Goal: Task Accomplishment & Management: Complete application form

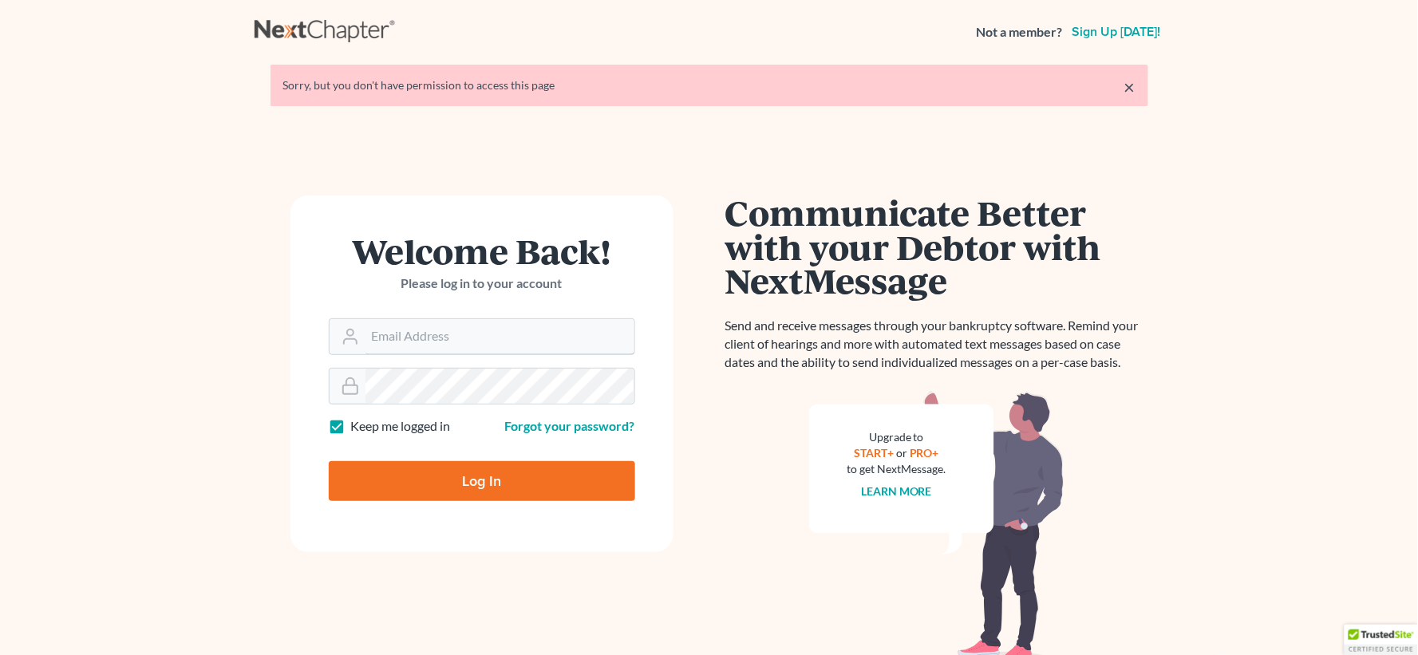
type input "[EMAIL_ADDRESS][DOMAIN_NAME]"
click at [519, 496] on input "Log In" at bounding box center [482, 481] width 306 height 40
type input "Thinking..."
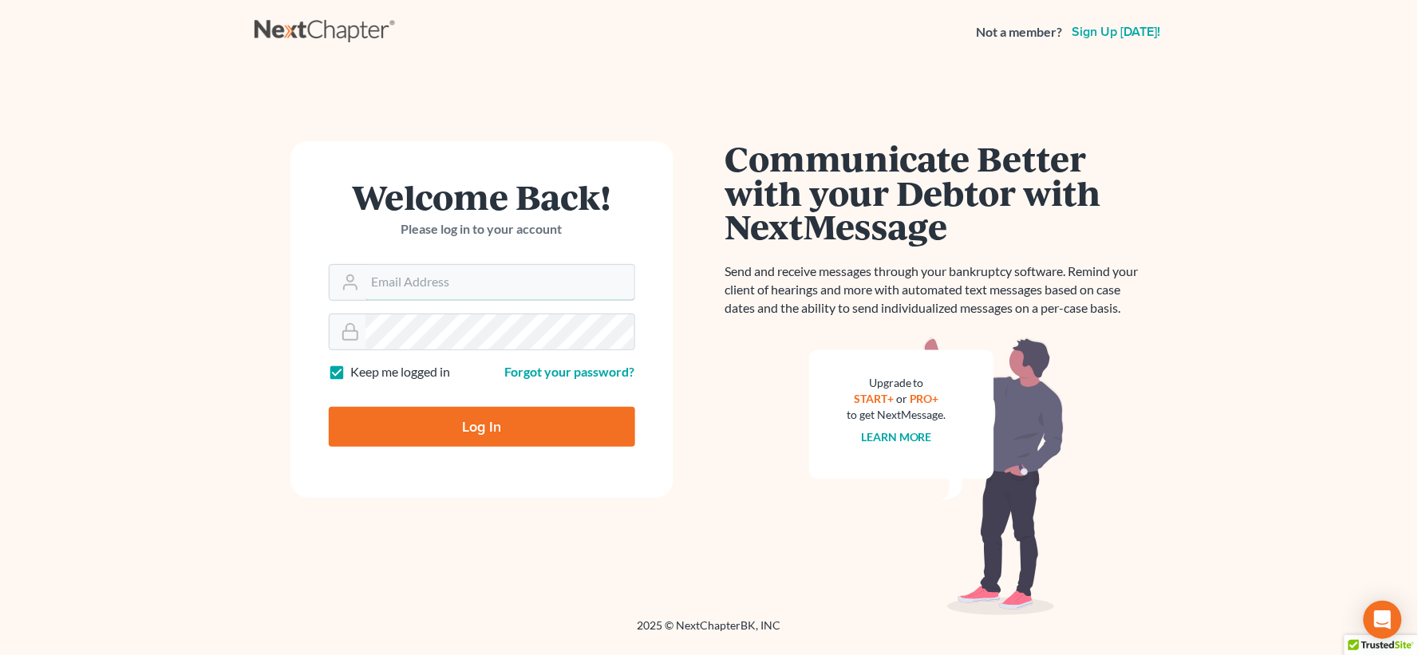
type input "lgibson@arthurlwalker.com"
click at [472, 436] on input "Log In" at bounding box center [482, 427] width 306 height 40
type input "Thinking..."
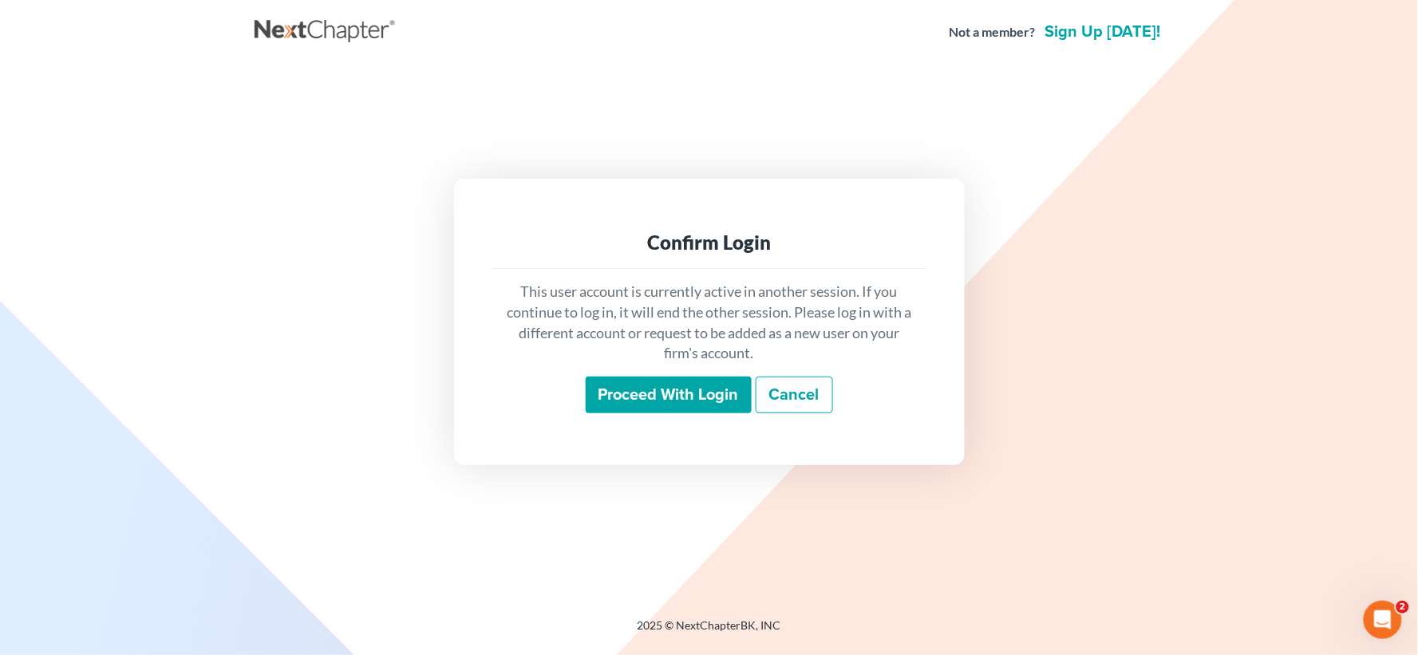
click at [635, 402] on input "Proceed with login" at bounding box center [669, 395] width 166 height 37
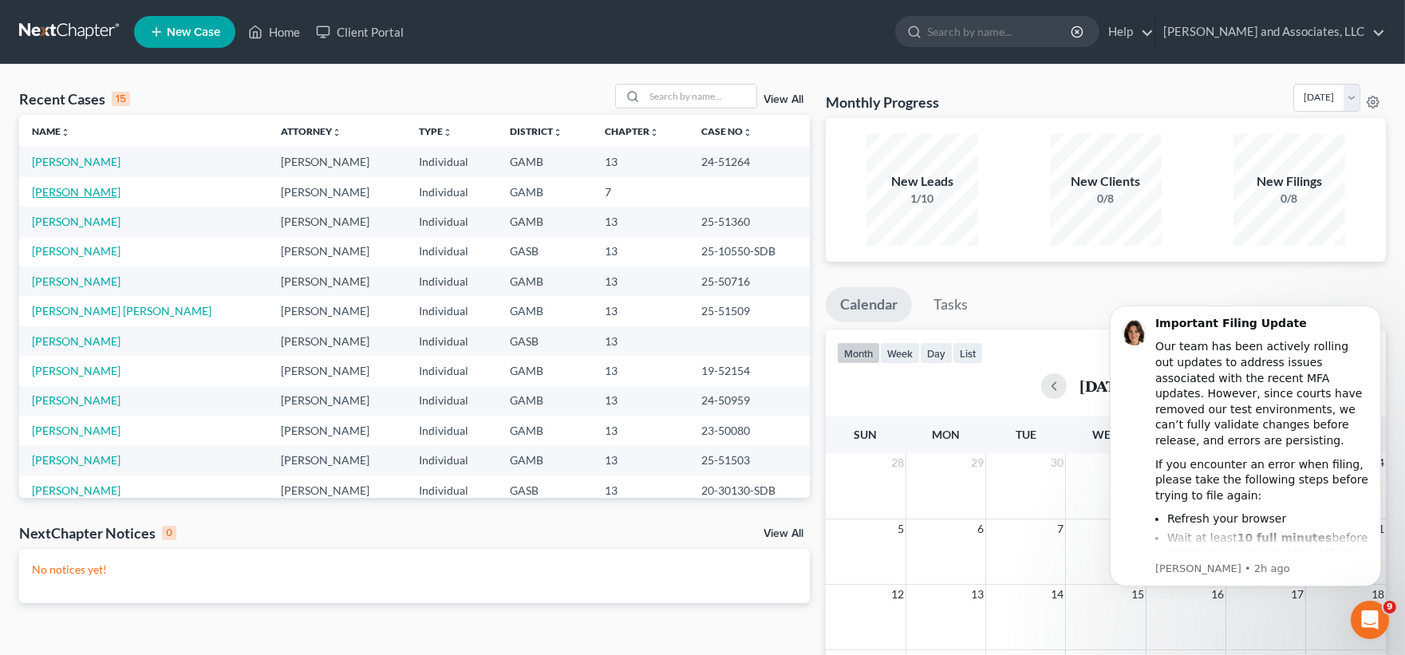
click at [73, 192] on link "[PERSON_NAME]" at bounding box center [76, 192] width 89 height 14
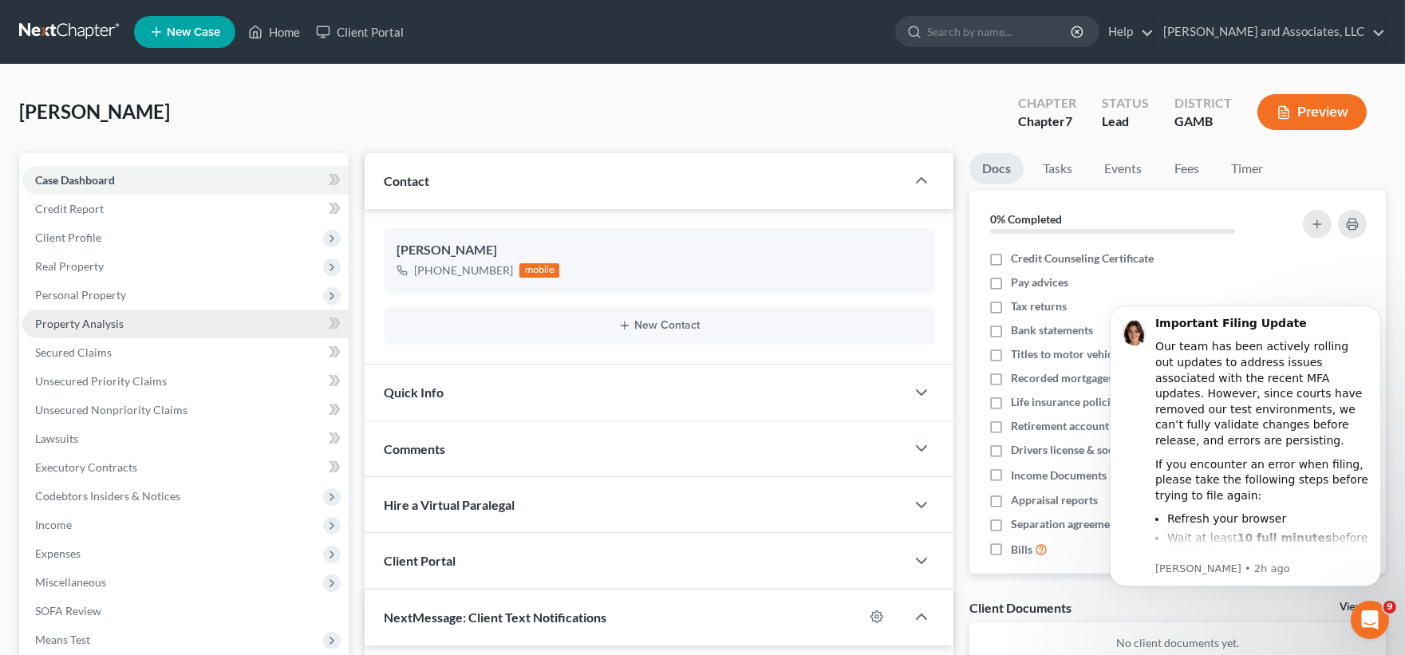
scroll to position [2943, 0]
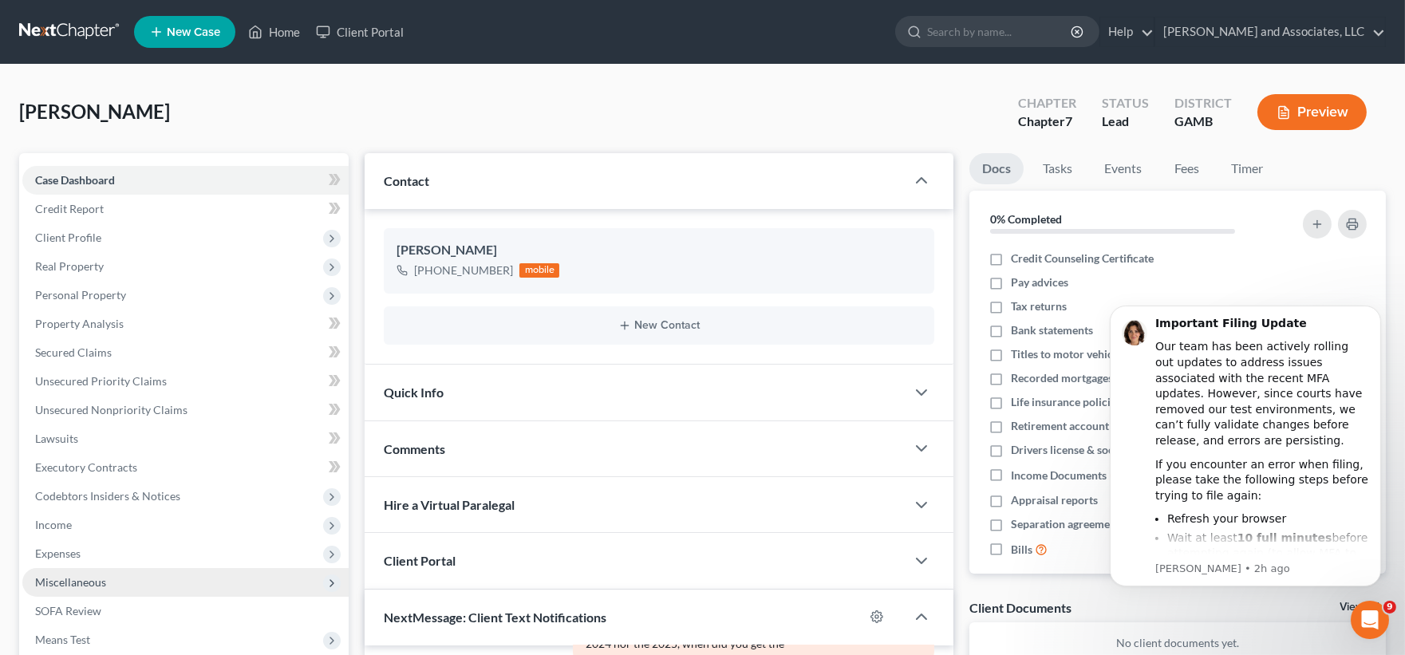
click at [73, 576] on span "Miscellaneous" at bounding box center [70, 582] width 71 height 14
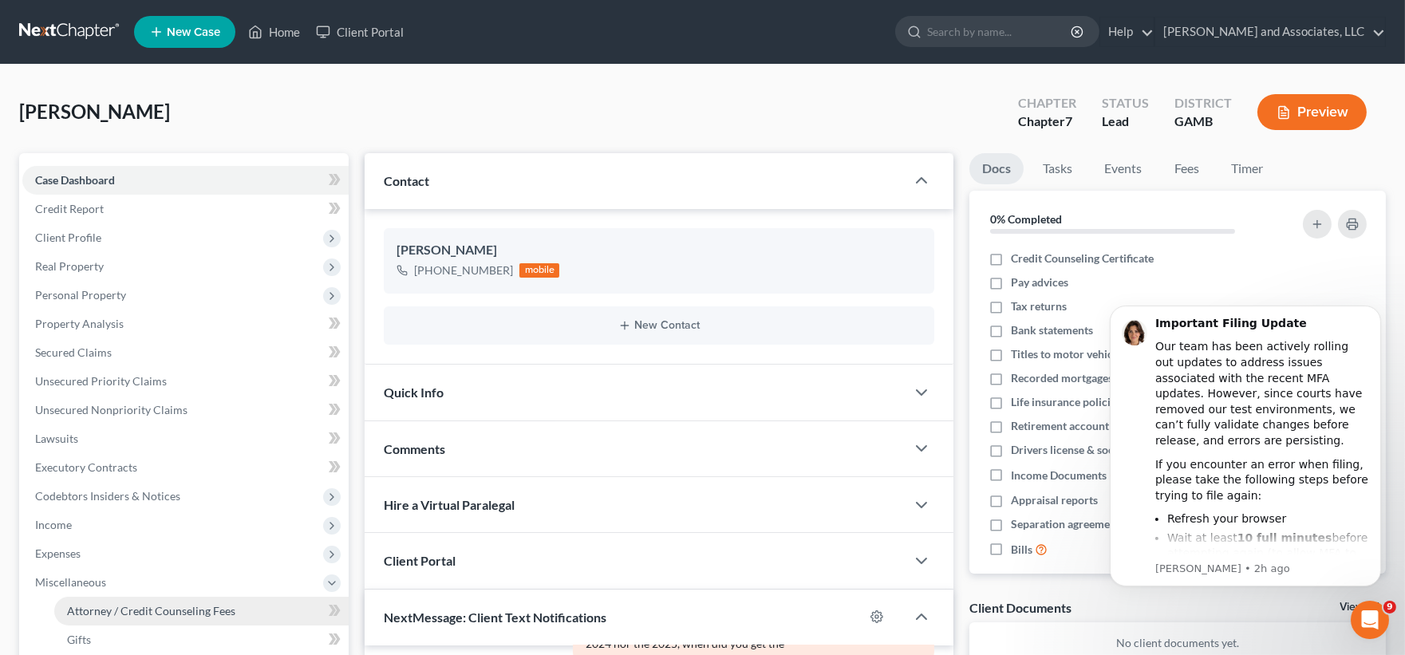
click at [136, 607] on span "Attorney / Credit Counseling Fees" at bounding box center [151, 611] width 168 height 14
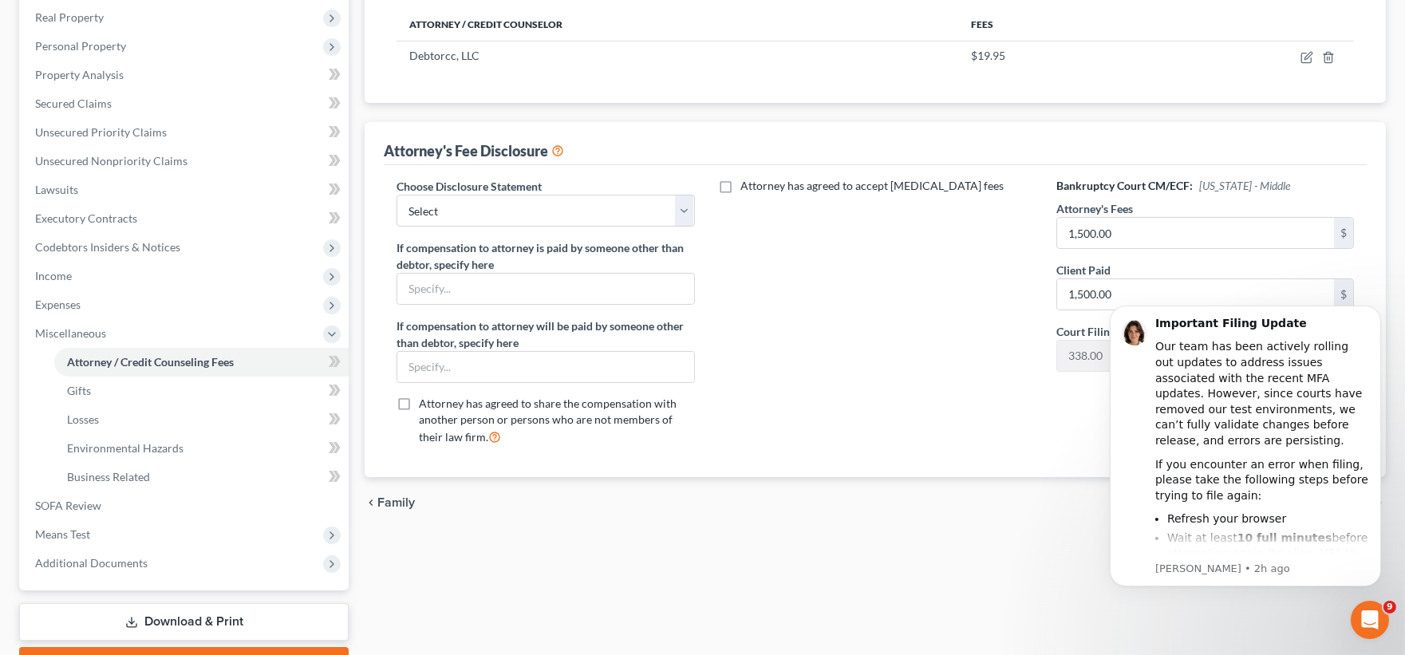
scroll to position [266, 0]
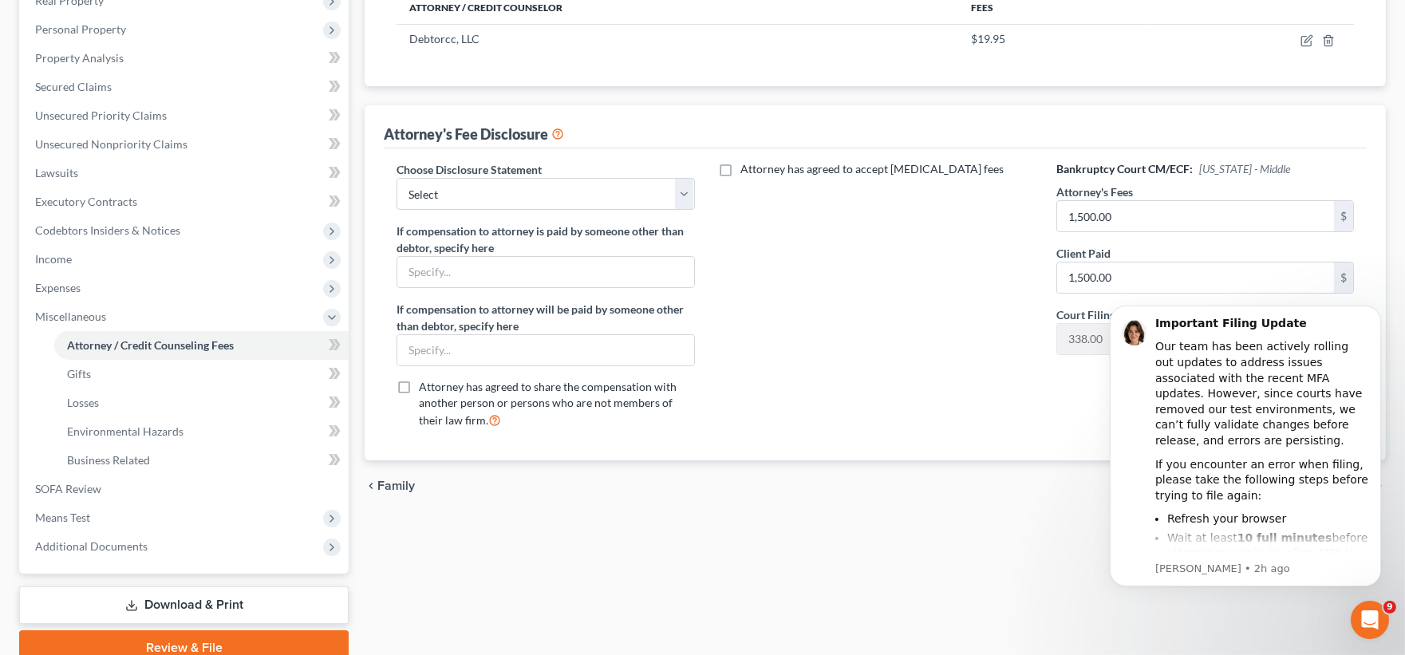
click at [884, 403] on div "Attorney has agreed to accept [MEDICAL_DATA] fees" at bounding box center [876, 301] width 330 height 280
click at [528, 352] on input "text" at bounding box center [545, 350] width 296 height 30
type input "NONE"
click at [560, 190] on select "Select Attorney for Debtors" at bounding box center [546, 194] width 298 height 32
select select "0"
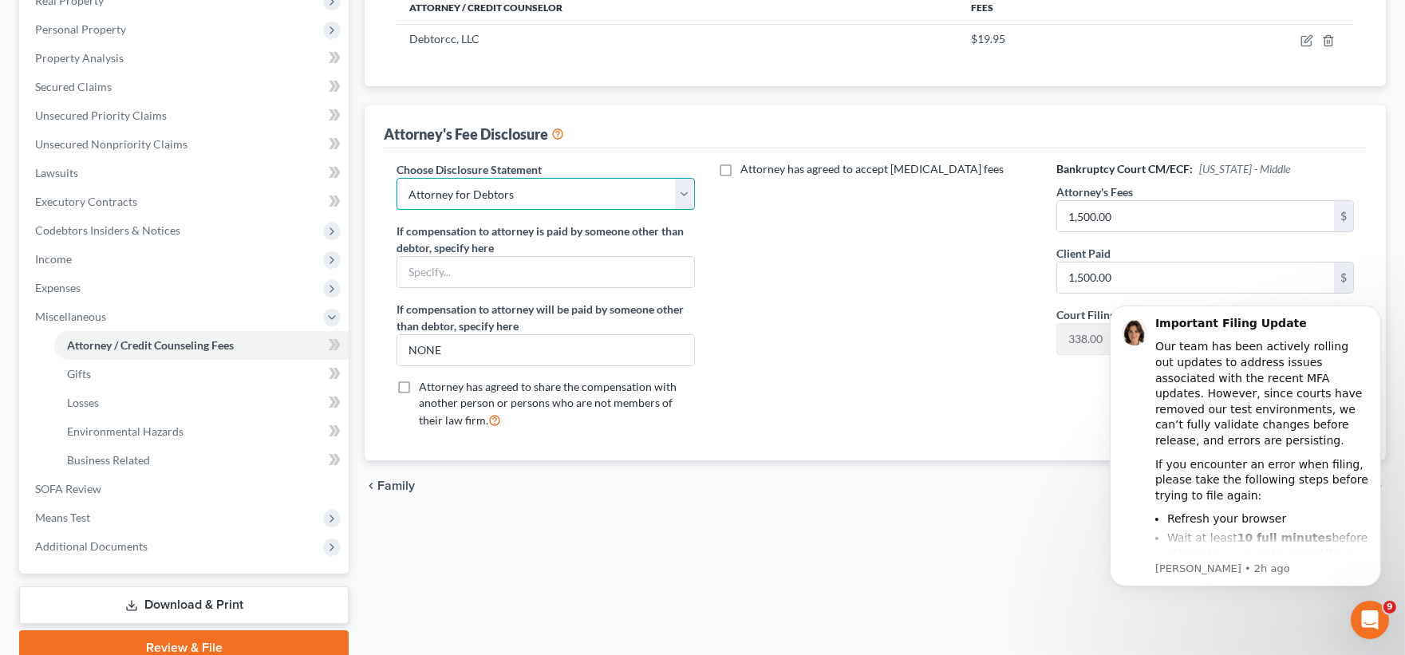
click at [397, 178] on select "Select Attorney for Debtors" at bounding box center [546, 194] width 298 height 32
click at [977, 528] on div "Attorney / Credit Counseling Fees Gifts Losses Environmental Hazards Business R…" at bounding box center [875, 276] width 1037 height 778
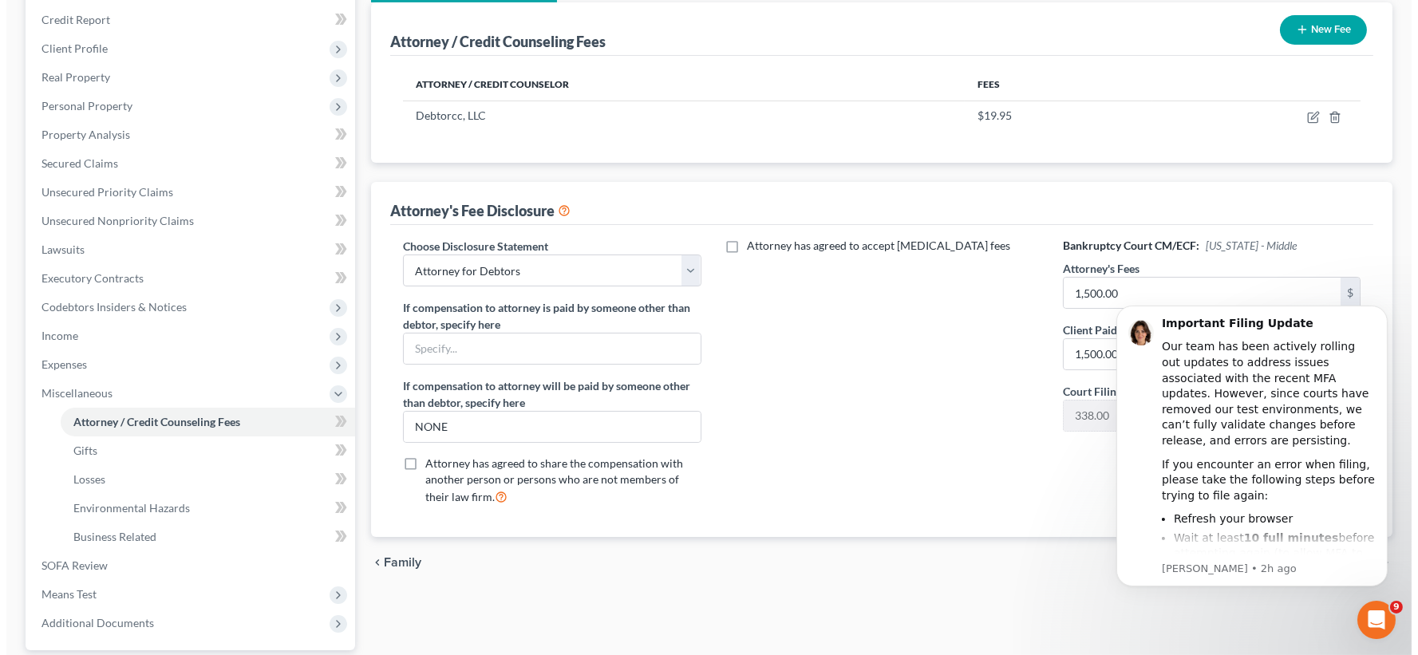
scroll to position [0, 0]
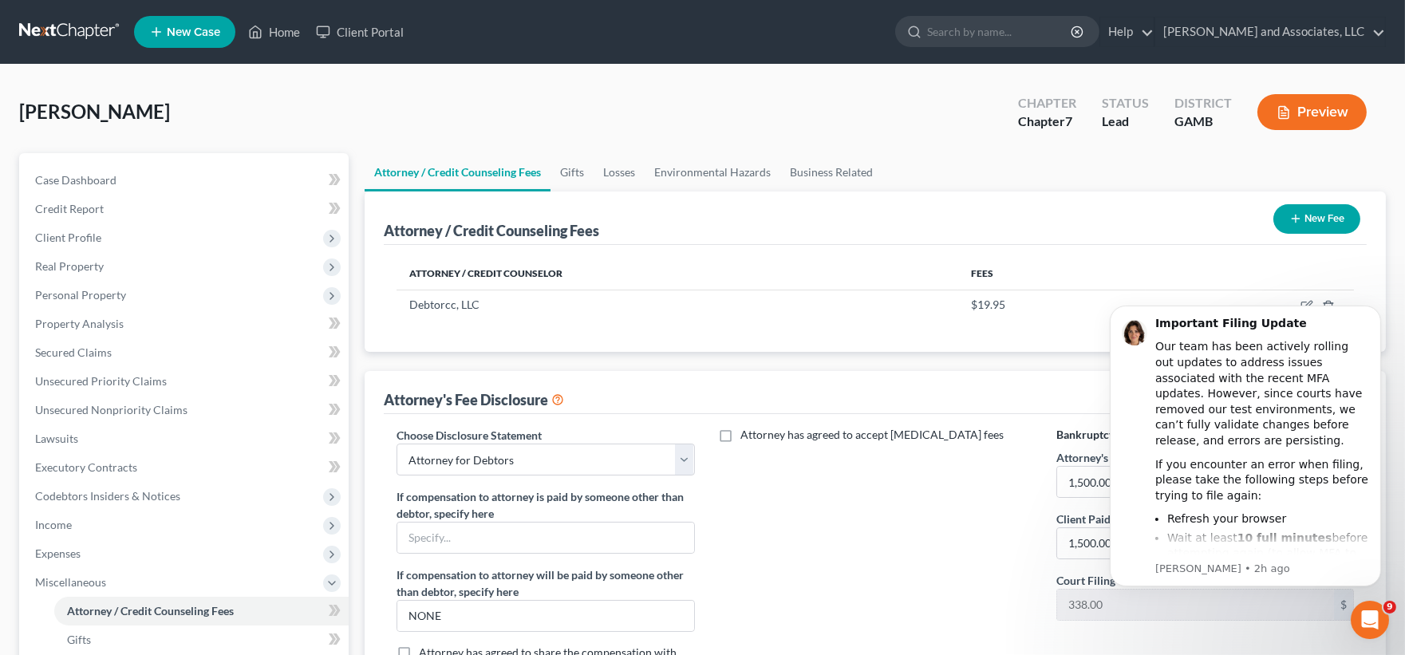
click at [1339, 121] on button "Preview" at bounding box center [1312, 112] width 109 height 36
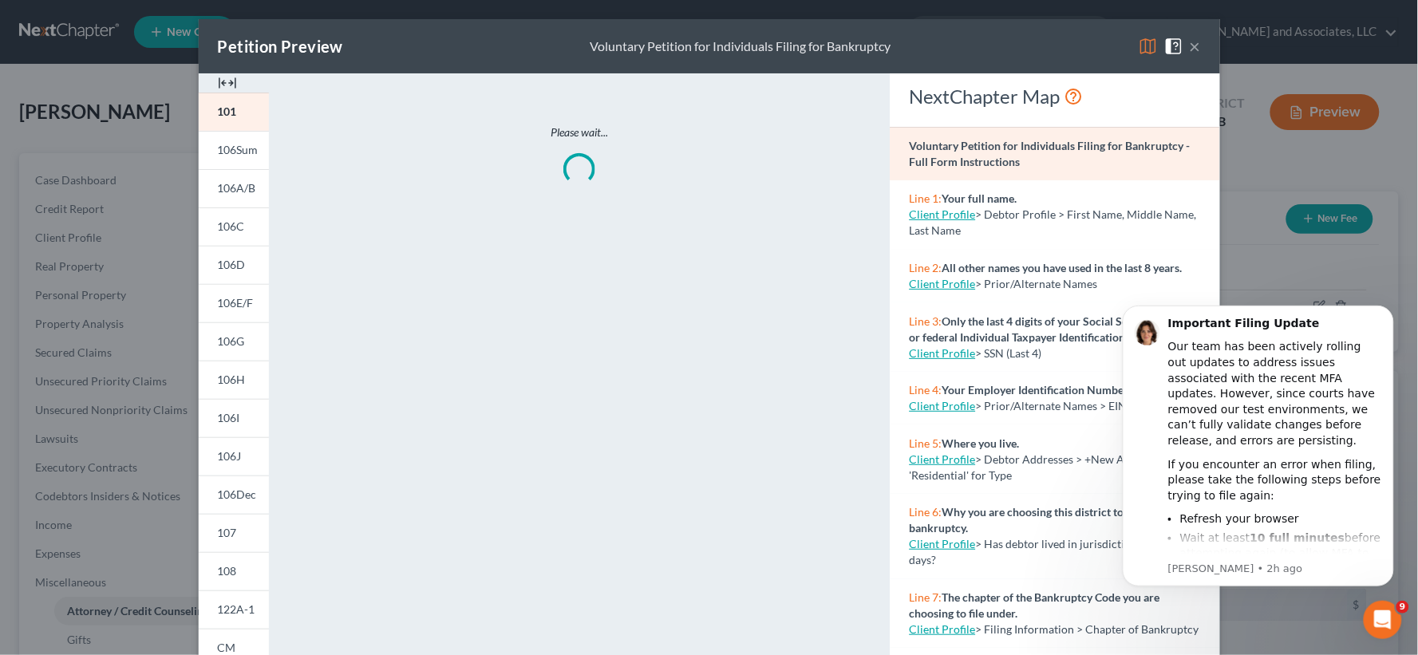
click at [231, 81] on div at bounding box center [234, 82] width 70 height 19
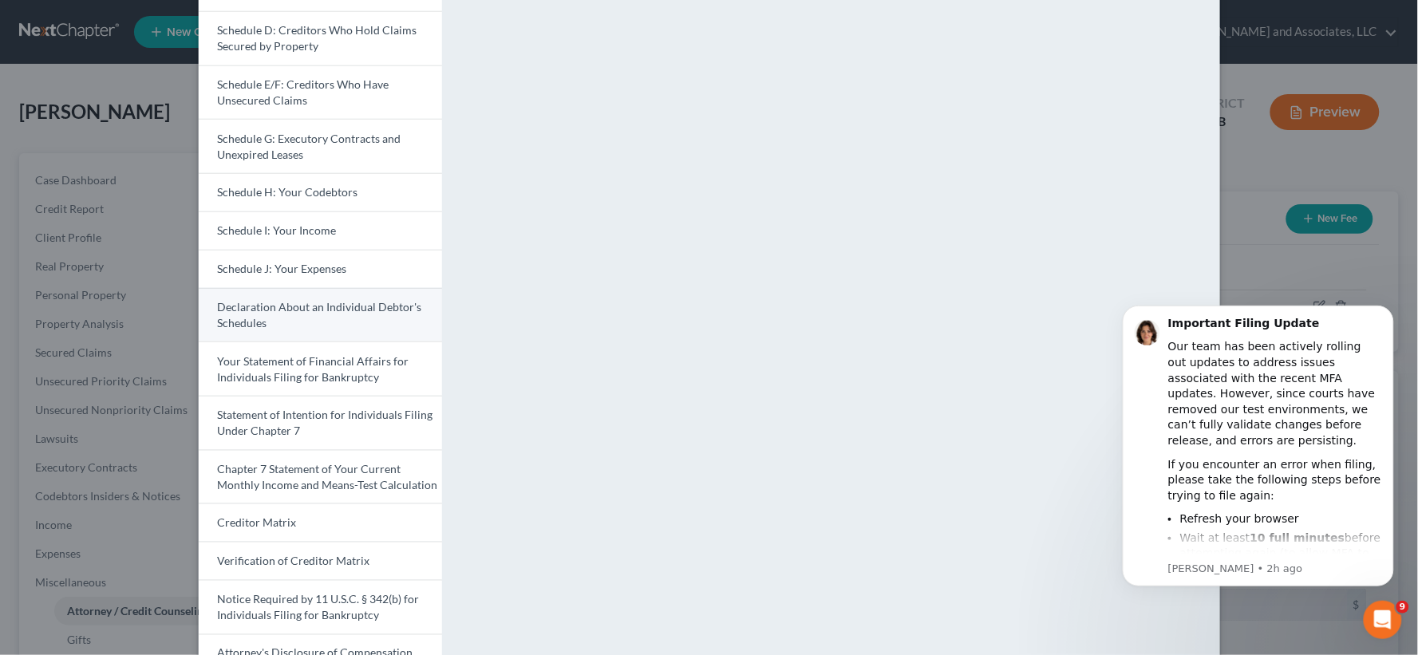
scroll to position [351, 0]
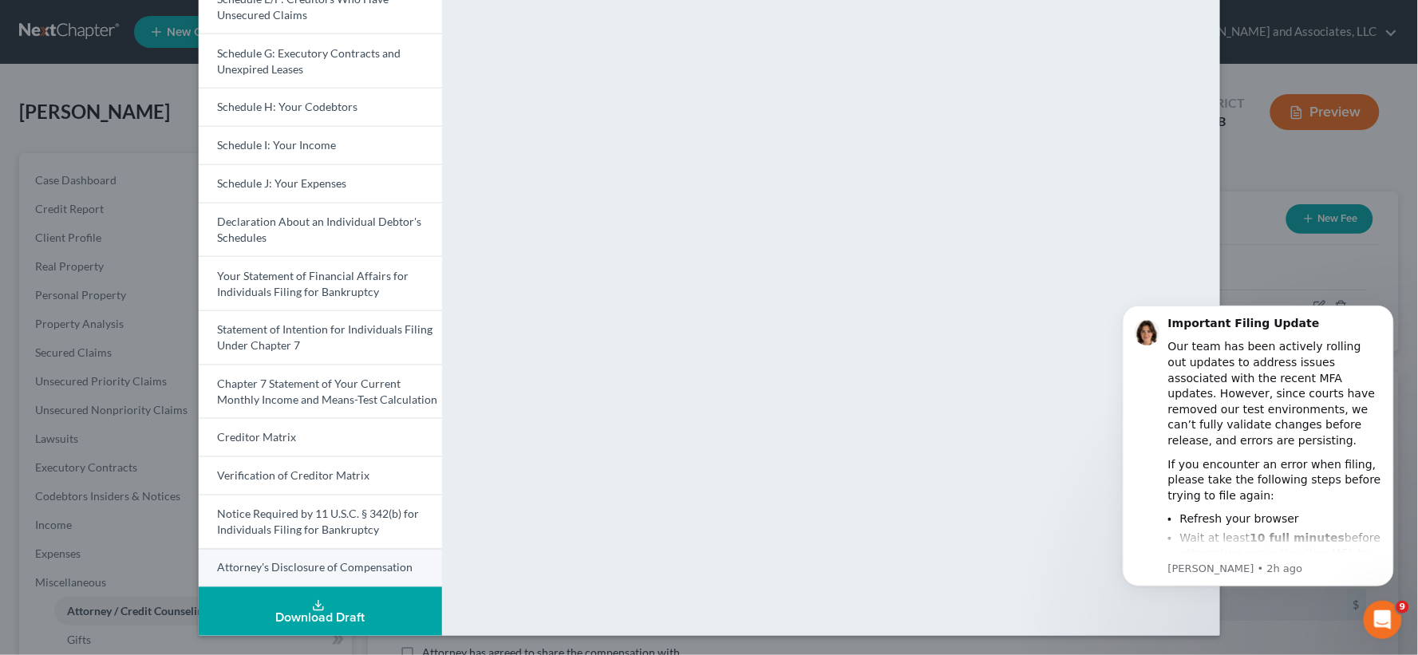
click at [353, 569] on span "Attorney's Disclosure of Compensation" at bounding box center [316, 568] width 196 height 14
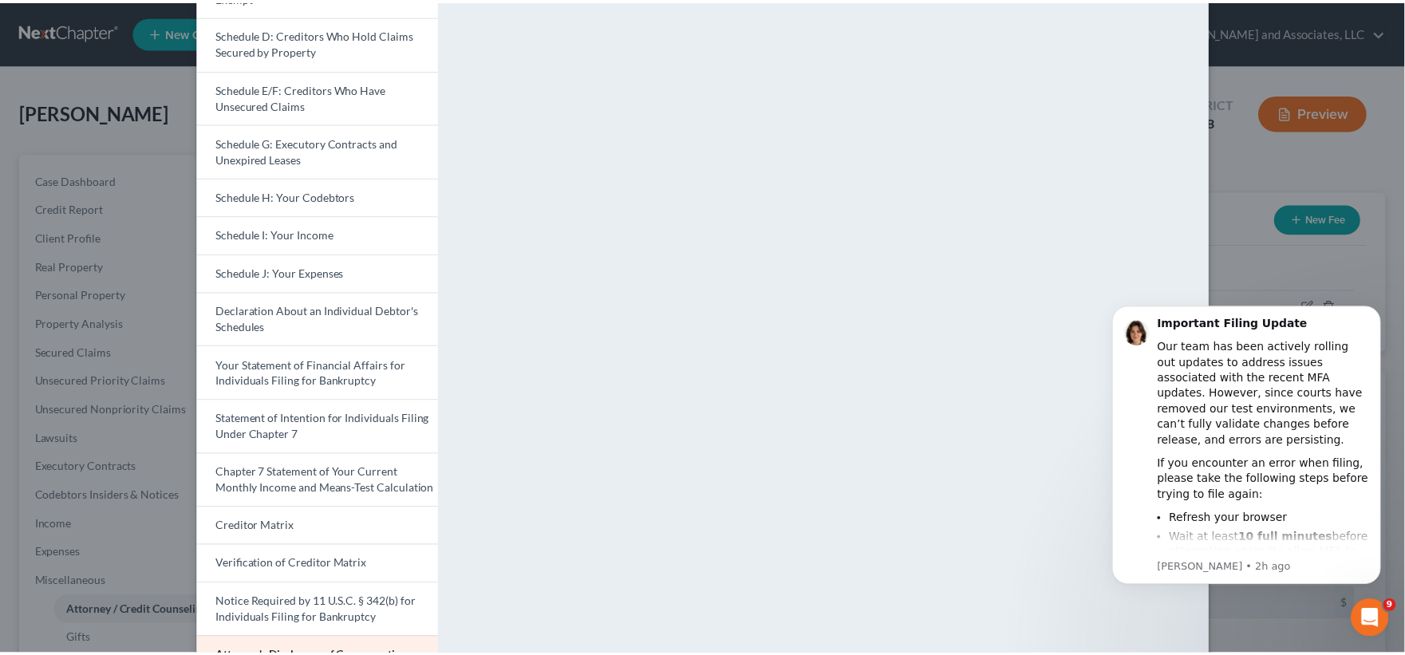
scroll to position [65, 0]
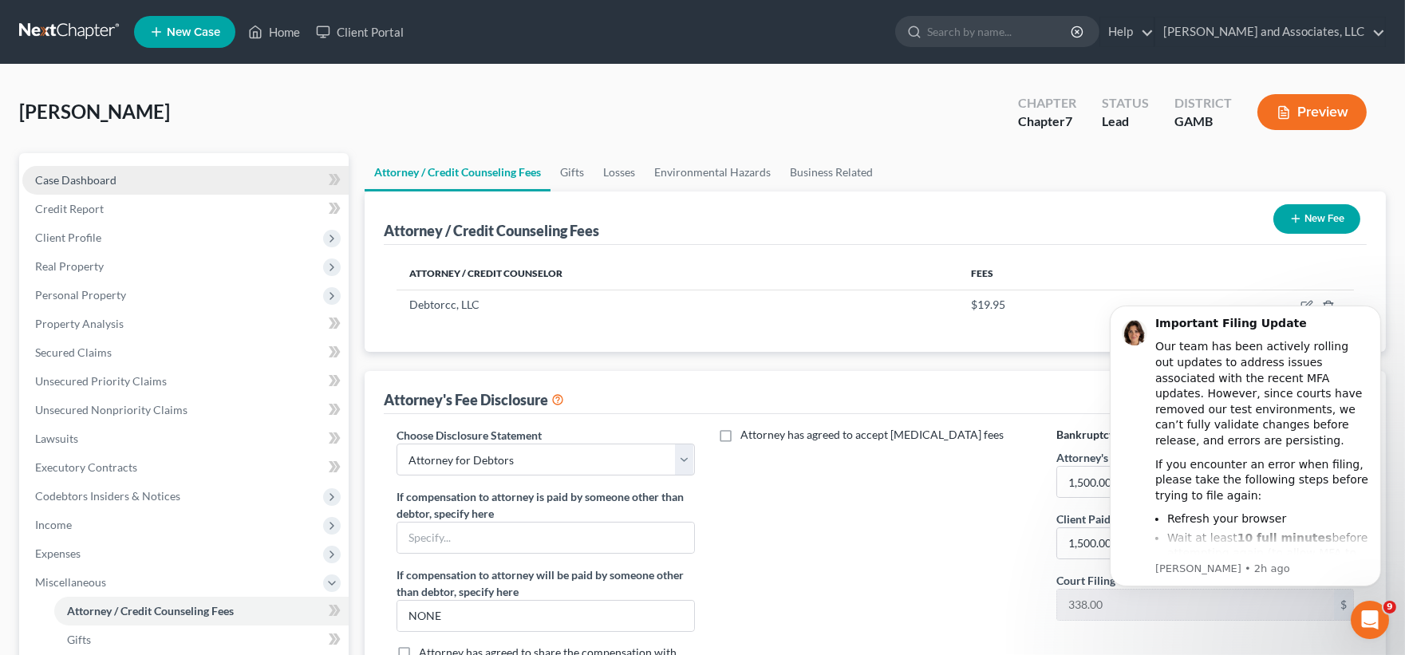
click at [97, 186] on link "Case Dashboard" at bounding box center [185, 180] width 326 height 29
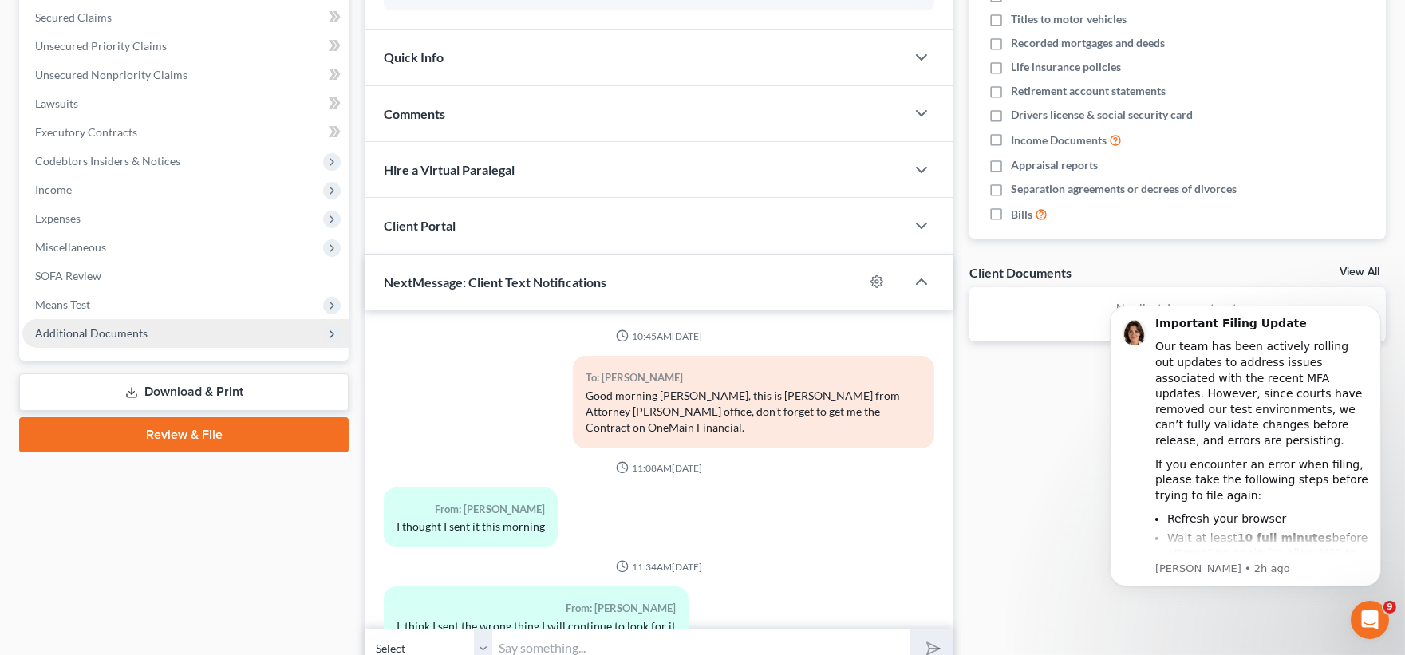
scroll to position [2943, 0]
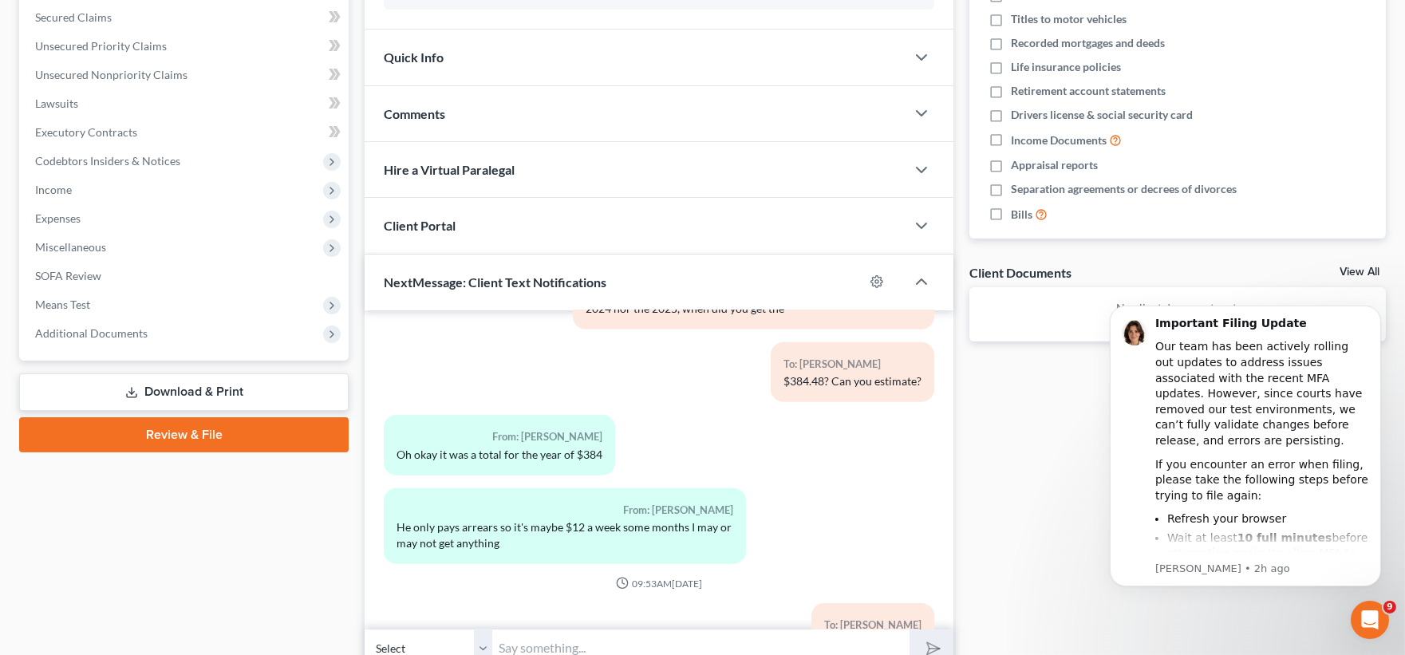
click at [164, 386] on link "Download & Print" at bounding box center [184, 392] width 330 height 38
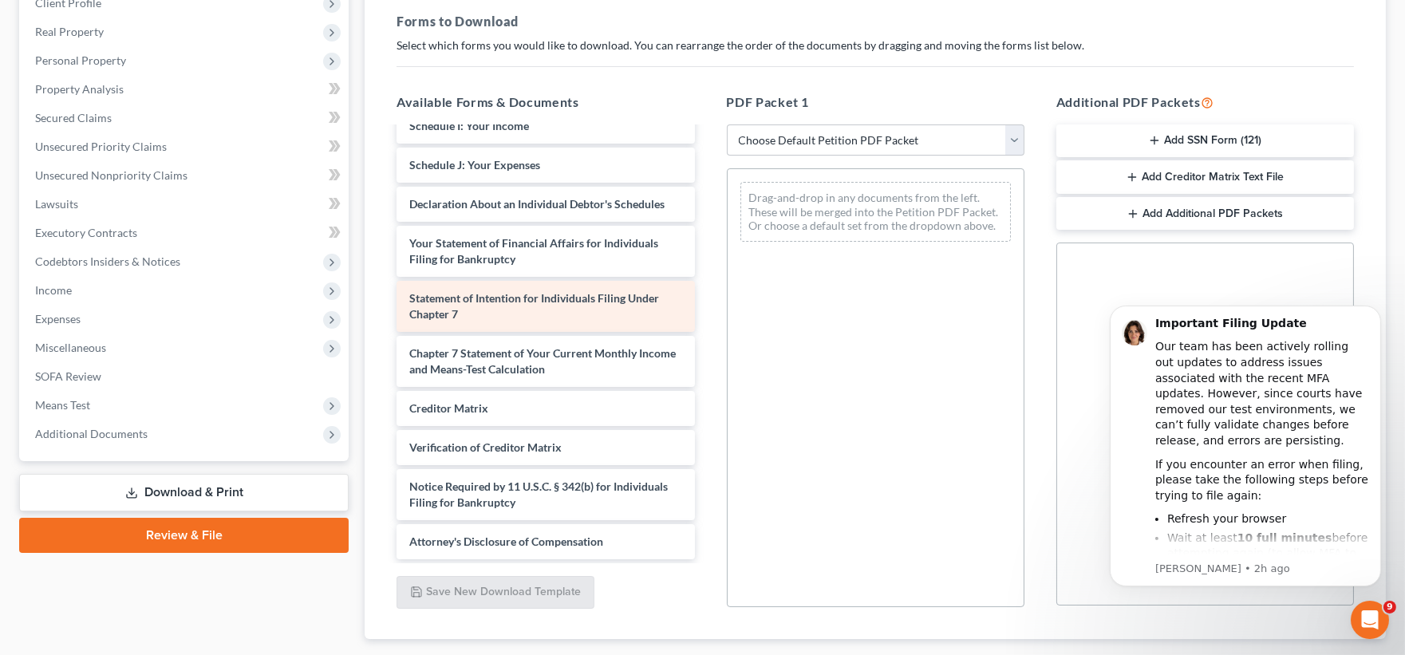
scroll to position [266, 0]
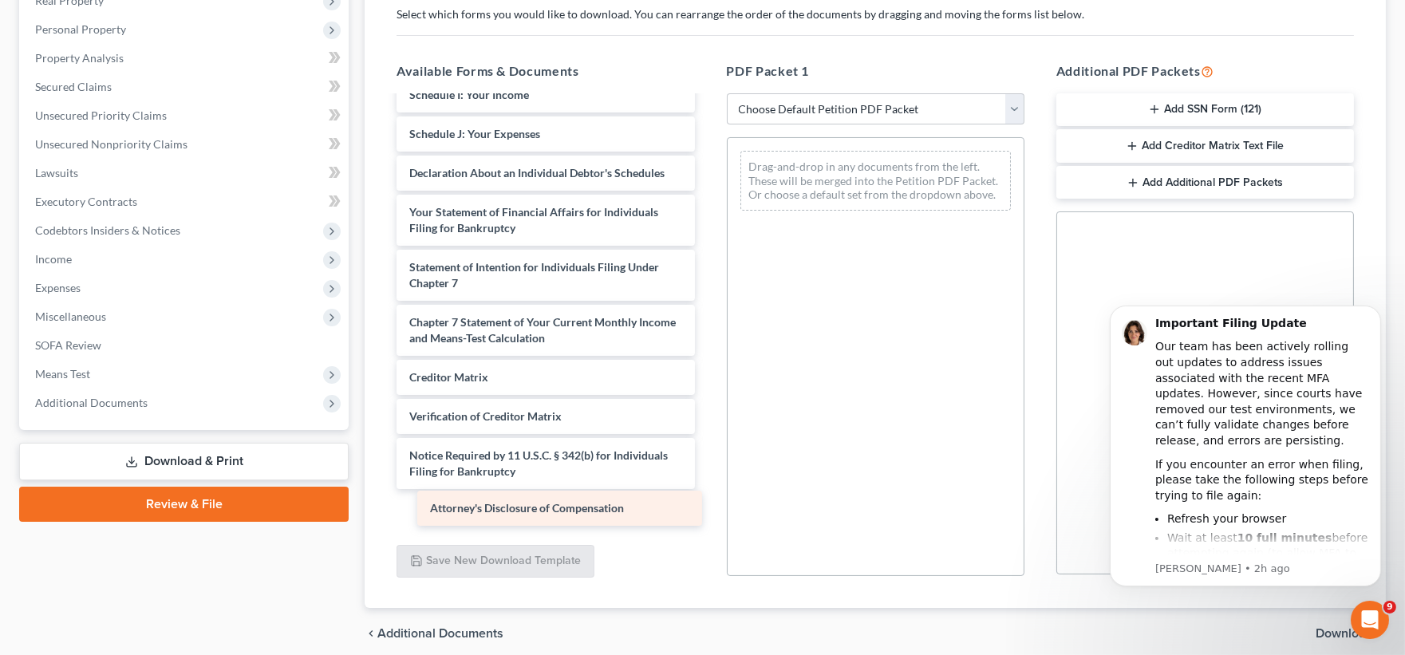
drag, startPoint x: 496, startPoint y: 516, endPoint x: 731, endPoint y: 286, distance: 329.6
click at [707, 306] on div "Attorney's Disclosure of Compensation Voluntary Petition for Individuals Filing…" at bounding box center [545, 123] width 323 height 812
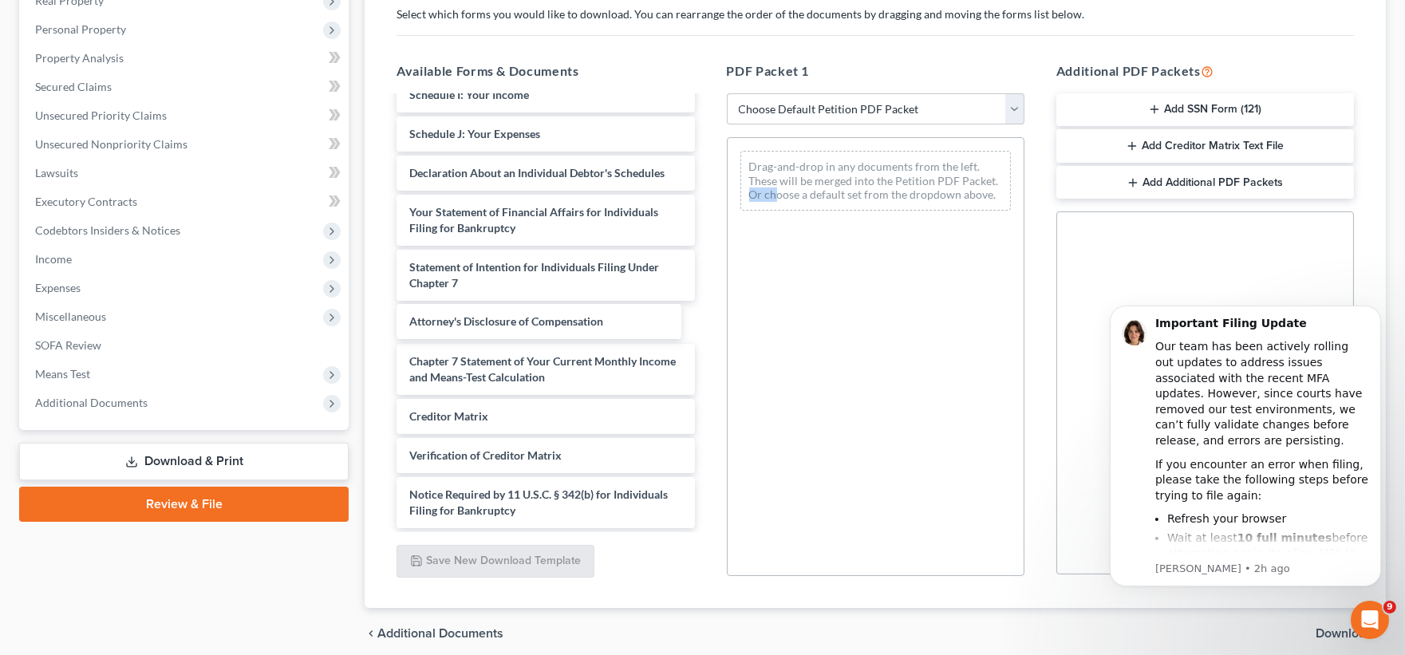
drag, startPoint x: 777, startPoint y: 224, endPoint x: 819, endPoint y: 184, distance: 58.1
click at [791, 211] on div "Drag-and-drop in any documents from the left. These will be merged into the Pet…" at bounding box center [876, 356] width 298 height 439
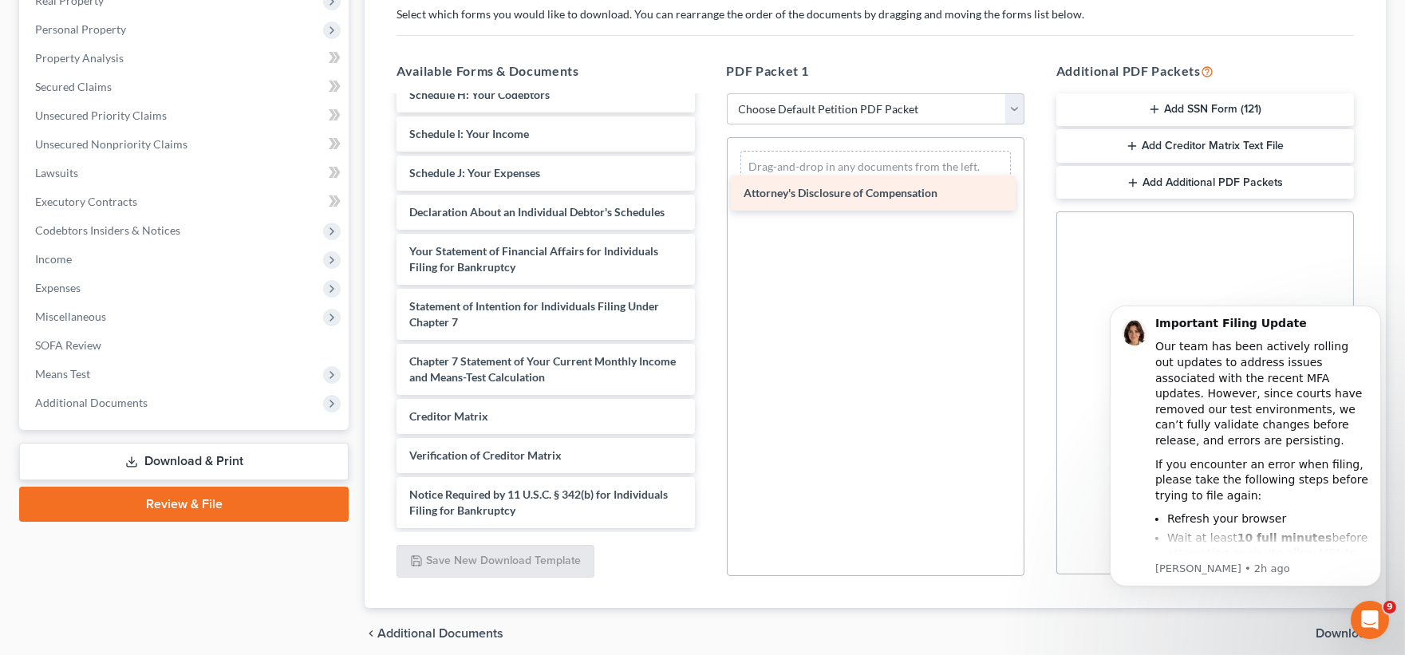
drag, startPoint x: 488, startPoint y: 323, endPoint x: 822, endPoint y: 190, distance: 360.0
click at [707, 190] on div "Attorney's Disclosure of Compensation Voluntary Petition for Individuals Filing…" at bounding box center [545, 142] width 323 height 773
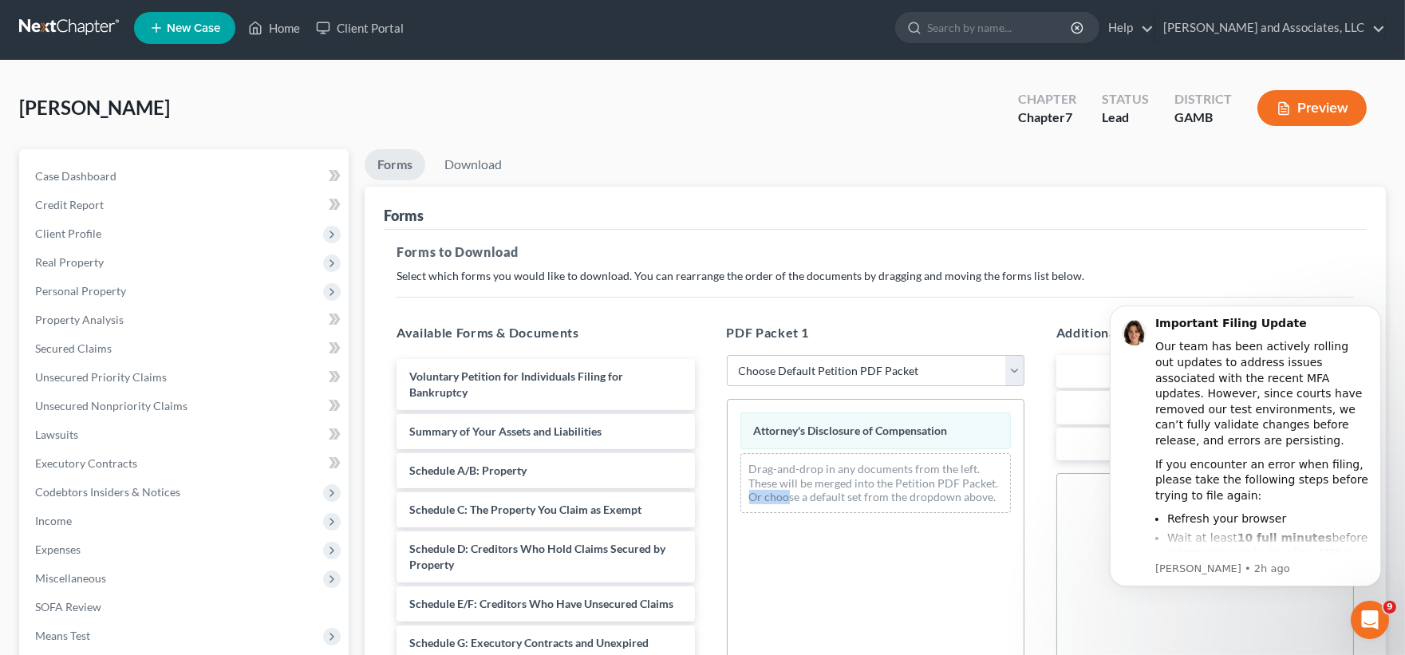
scroll to position [0, 0]
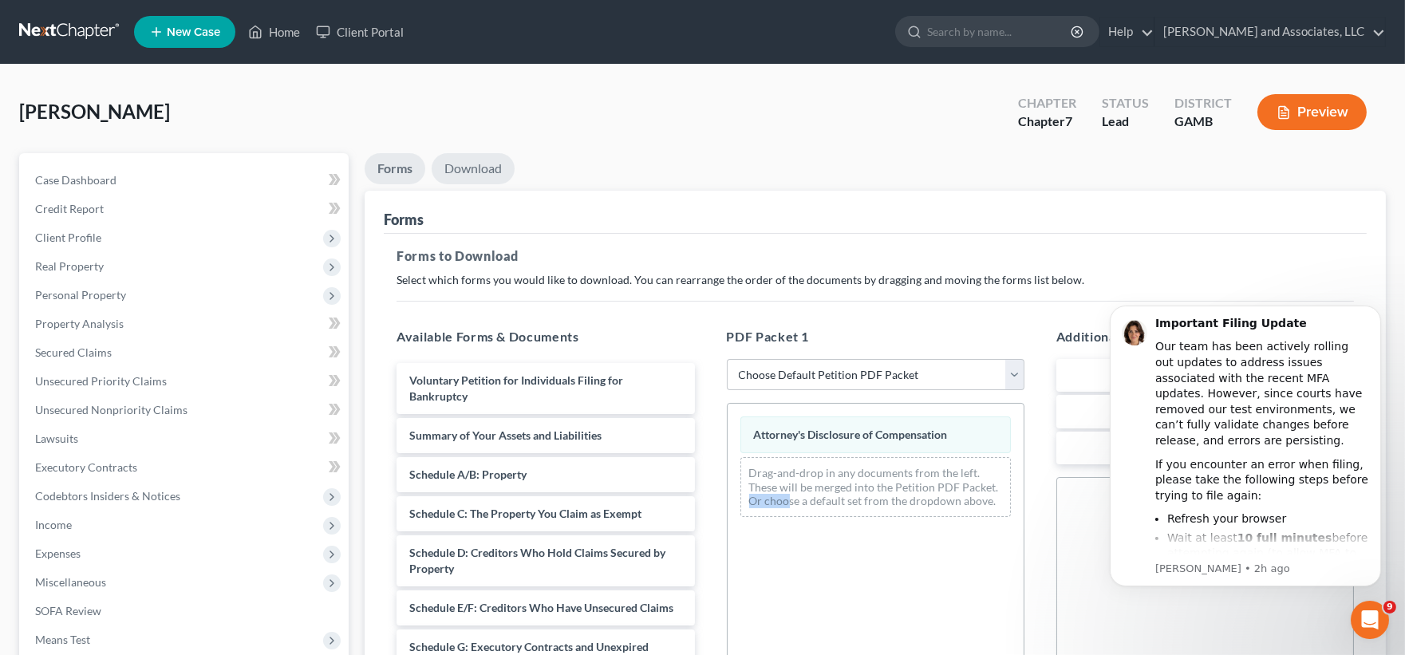
click at [473, 170] on link "Download" at bounding box center [473, 168] width 83 height 31
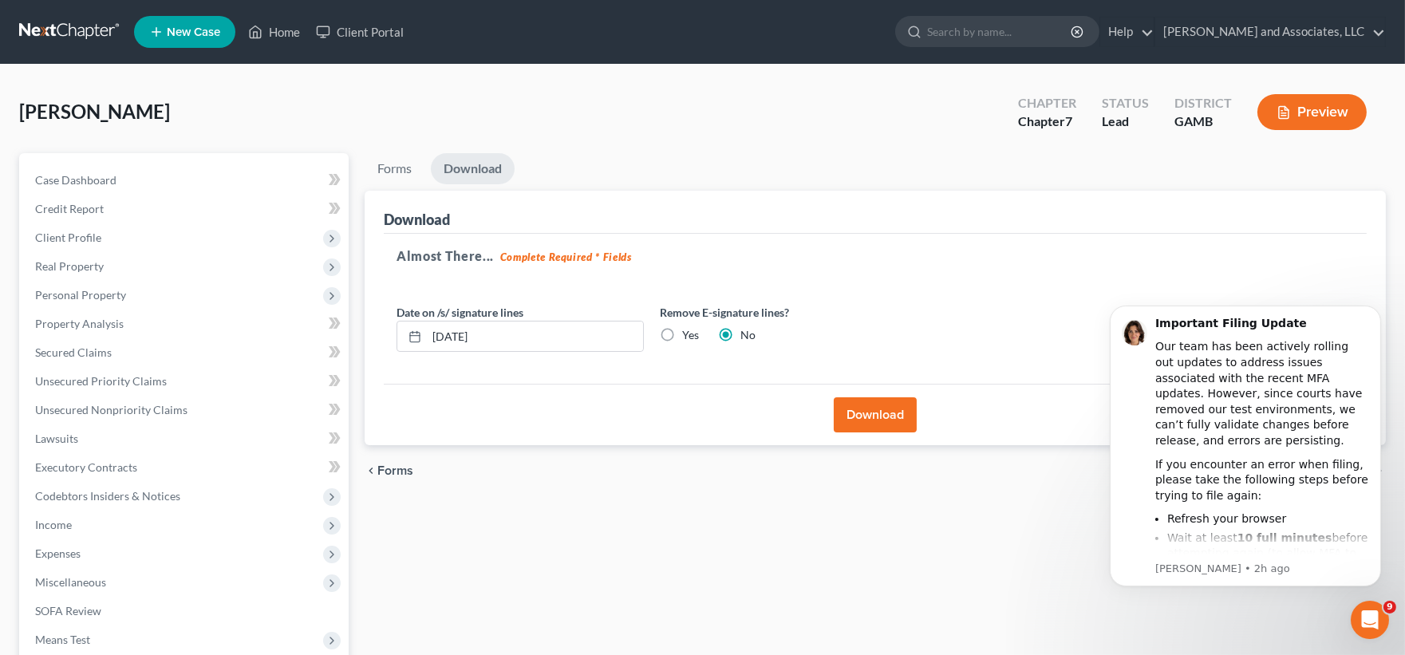
click at [866, 418] on button "Download" at bounding box center [875, 414] width 83 height 35
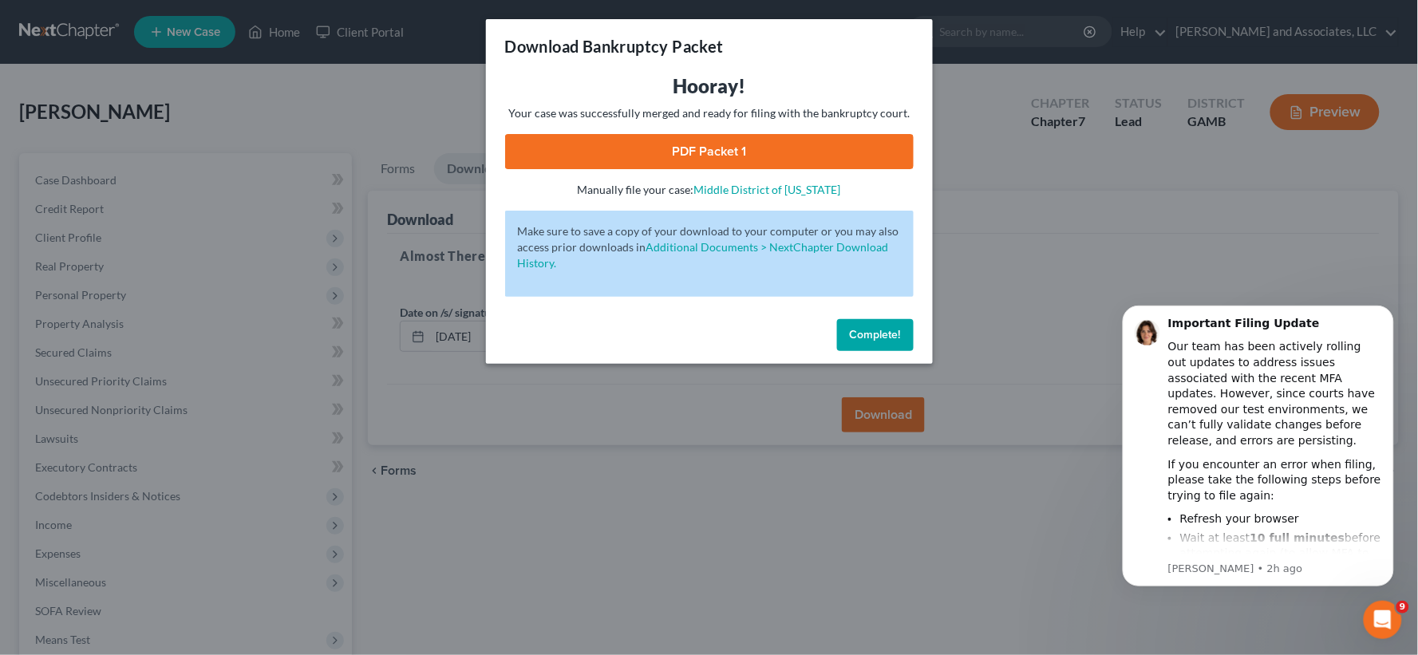
click at [750, 164] on link "PDF Packet 1" at bounding box center [709, 151] width 409 height 35
click at [879, 337] on span "Complete!" at bounding box center [875, 335] width 51 height 14
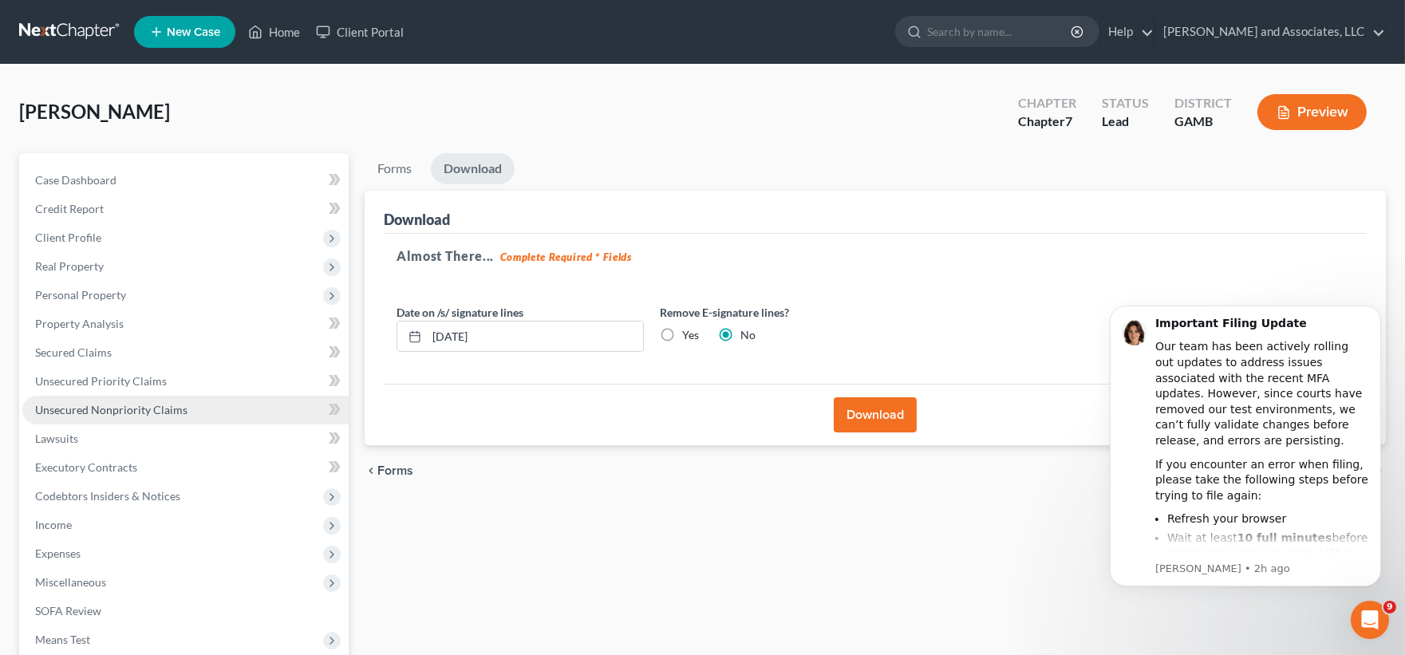
click at [81, 407] on span "Unsecured Nonpriority Claims" at bounding box center [111, 410] width 152 height 14
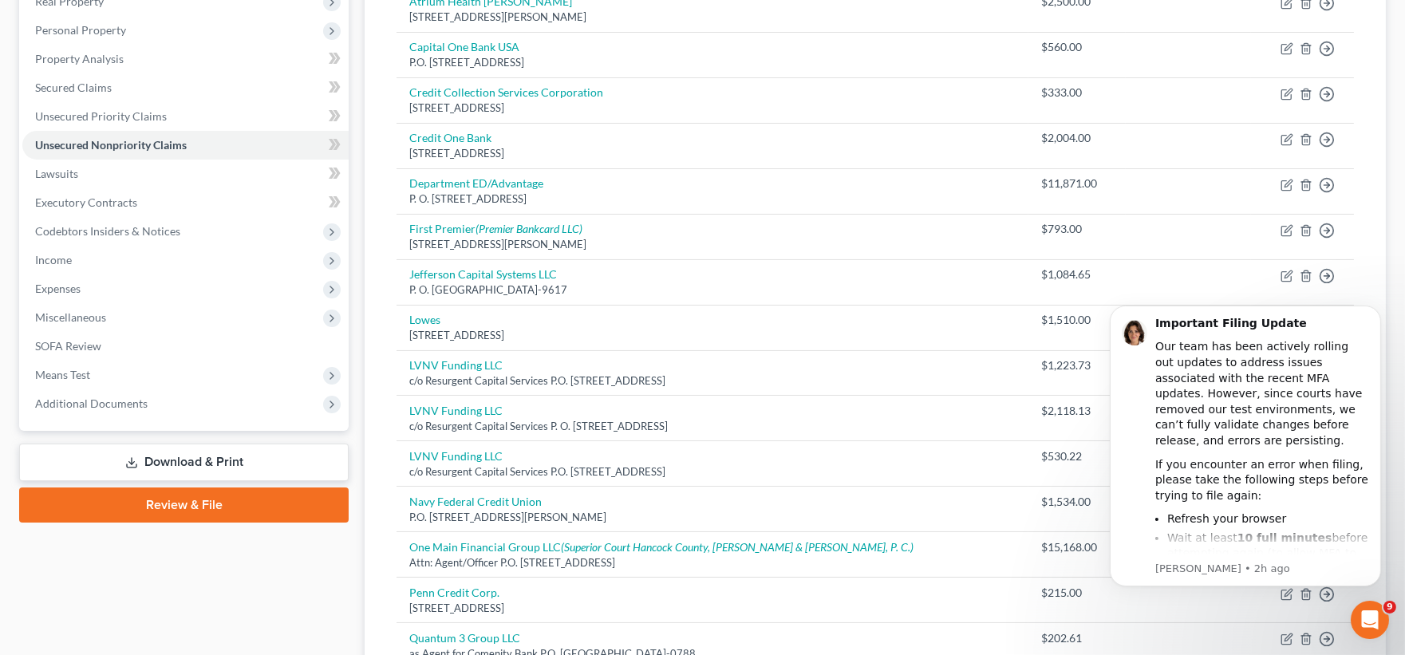
scroll to position [620, 0]
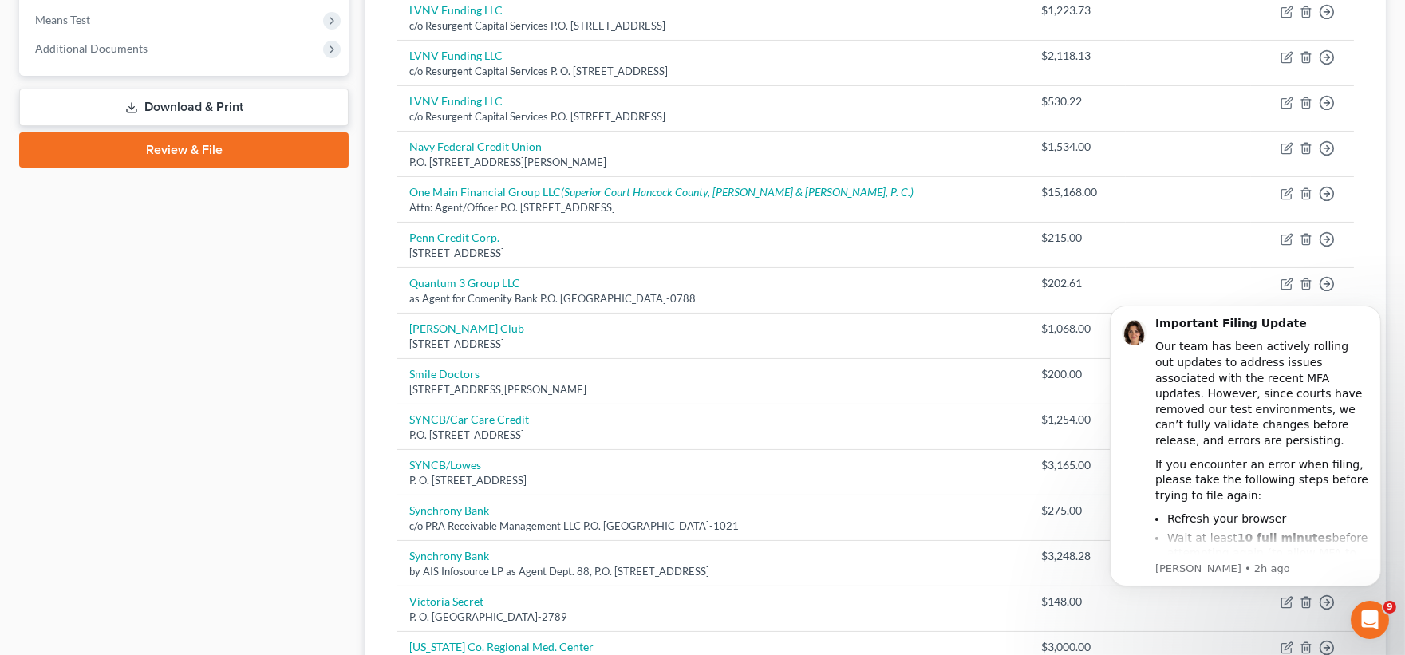
click at [118, 319] on div "Case Dashboard Payments Invoices Payments Payments Credit Report Client Profile" at bounding box center [184, 161] width 346 height 1256
click at [1373, 308] on icon "Dismiss notification" at bounding box center [1376, 309] width 9 height 9
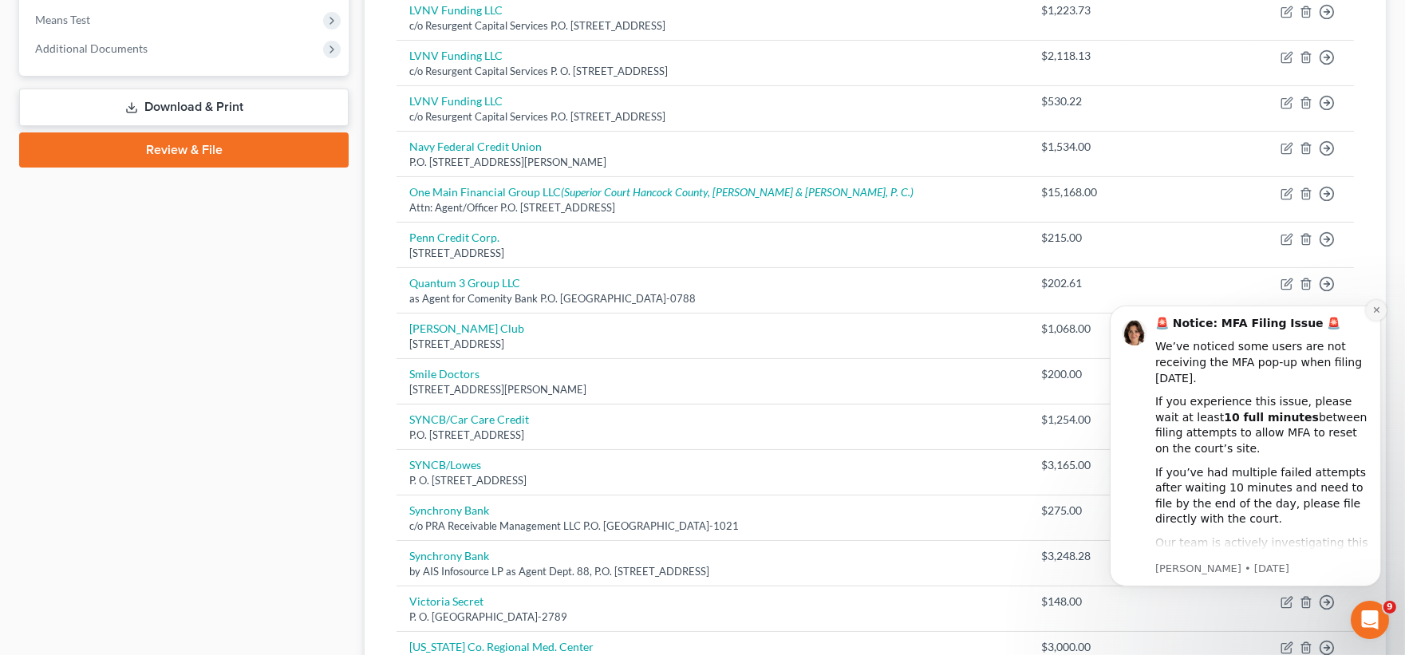
click at [1377, 306] on icon "Dismiss notification" at bounding box center [1376, 309] width 9 height 9
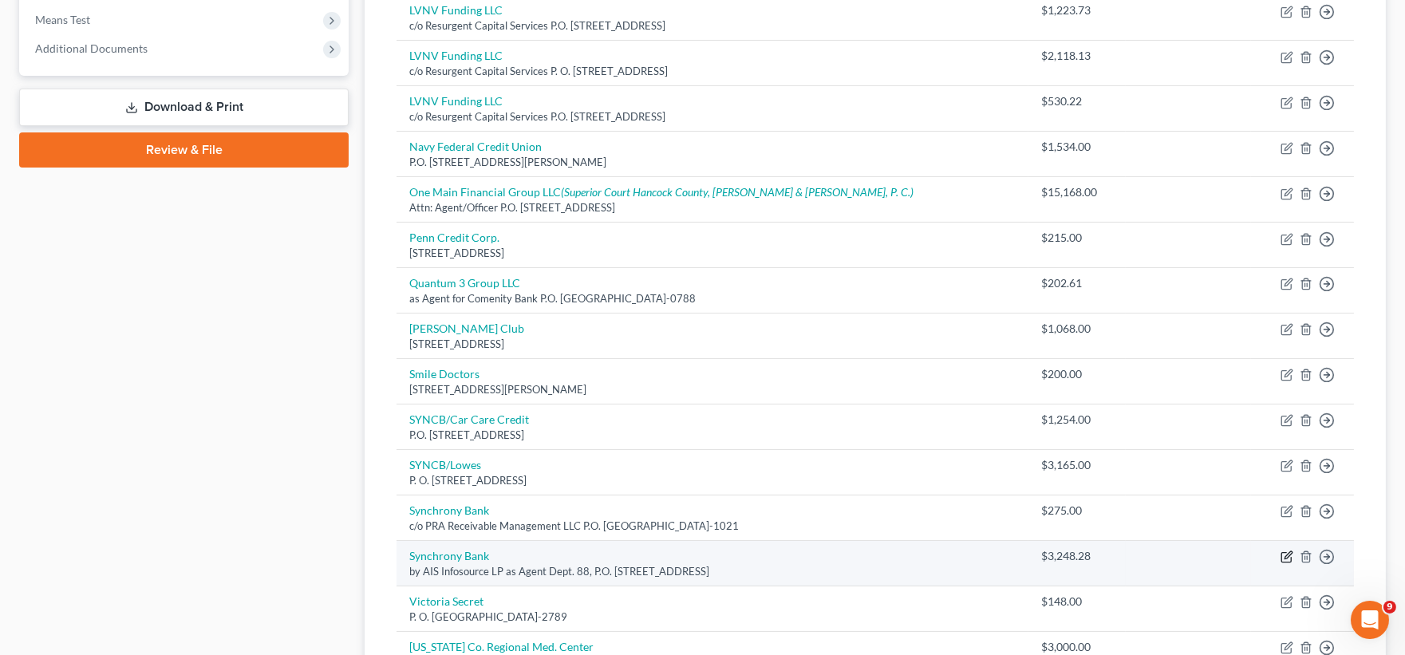
click at [1285, 557] on icon "button" at bounding box center [1287, 557] width 13 height 13
select select "45"
select select "2"
select select "0"
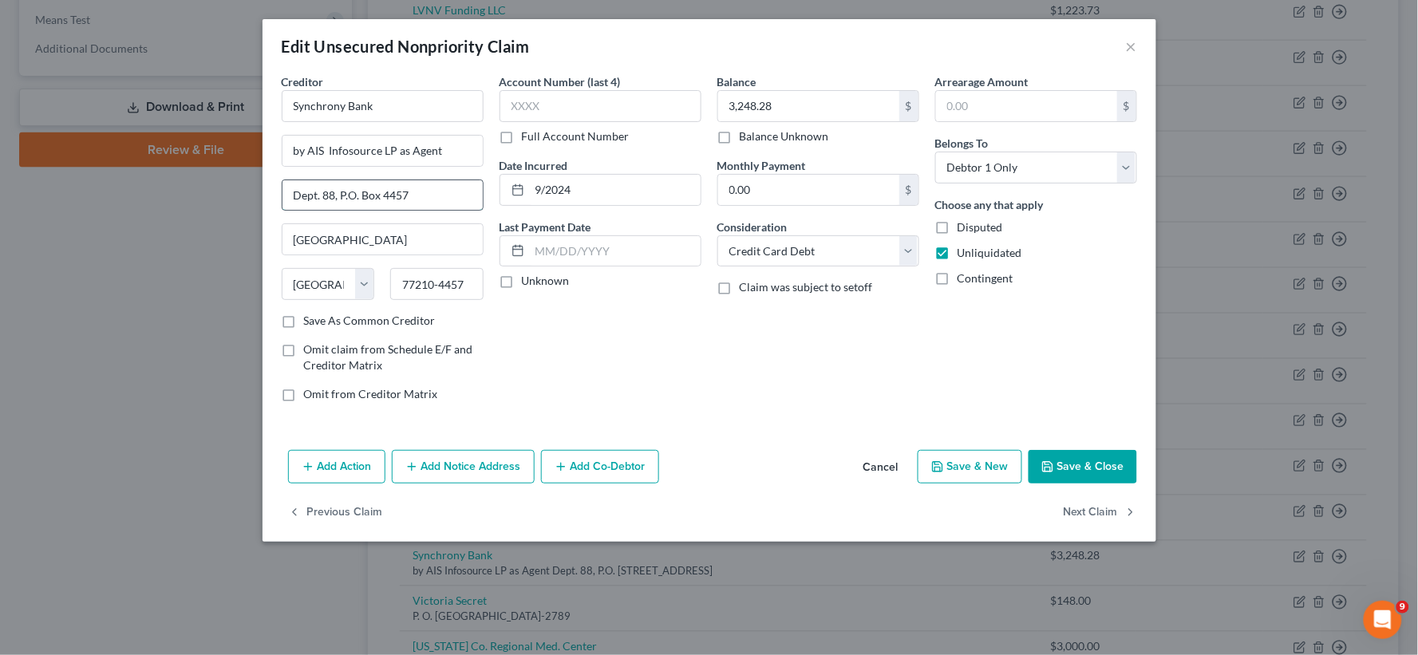
click at [334, 193] on input "Dept. 88, P.O. Box 4457" at bounding box center [383, 195] width 200 height 30
type input "Dept. 888, P.O. Box 4457"
click at [1108, 468] on button "Save & Close" at bounding box center [1083, 467] width 109 height 34
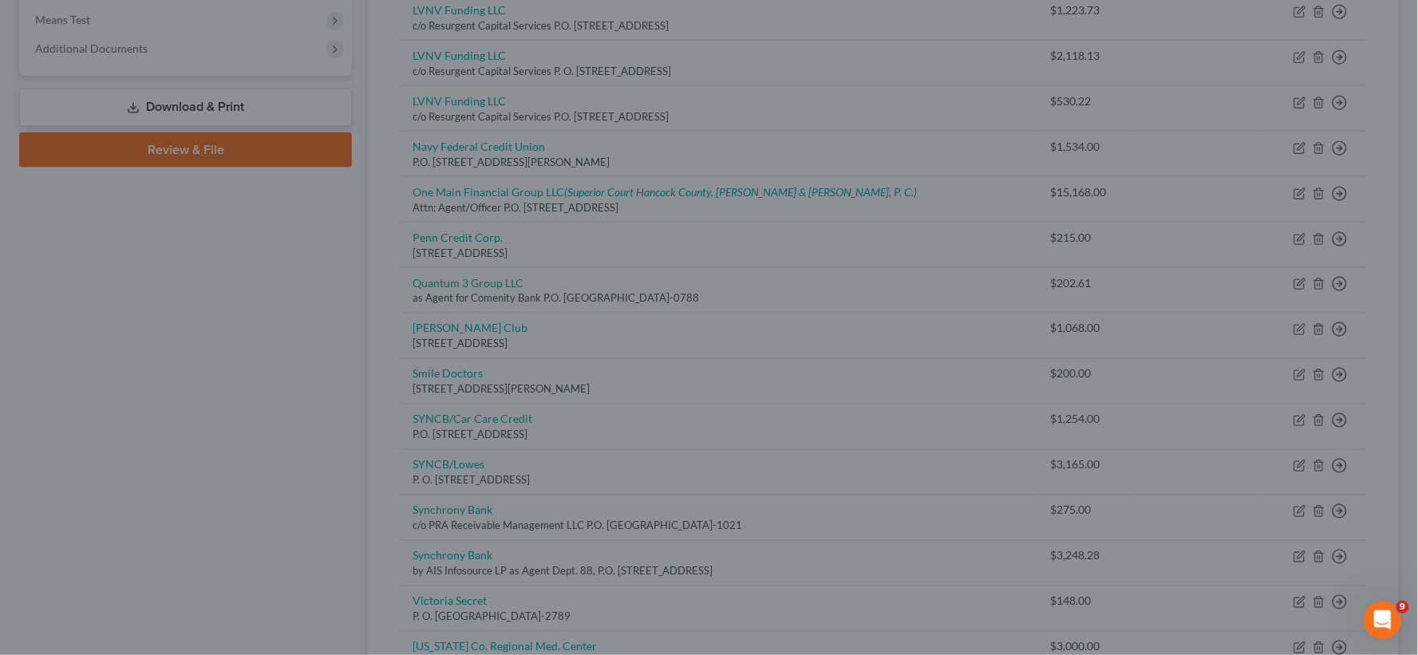
type input "0"
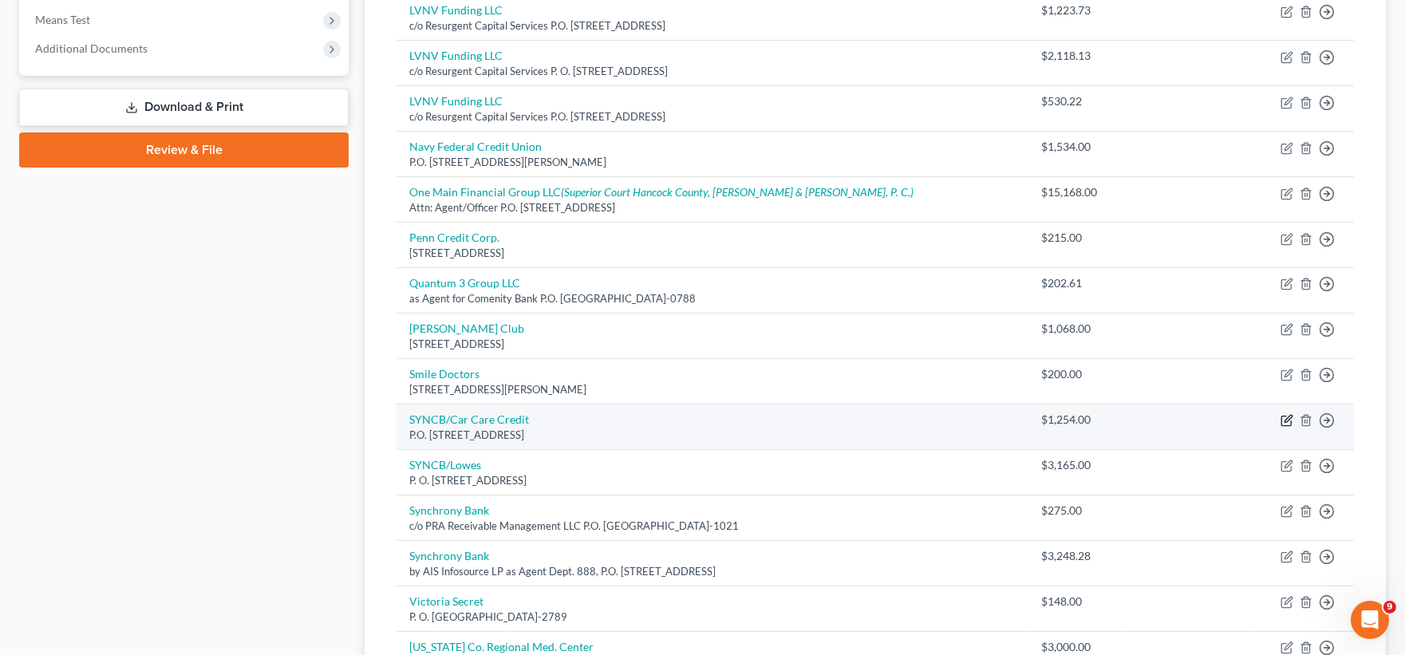
click at [1282, 417] on icon "button" at bounding box center [1287, 420] width 13 height 13
select select "22"
select select "14"
select select "0"
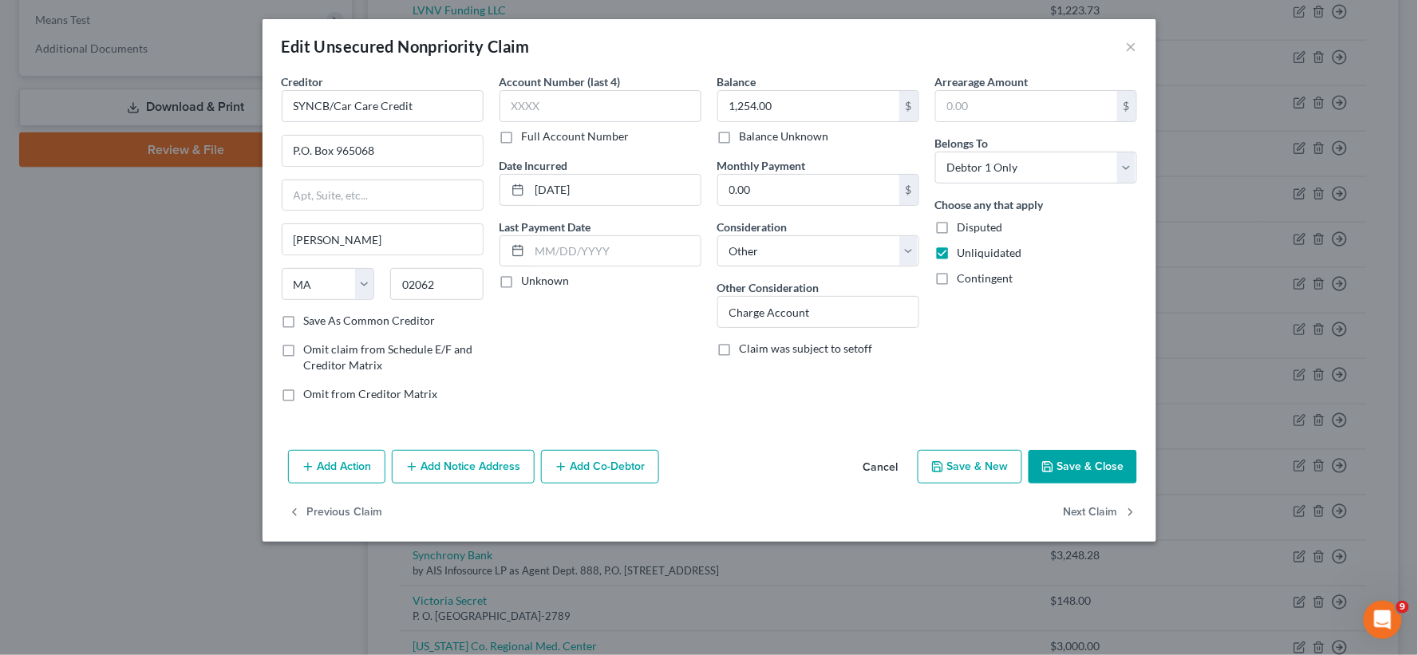
click at [304, 315] on label "Save As Common Creditor" at bounding box center [370, 321] width 132 height 16
click at [310, 315] on input "Save As Common Creditor" at bounding box center [315, 318] width 10 height 10
checkbox input "true"
click at [431, 99] on input "SYNCB/Car Care Credit" at bounding box center [383, 106] width 202 height 32
type input "SYNCB/Car Care Summit"
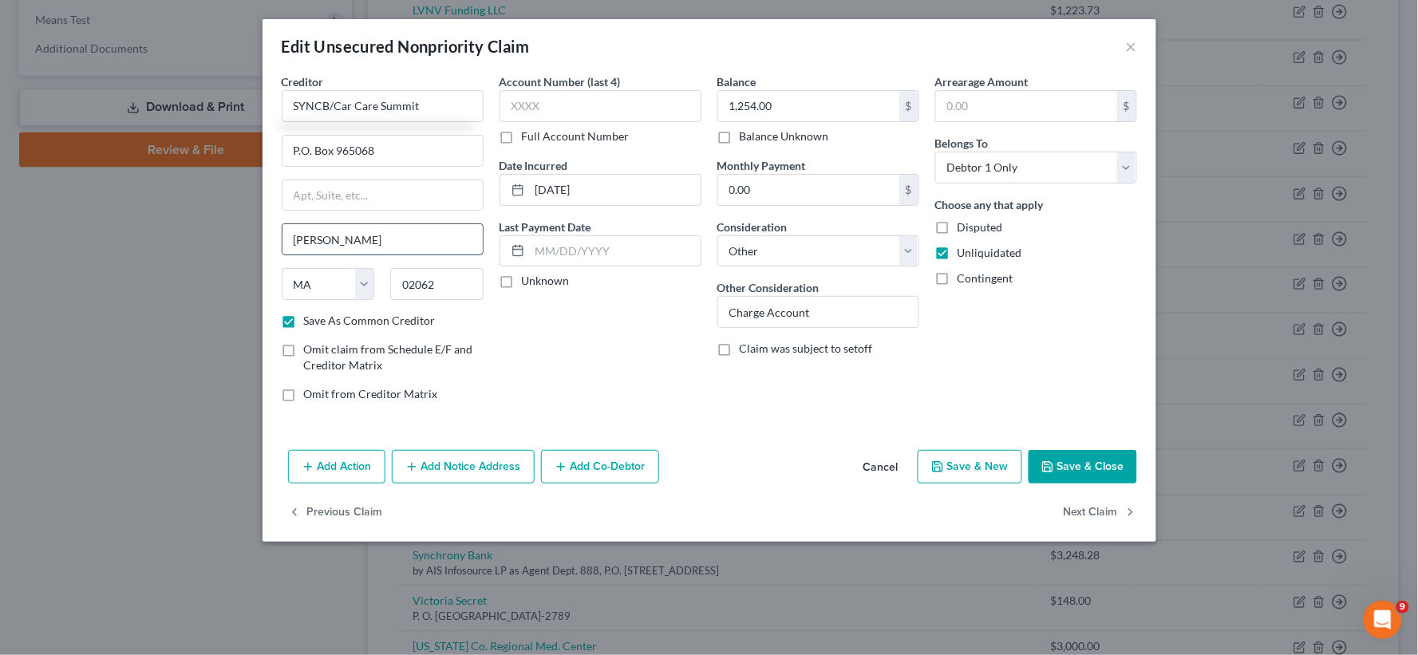
click at [381, 249] on input "[PERSON_NAME]" at bounding box center [383, 239] width 200 height 30
type input "[PERSON_NAME]"
click at [729, 420] on div "Creditor * SYNCB/Car Care Summit P.O. Box 965068 [PERSON_NAME][GEOGRAPHIC_DATA]…" at bounding box center [710, 258] width 894 height 370
click at [1133, 476] on button "Save & Close" at bounding box center [1083, 467] width 109 height 34
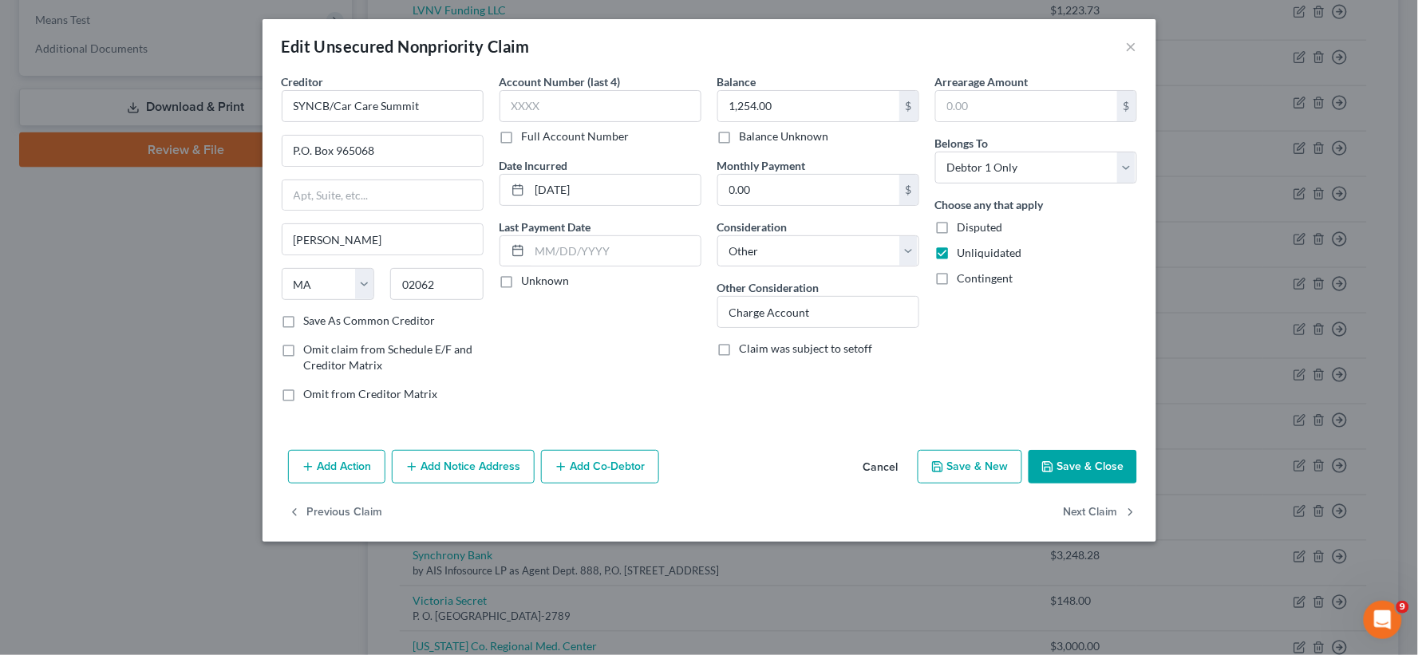
checkbox input "false"
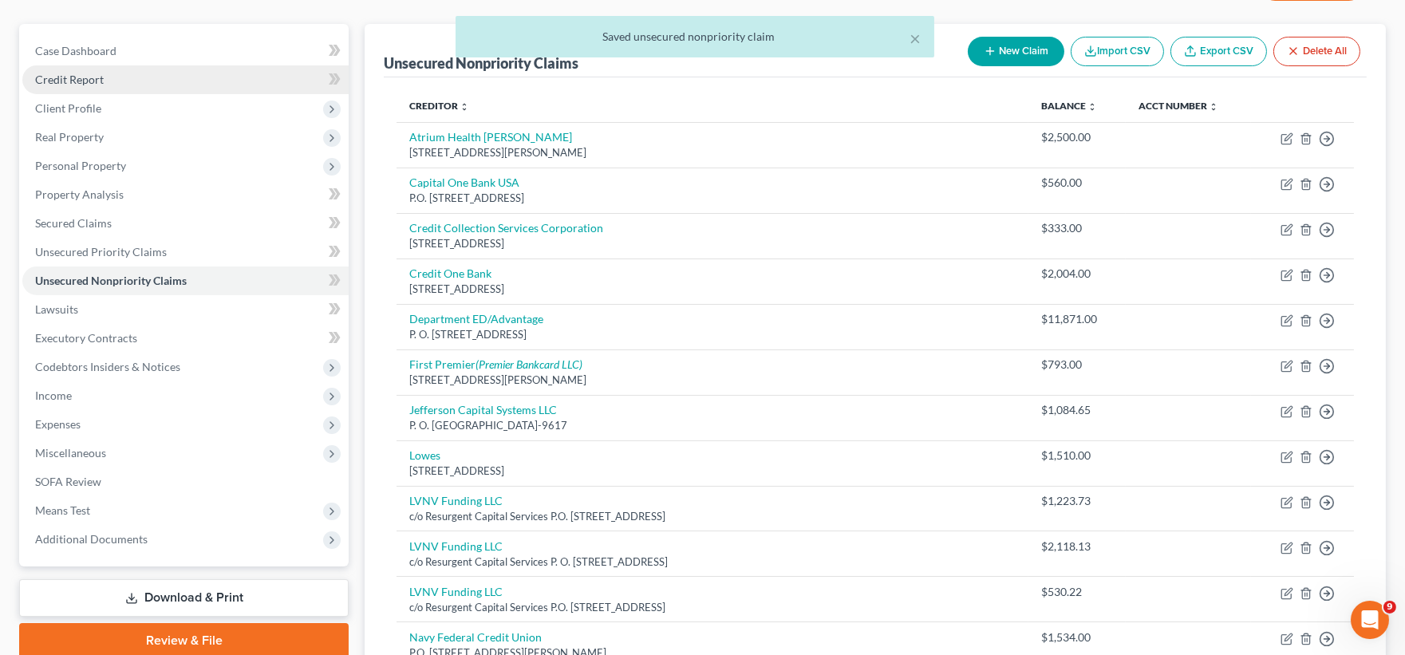
scroll to position [0, 0]
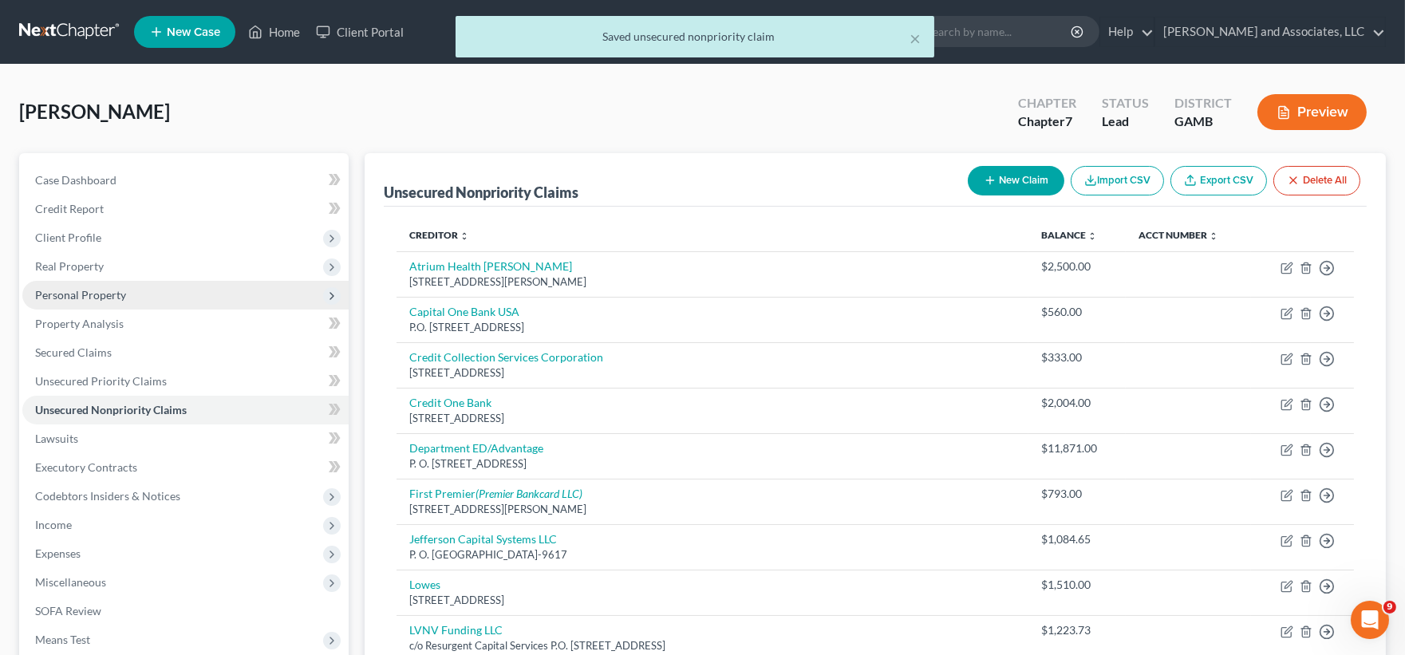
click at [78, 290] on span "Personal Property" at bounding box center [80, 295] width 91 height 14
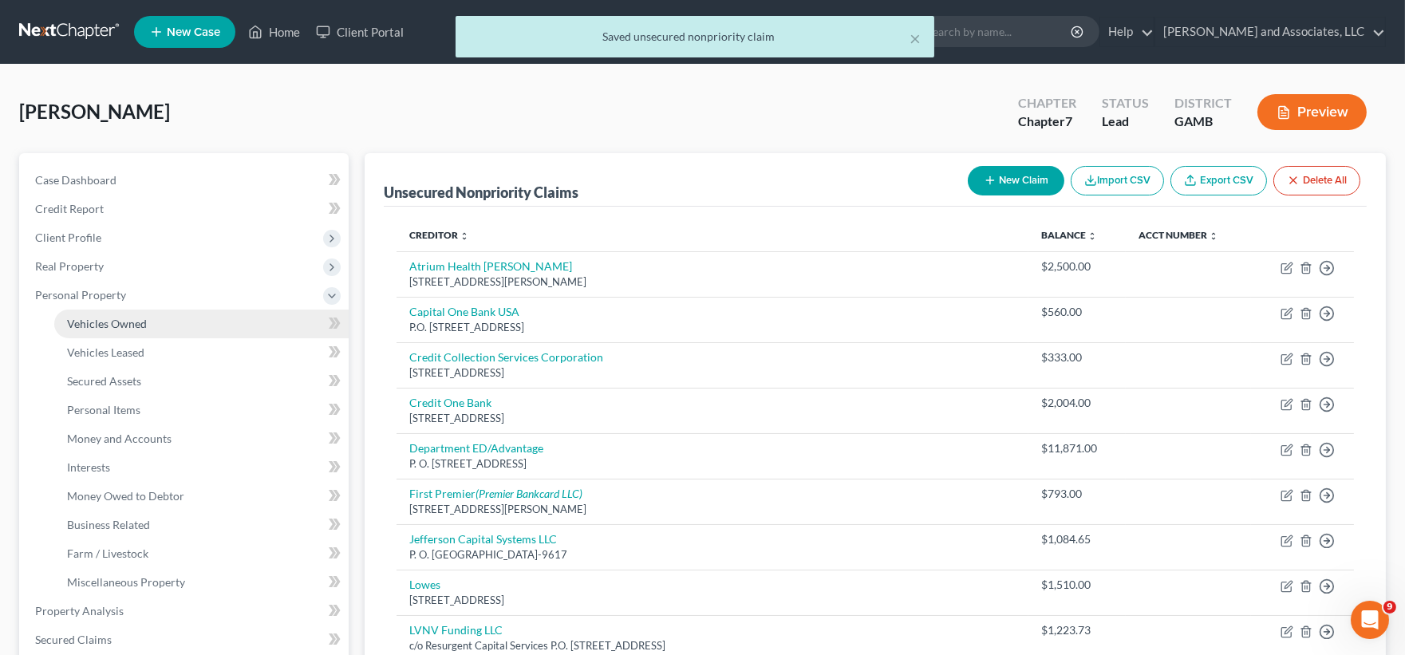
click at [100, 322] on span "Vehicles Owned" at bounding box center [107, 324] width 80 height 14
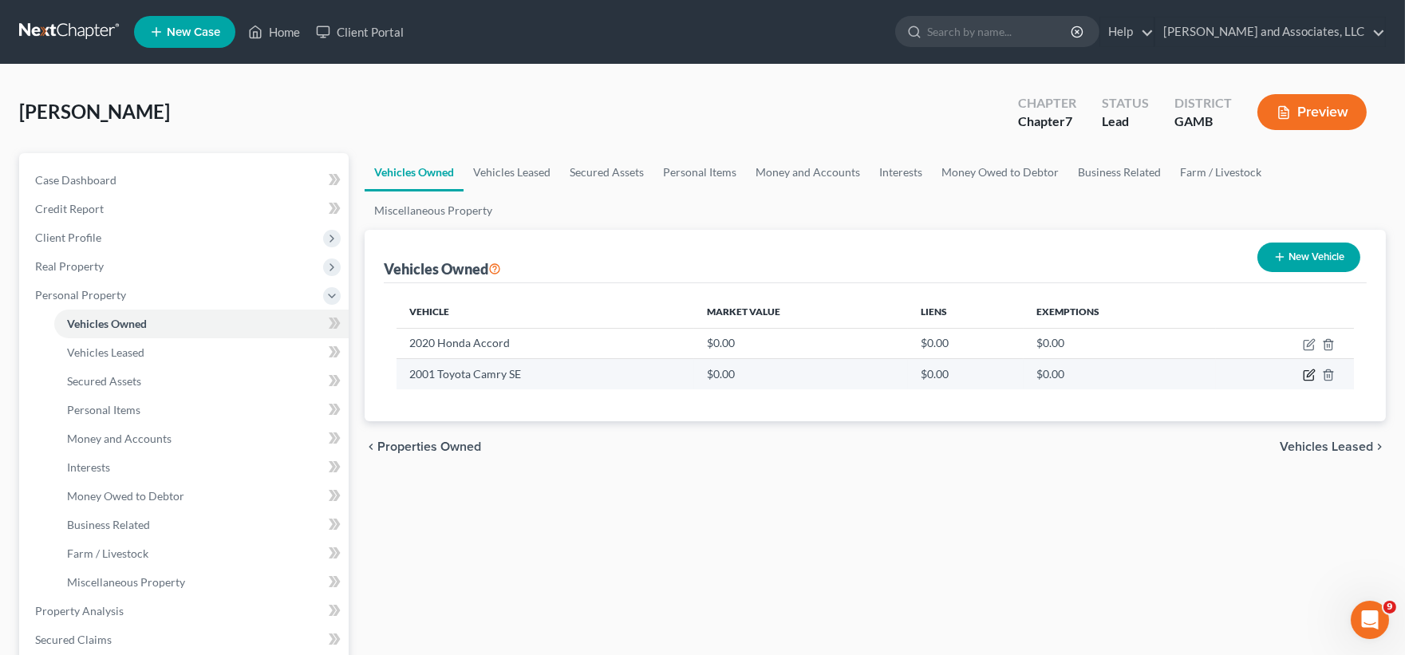
click at [1312, 378] on icon "button" at bounding box center [1309, 375] width 13 height 13
select select "0"
select select "25"
select select "4"
select select "0"
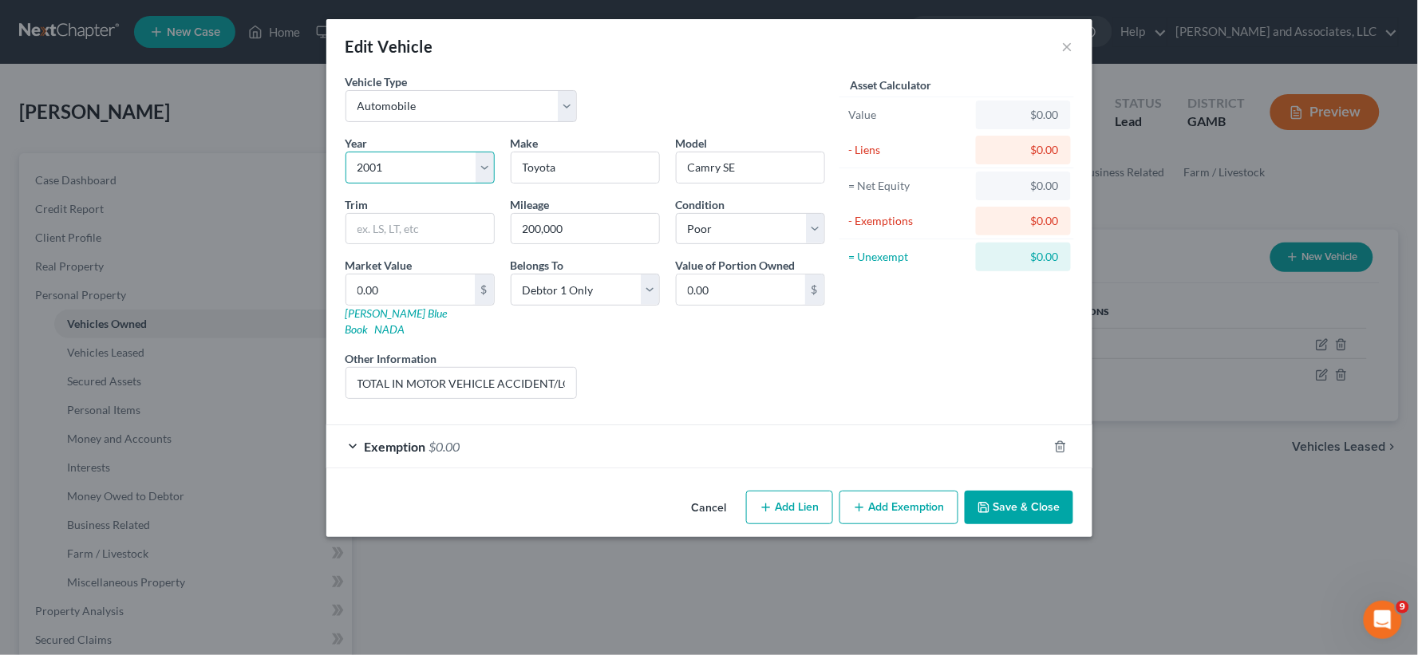
click at [485, 169] on select "Select 2026 2025 2024 2023 2022 2021 2020 2019 2018 2017 2016 2015 2014 2013 20…" at bounding box center [420, 168] width 149 height 32
select select "22"
click at [346, 152] on select "Select 2026 2025 2024 2023 2022 2021 2020 2019 2018 2017 2016 2015 2014 2013 20…" at bounding box center [420, 168] width 149 height 32
click at [1034, 496] on button "Save & Close" at bounding box center [1019, 508] width 109 height 34
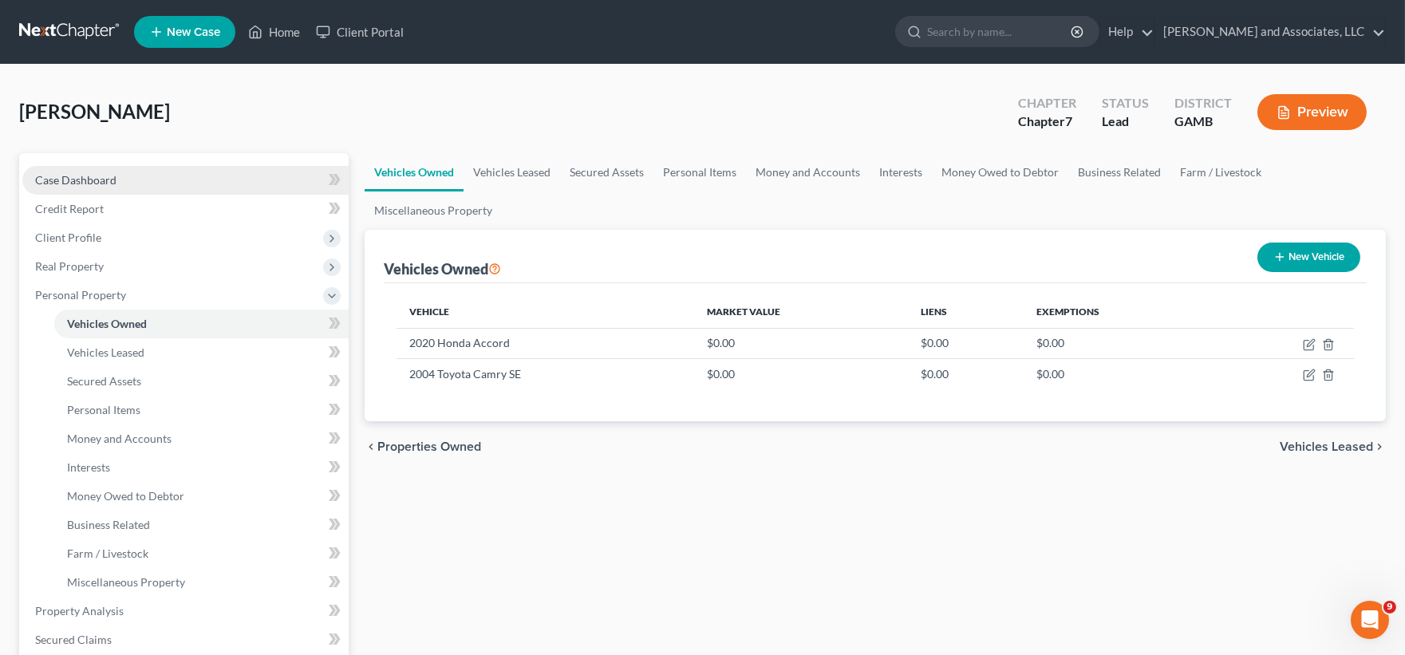
click at [92, 176] on span "Case Dashboard" at bounding box center [75, 180] width 81 height 14
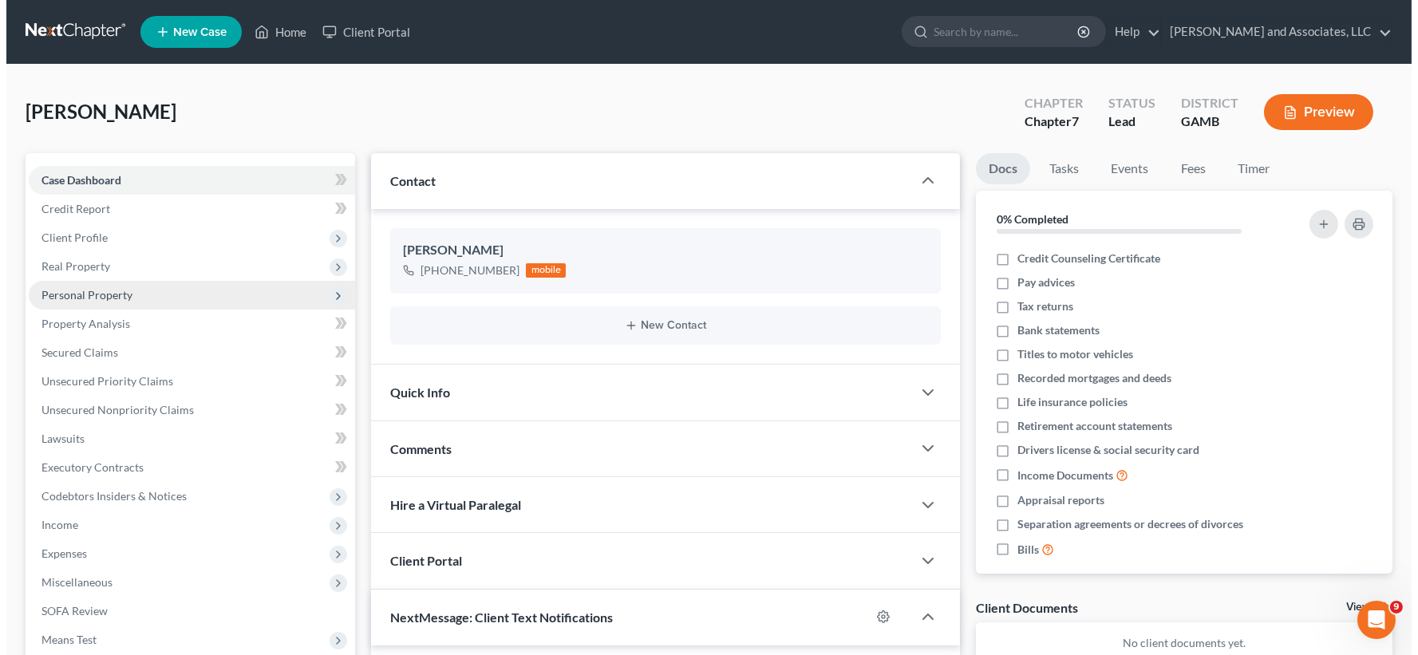
scroll to position [2943, 0]
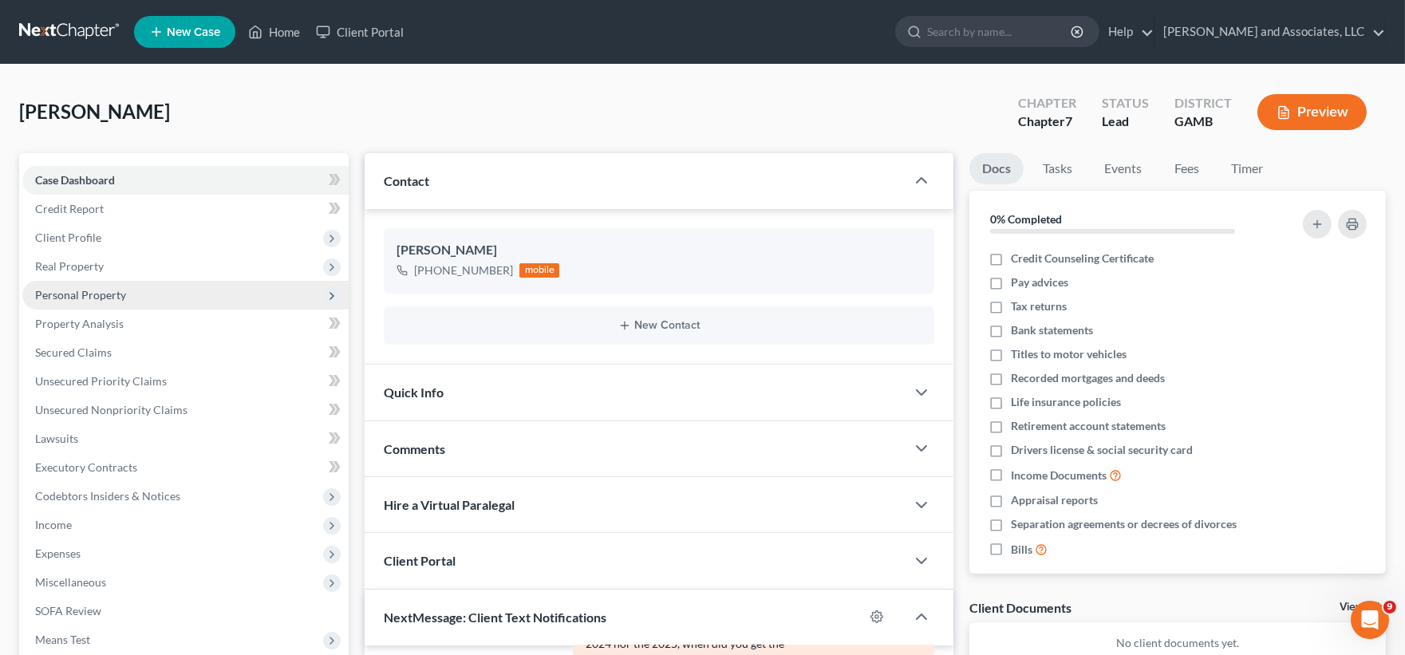
click at [77, 295] on span "Personal Property" at bounding box center [80, 295] width 91 height 14
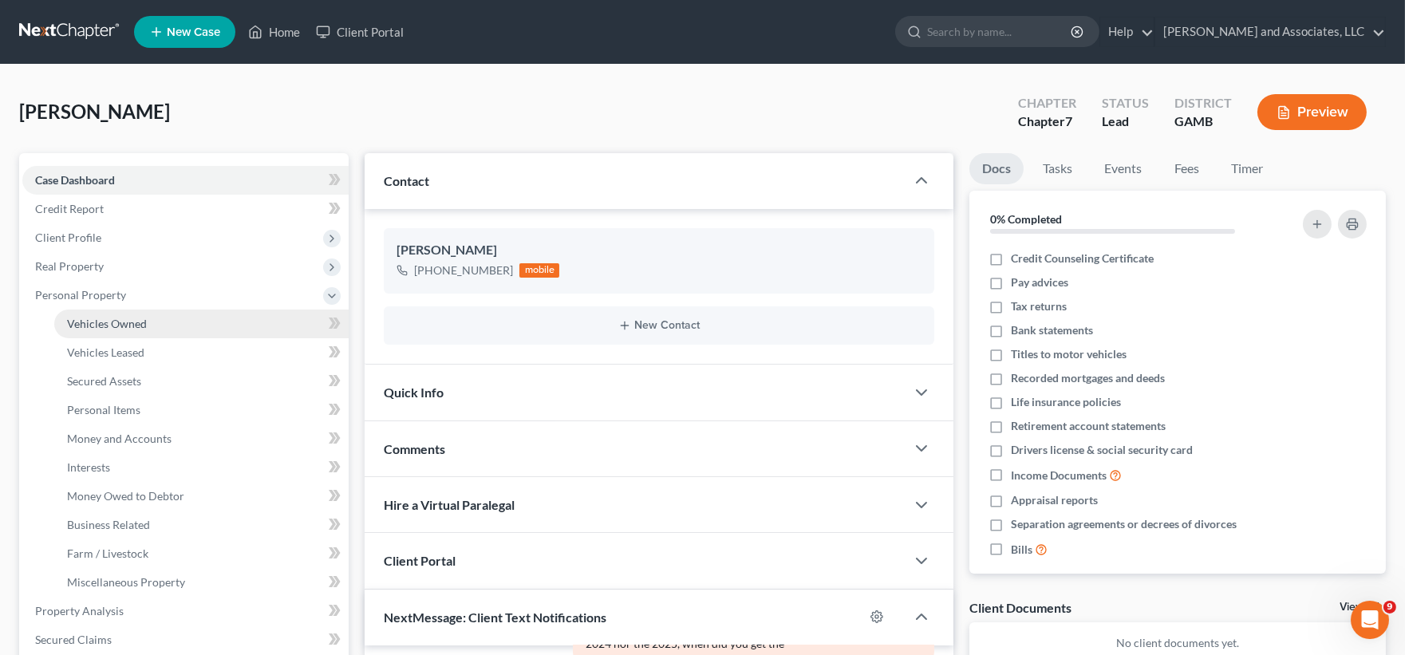
click at [91, 319] on span "Vehicles Owned" at bounding box center [107, 324] width 80 height 14
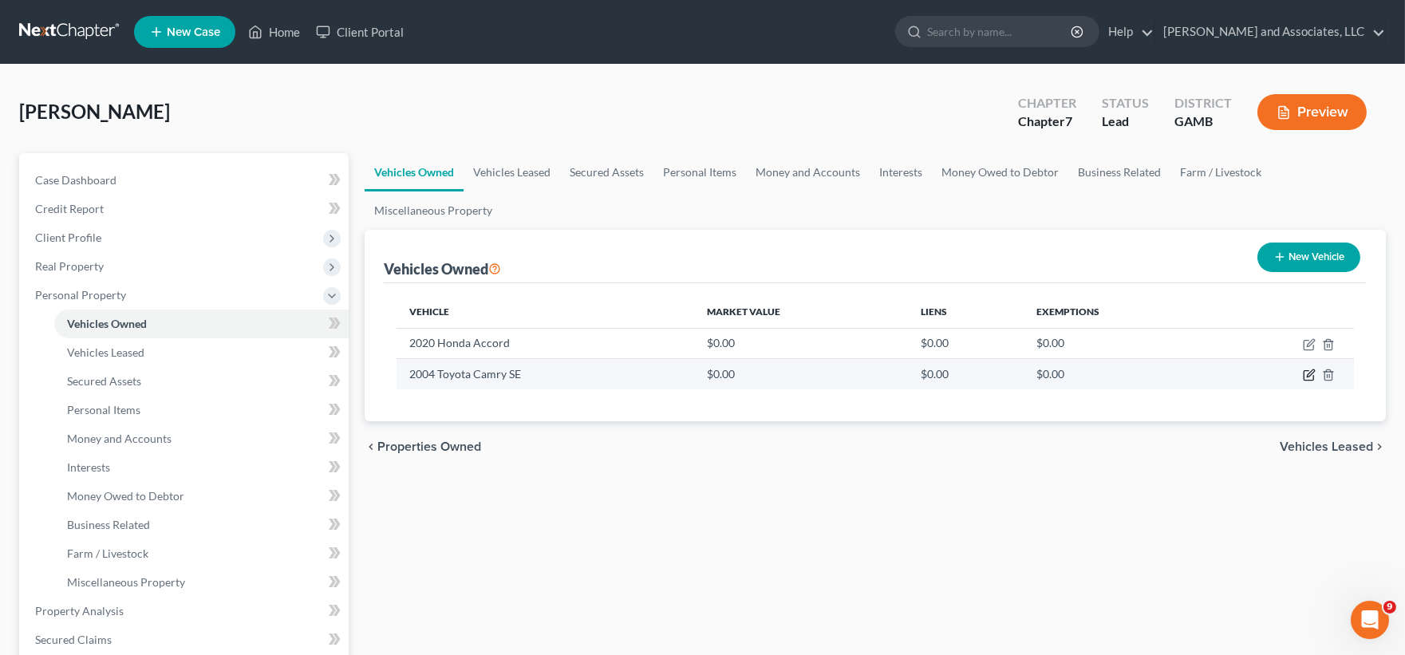
click at [1310, 375] on icon "button" at bounding box center [1309, 375] width 13 height 13
select select "0"
select select "22"
select select "4"
select select "0"
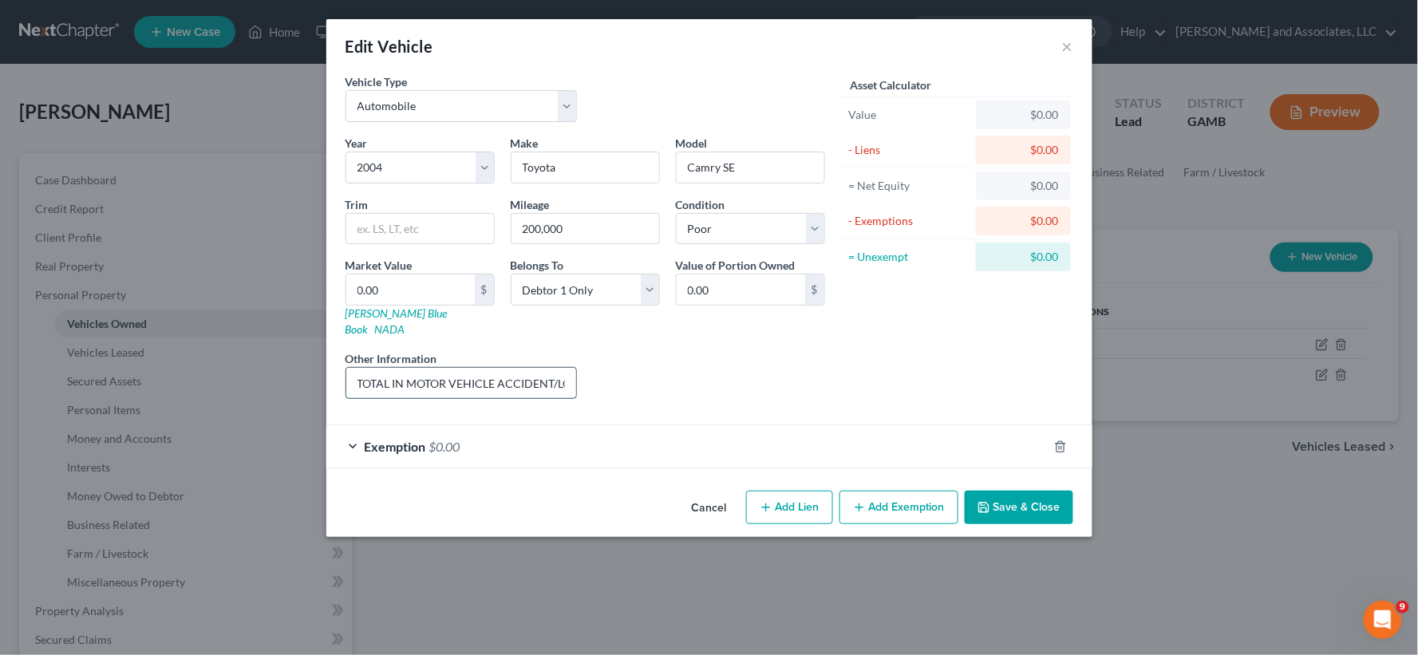
click at [373, 368] on input "TOTAL IN MOTOR VEHICLE ACCIDENT/LOCATED IN DEBTOR'S YARD/NO DEBT" at bounding box center [461, 383] width 231 height 30
click at [389, 368] on input "TOTAL IN MOTOR VEHICLE ACCIDENT/LOCATED IN DEBTOR'S YARD/NO DEBT" at bounding box center [461, 383] width 231 height 30
type input "TOTALED IN MOTOR VEHICLE ACCIDENT/LOCATED IN DEBTOR'S YARD/NO DEBT"
click at [1022, 493] on button "Save & Close" at bounding box center [1019, 508] width 109 height 34
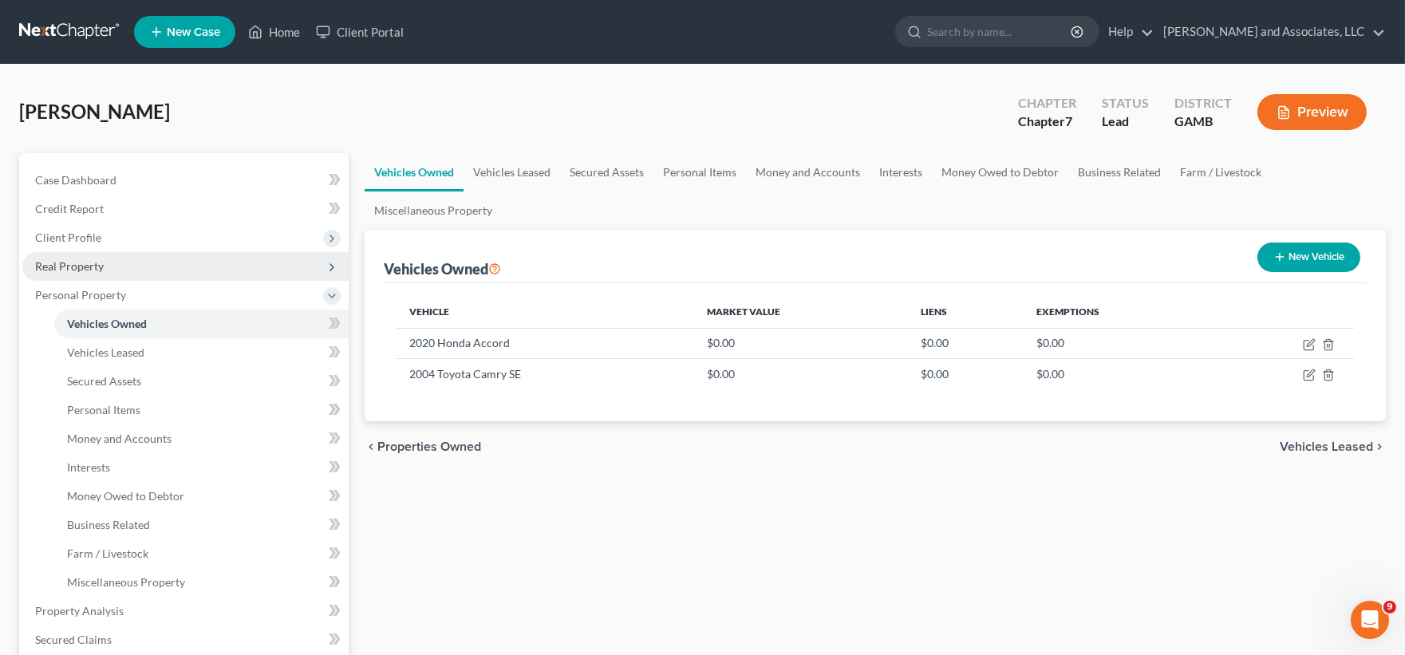
click at [83, 266] on span "Real Property" at bounding box center [69, 266] width 69 height 14
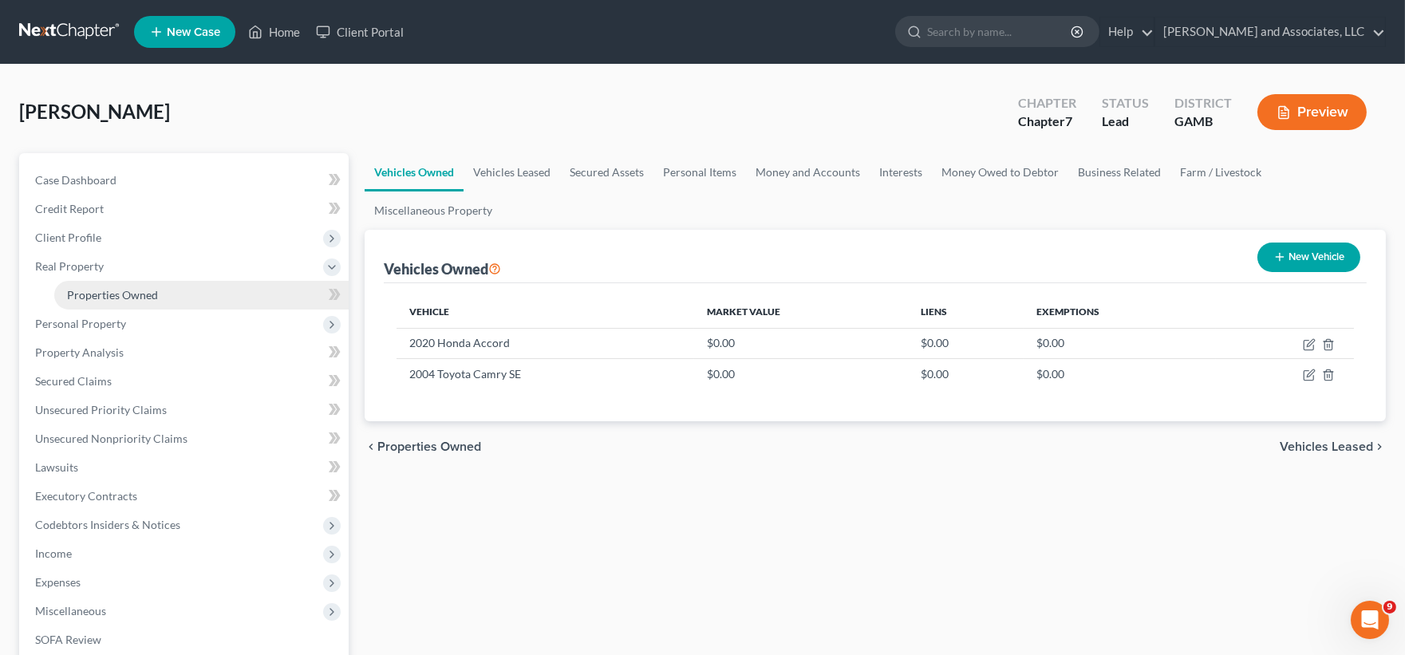
click at [97, 293] on span "Properties Owned" at bounding box center [112, 295] width 91 height 14
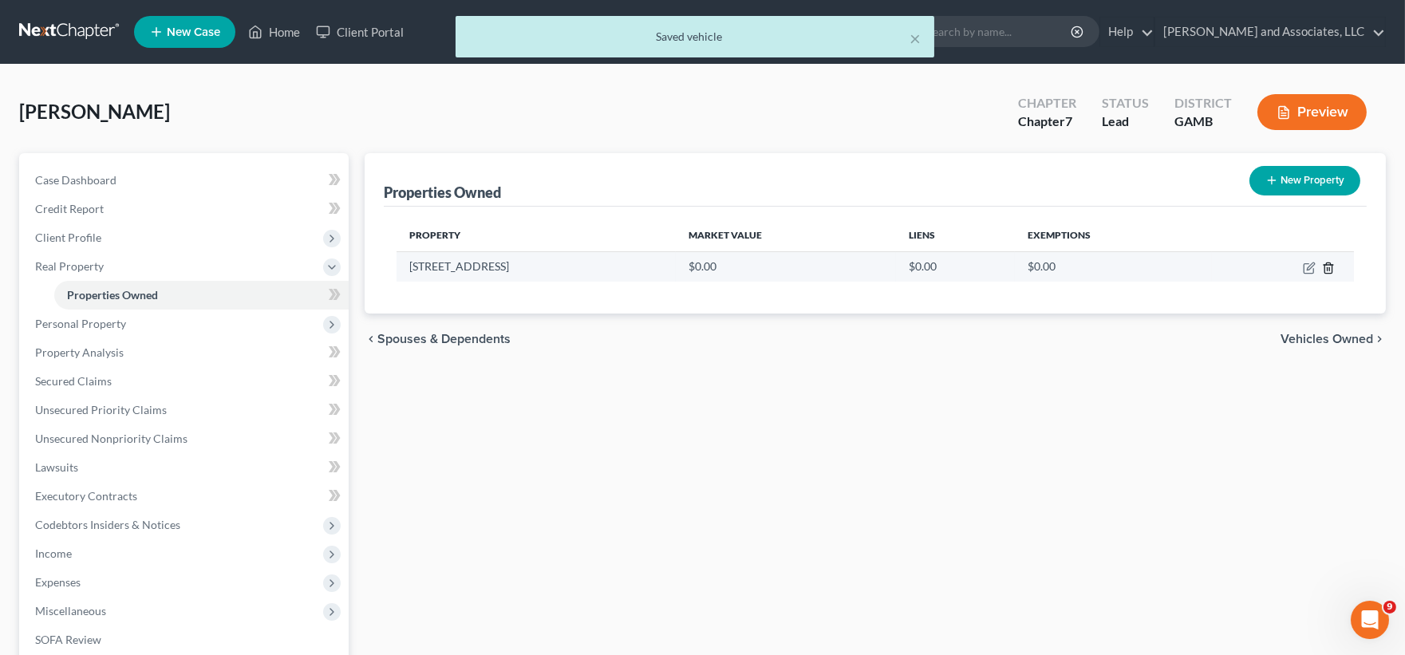
click at [1326, 266] on icon "button" at bounding box center [1328, 268] width 13 height 13
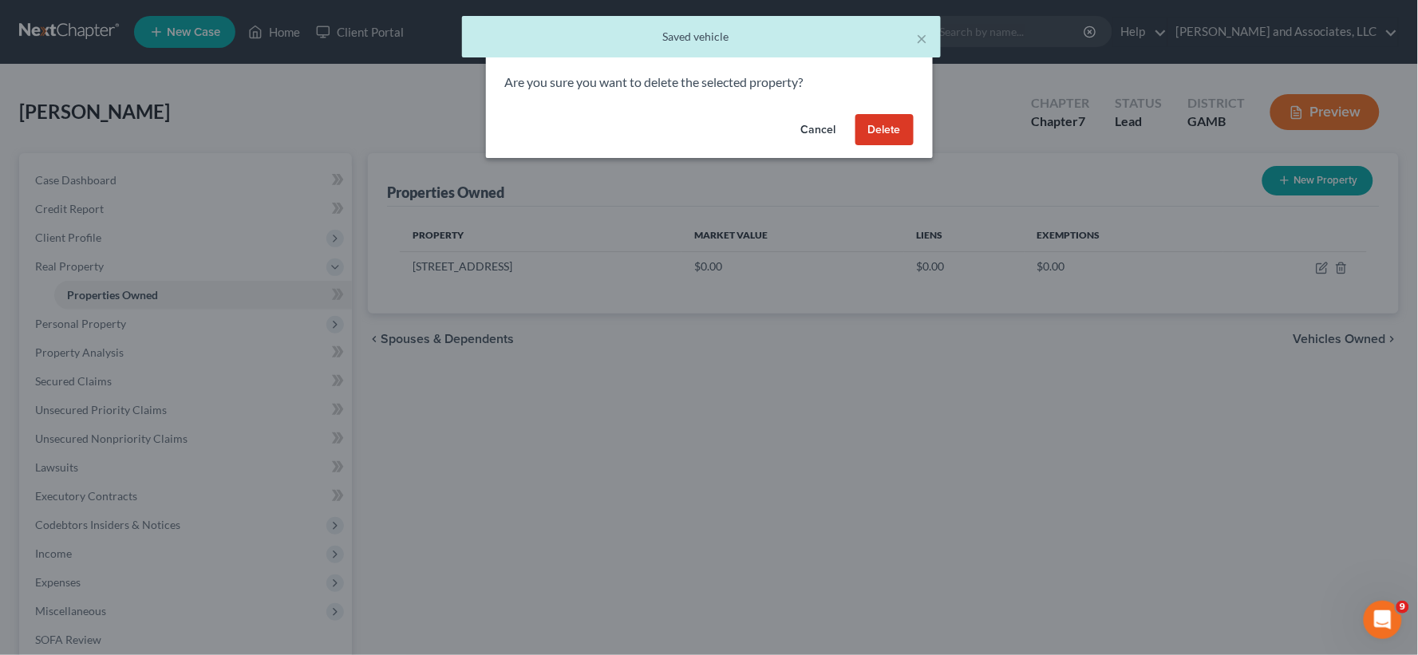
click at [903, 129] on button "Delete" at bounding box center [885, 130] width 58 height 32
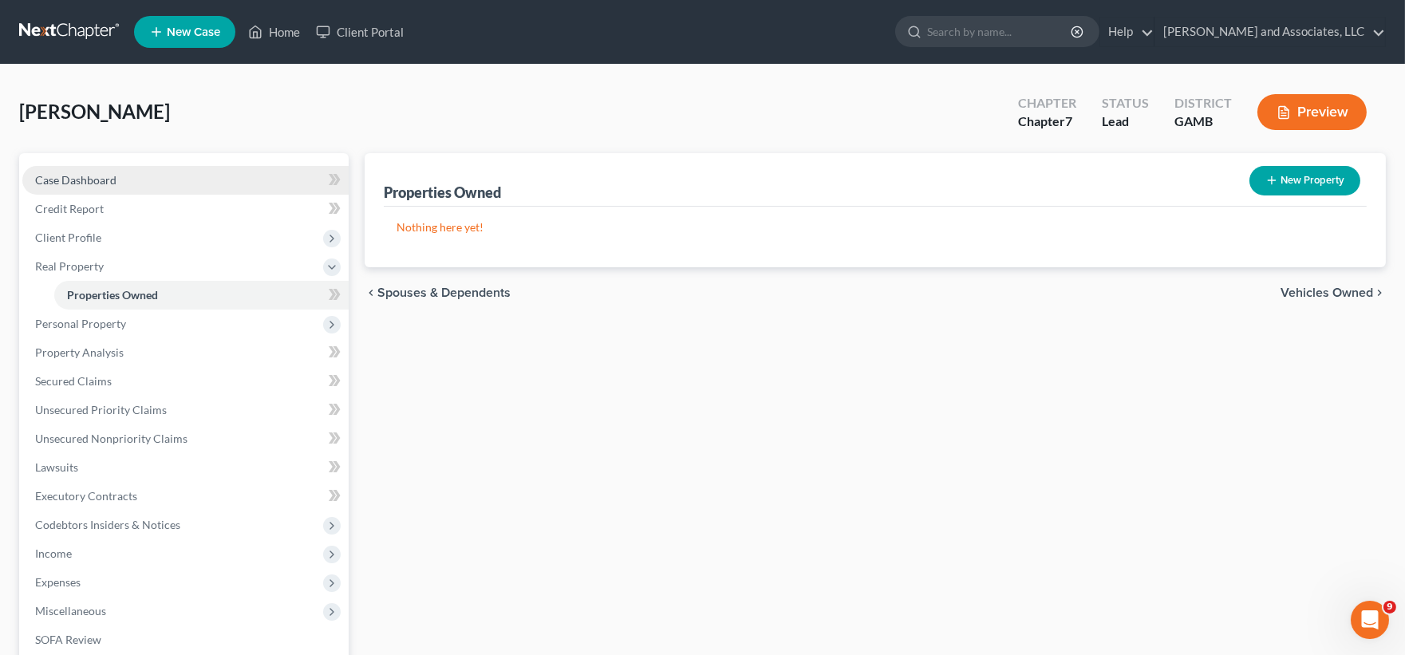
click at [105, 170] on link "Case Dashboard" at bounding box center [185, 180] width 326 height 29
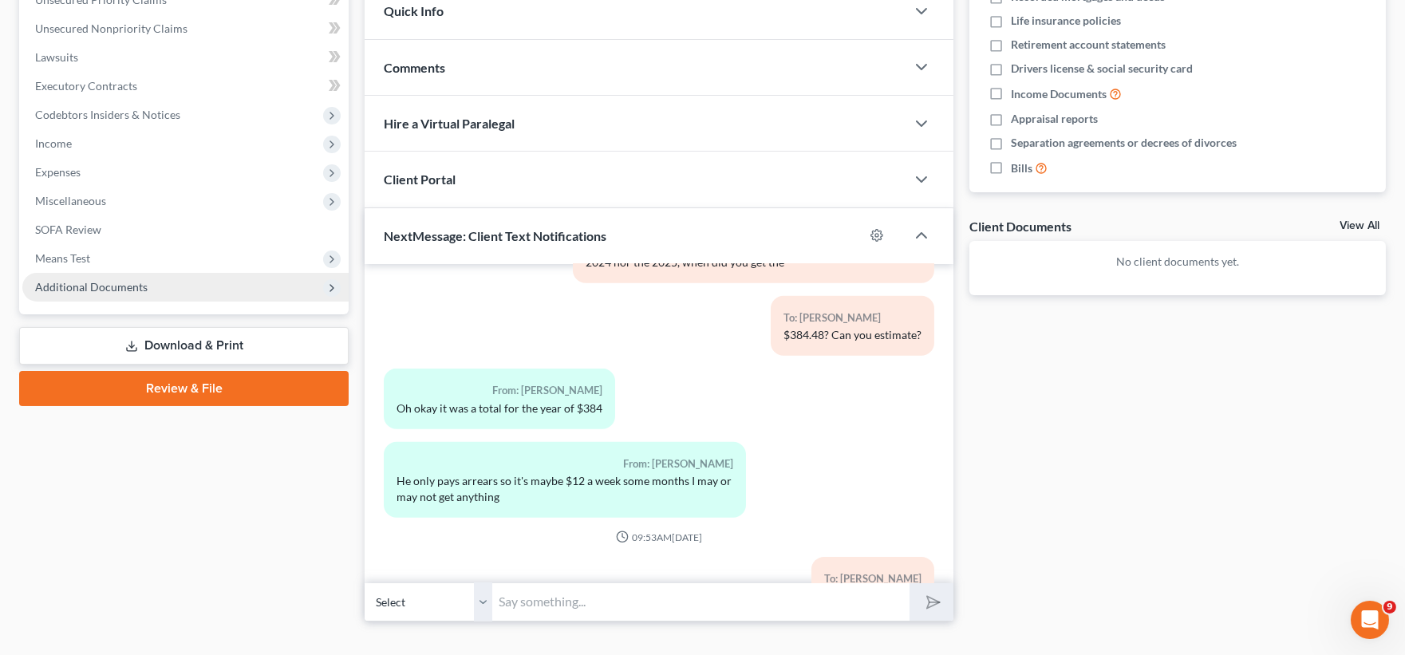
scroll to position [409, 0]
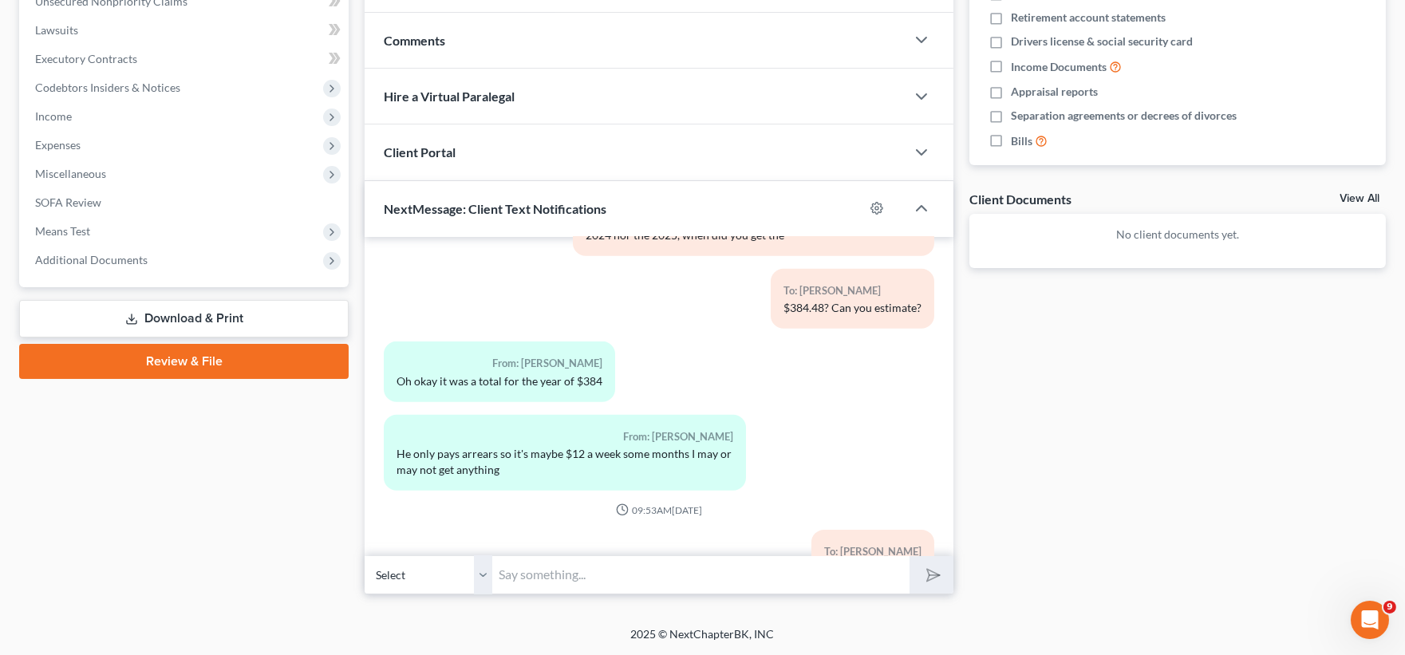
click at [194, 312] on link "Download & Print" at bounding box center [184, 319] width 330 height 38
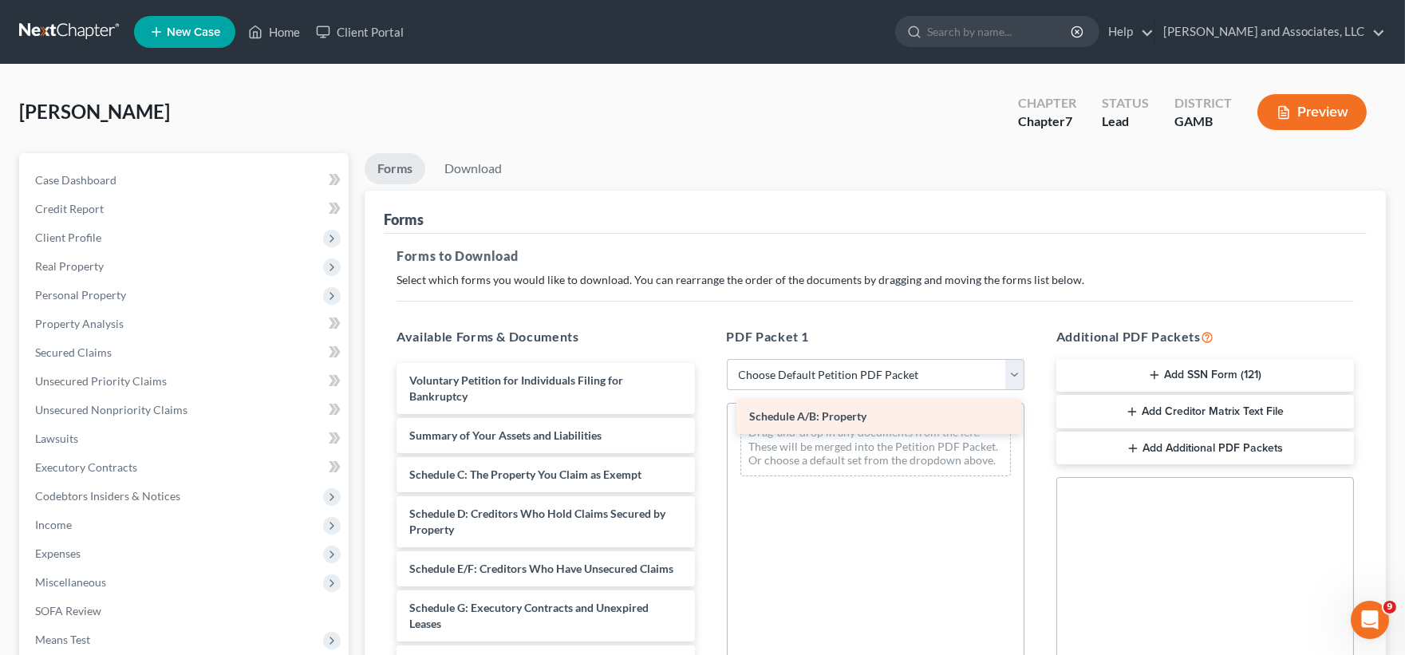
drag, startPoint x: 516, startPoint y: 483, endPoint x: 856, endPoint y: 425, distance: 344.8
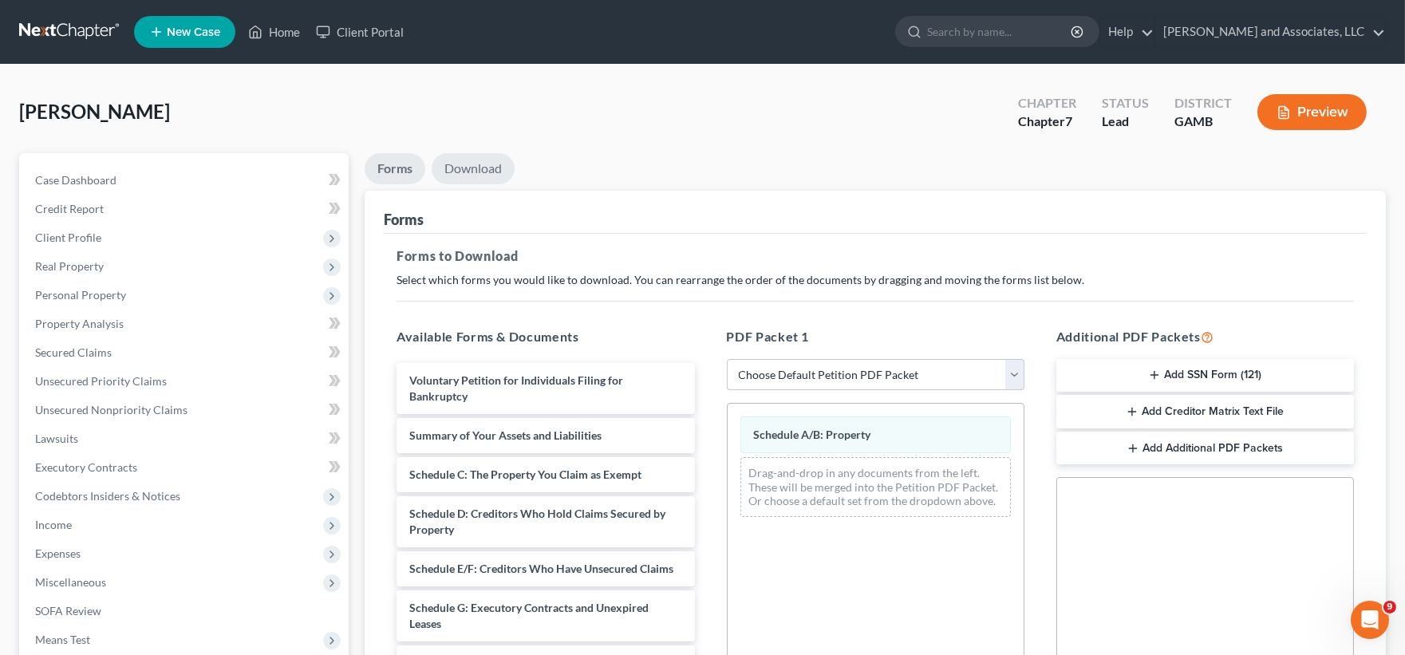
click at [488, 168] on link "Download" at bounding box center [473, 168] width 83 height 31
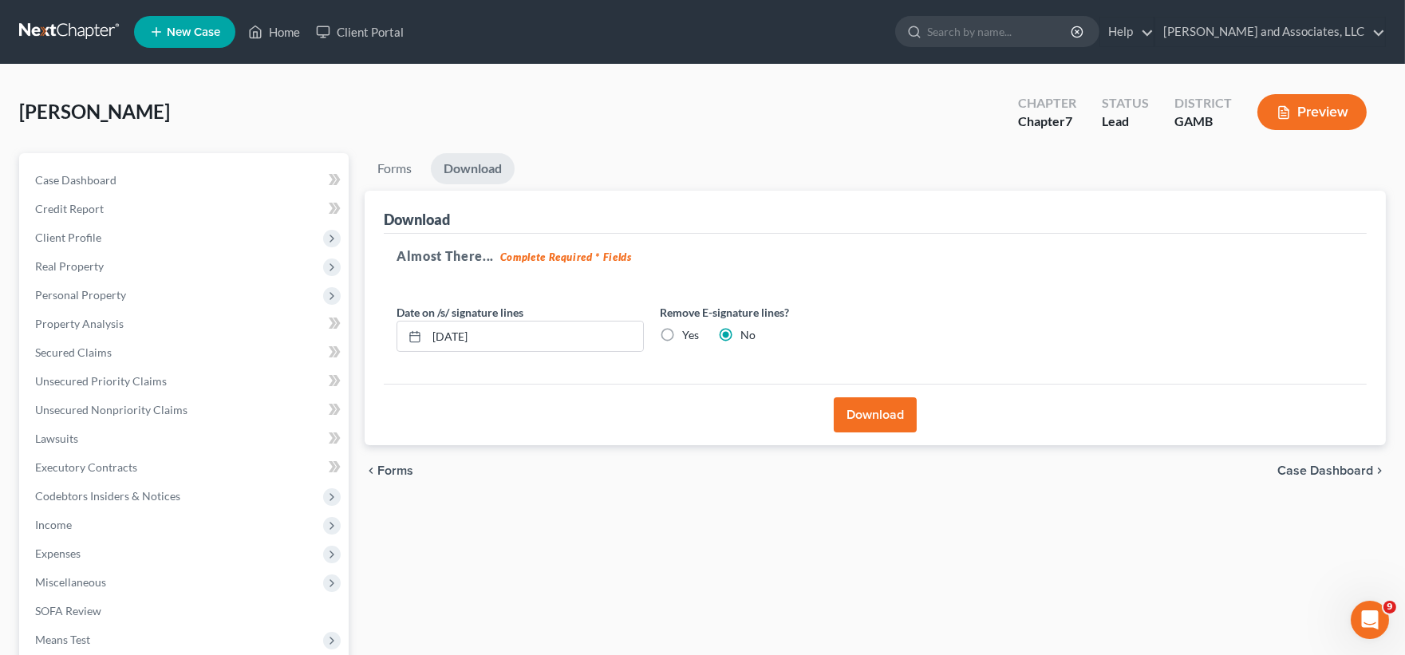
click at [891, 417] on button "Download" at bounding box center [875, 414] width 83 height 35
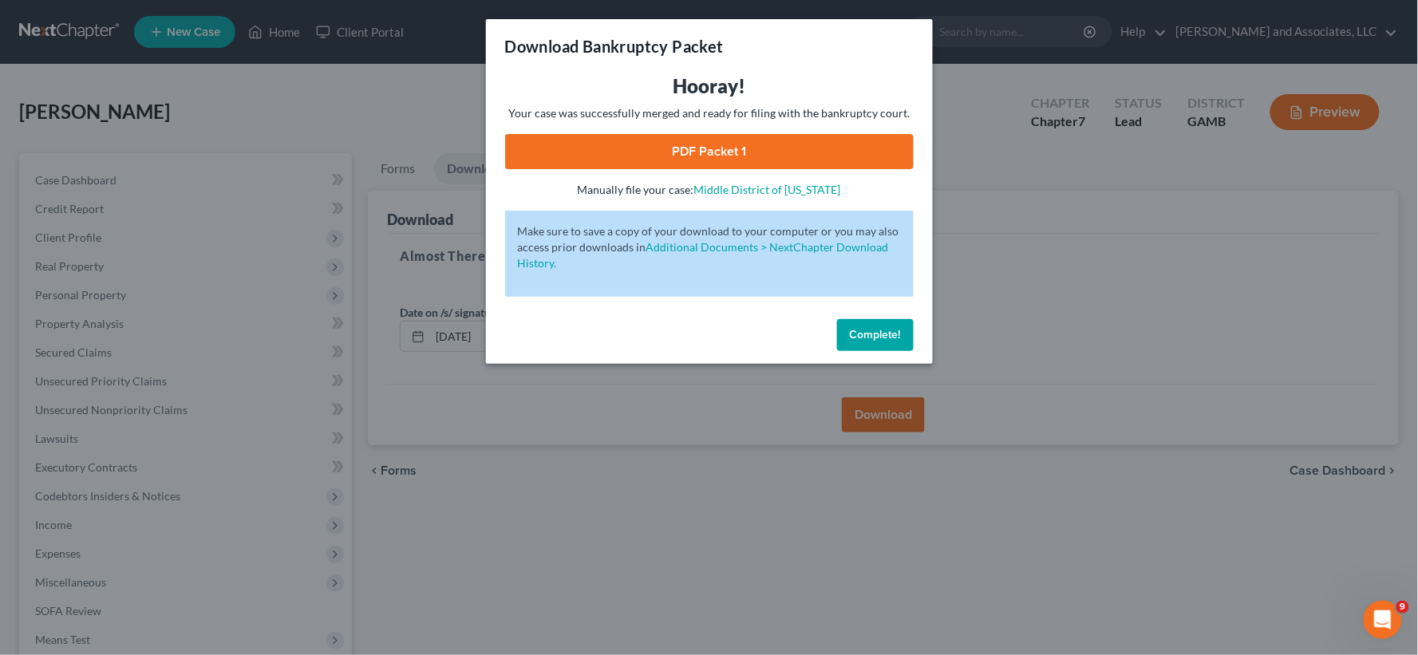
click at [788, 156] on link "PDF Packet 1" at bounding box center [709, 151] width 409 height 35
click at [882, 334] on span "Complete!" at bounding box center [875, 335] width 51 height 14
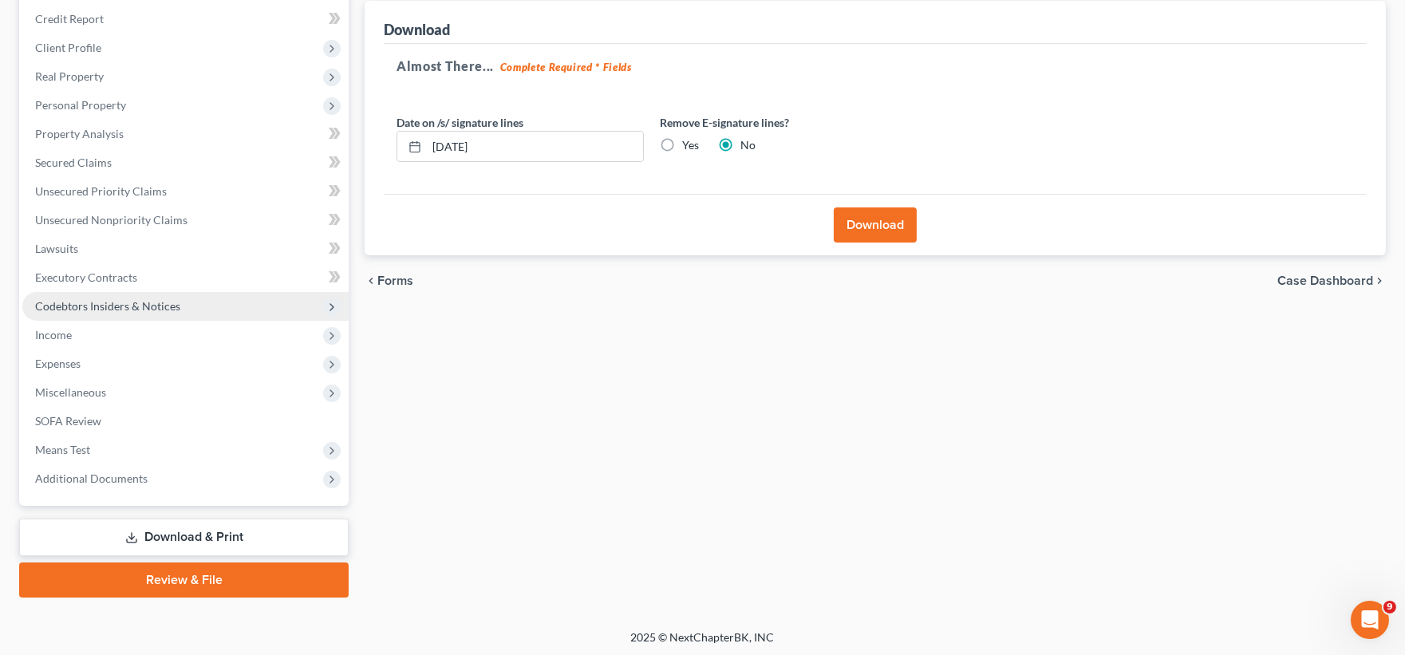
scroll to position [192, 0]
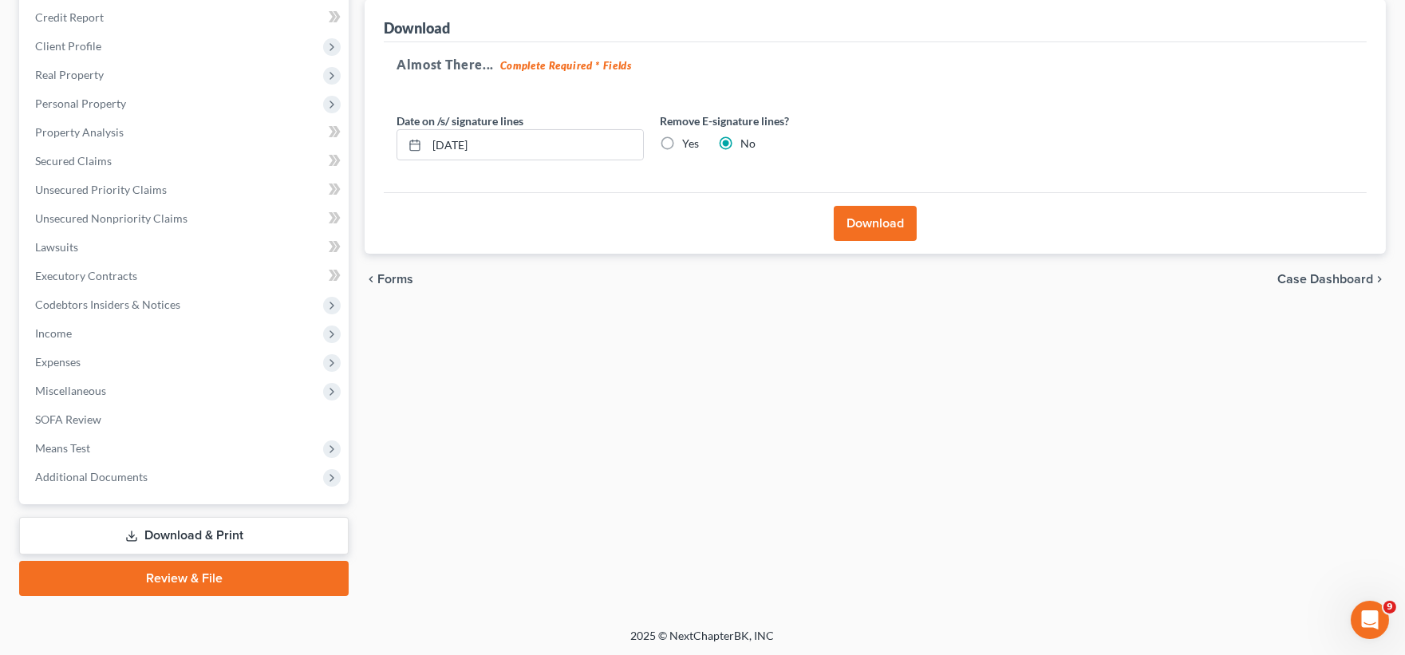
click at [234, 532] on link "Download & Print" at bounding box center [184, 536] width 330 height 38
click at [234, 528] on link "Download & Print" at bounding box center [184, 536] width 330 height 38
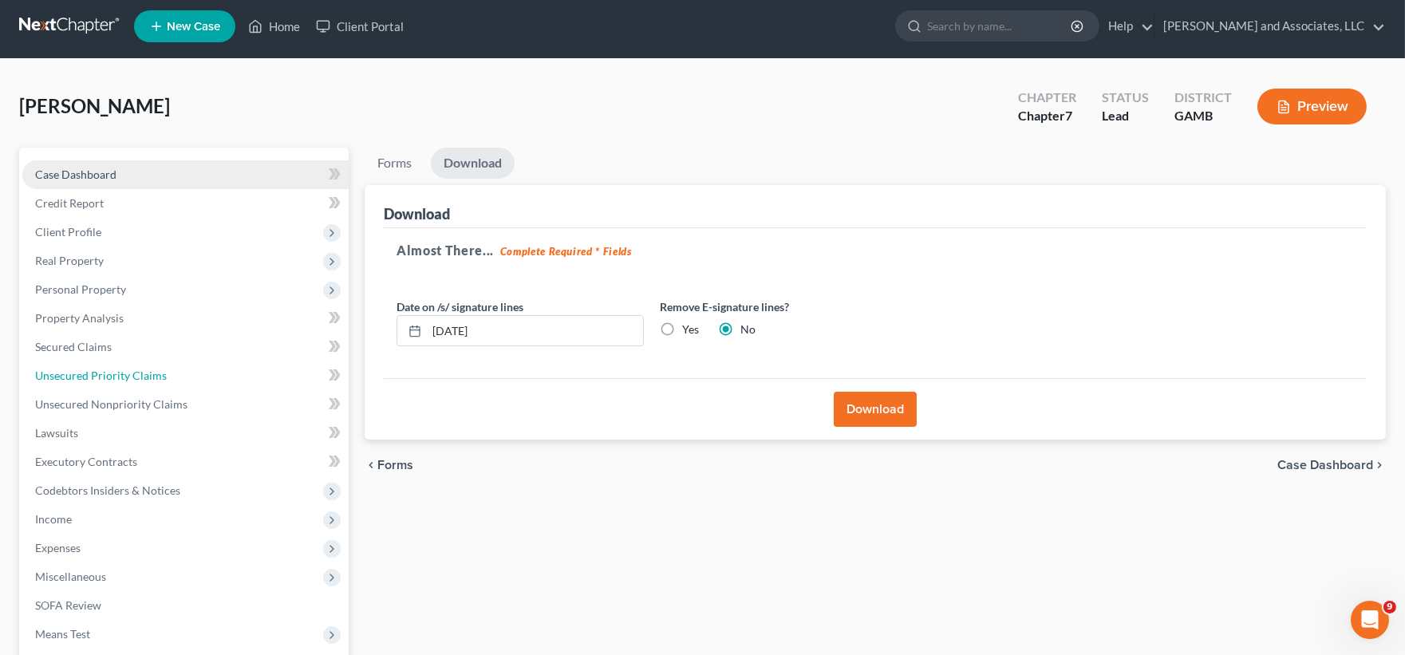
scroll to position [0, 0]
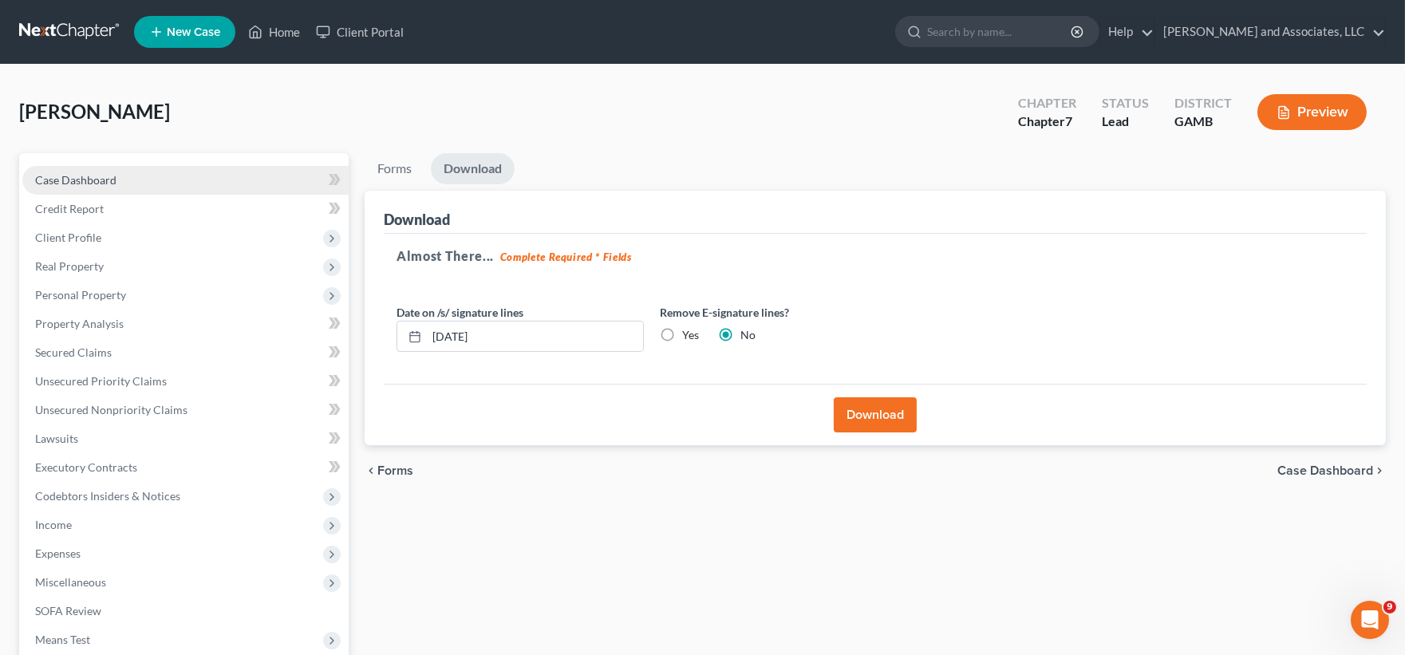
click at [51, 181] on span "Case Dashboard" at bounding box center [75, 180] width 81 height 14
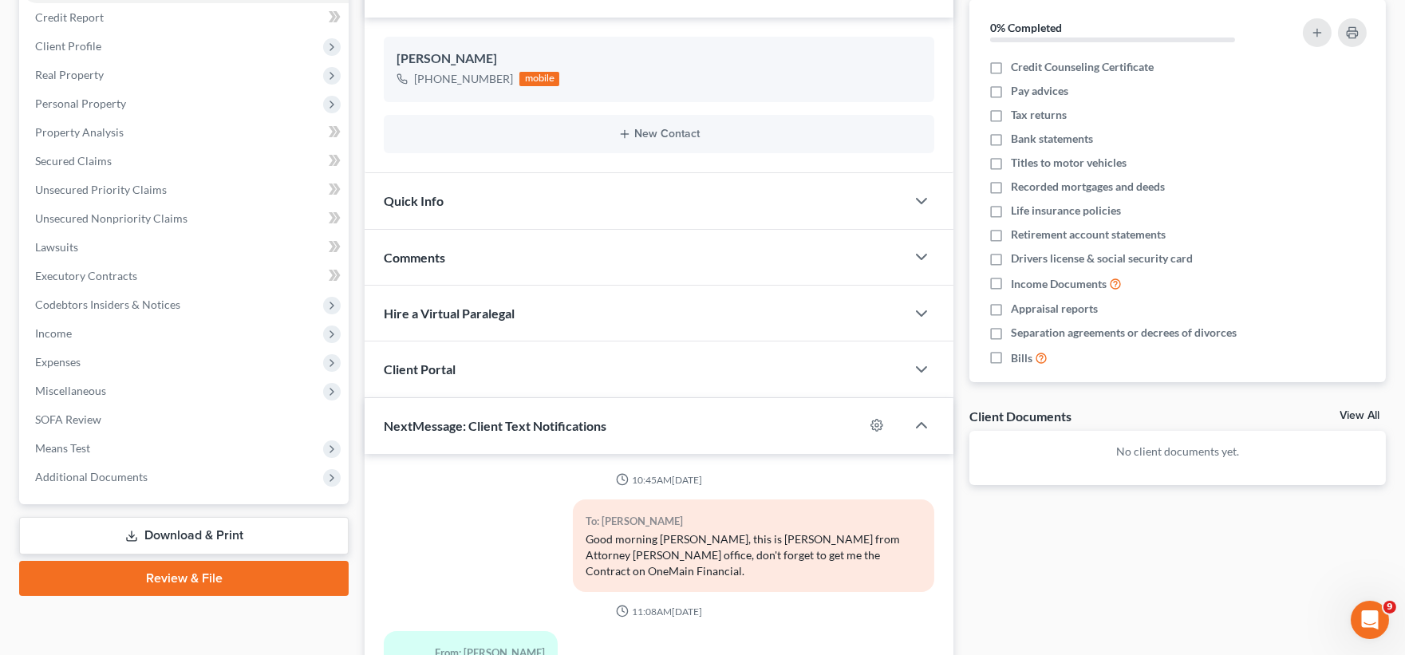
scroll to position [2943, 0]
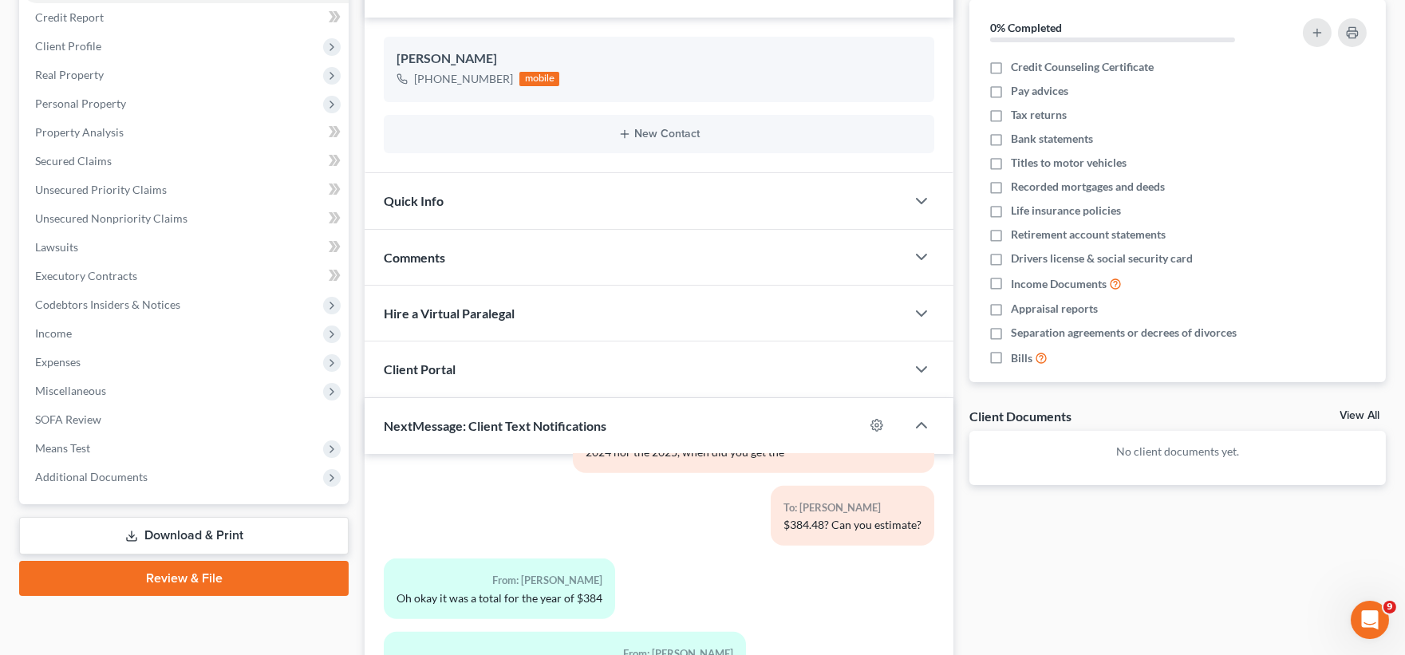
click at [168, 530] on link "Download & Print" at bounding box center [184, 536] width 330 height 38
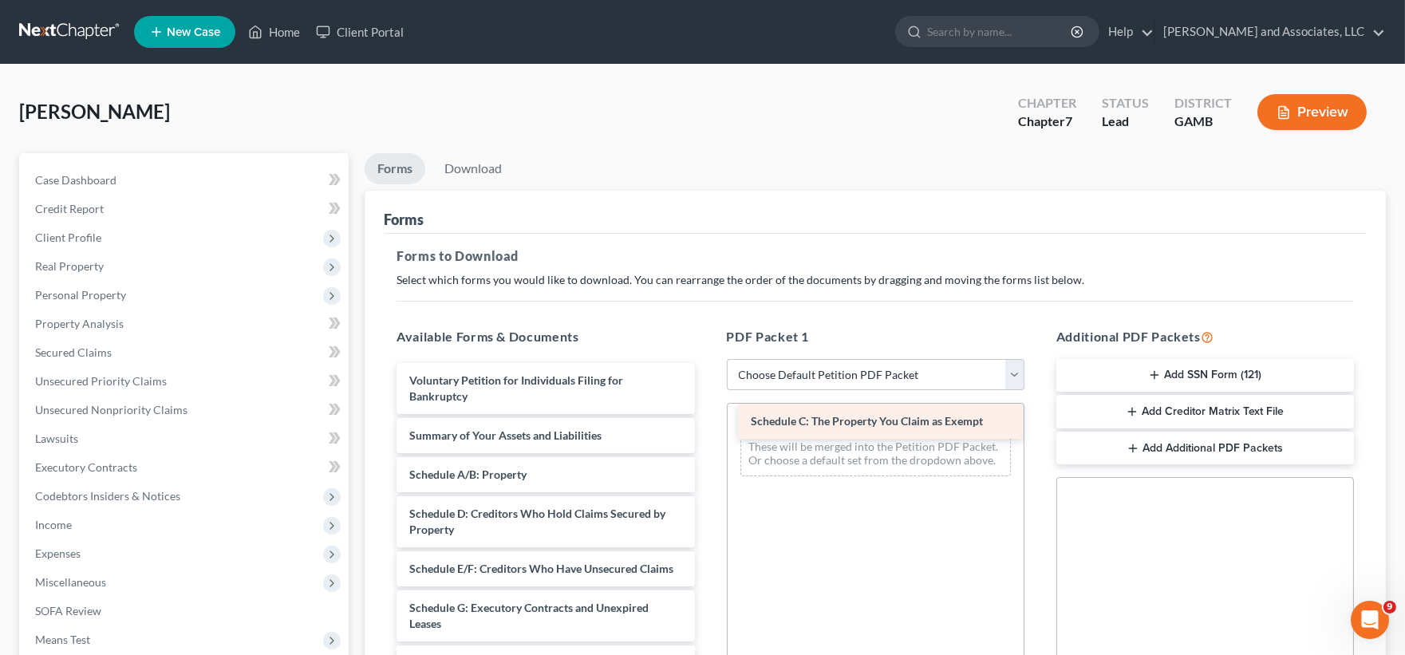
drag, startPoint x: 475, startPoint y: 515, endPoint x: 816, endPoint y: 423, distance: 353.7
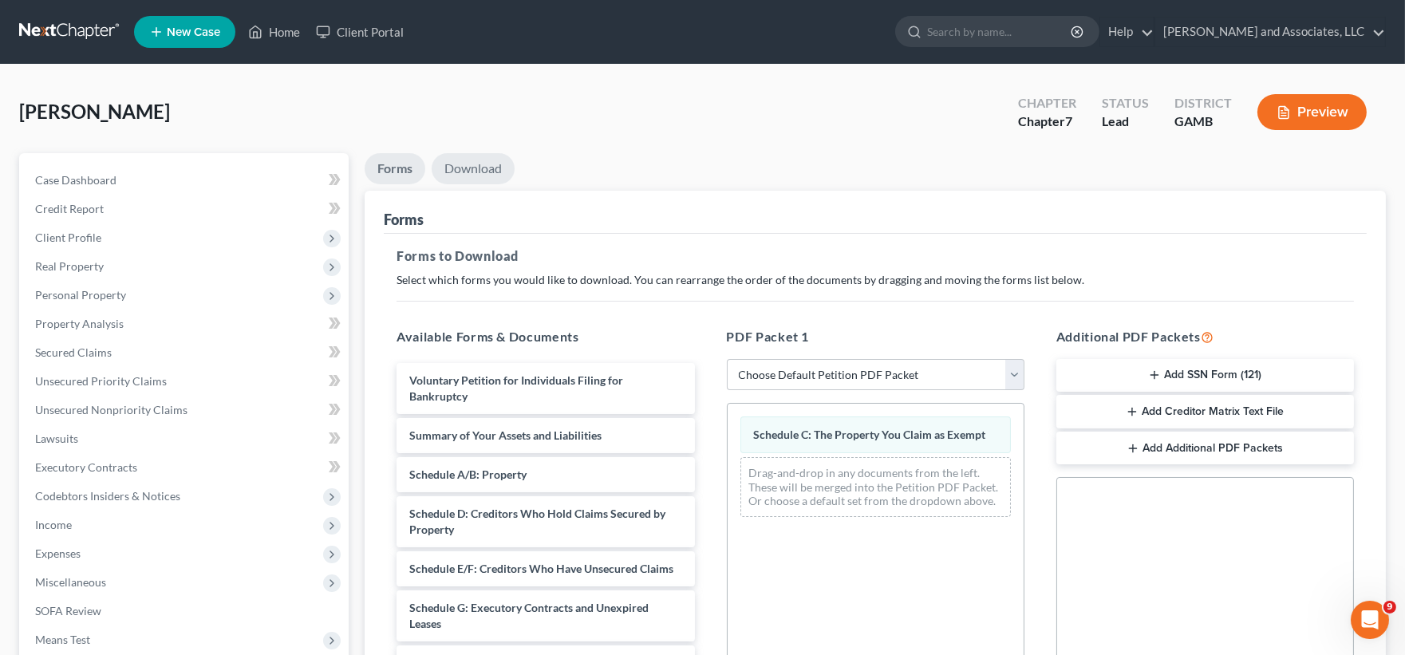
click at [488, 169] on link "Download" at bounding box center [473, 168] width 83 height 31
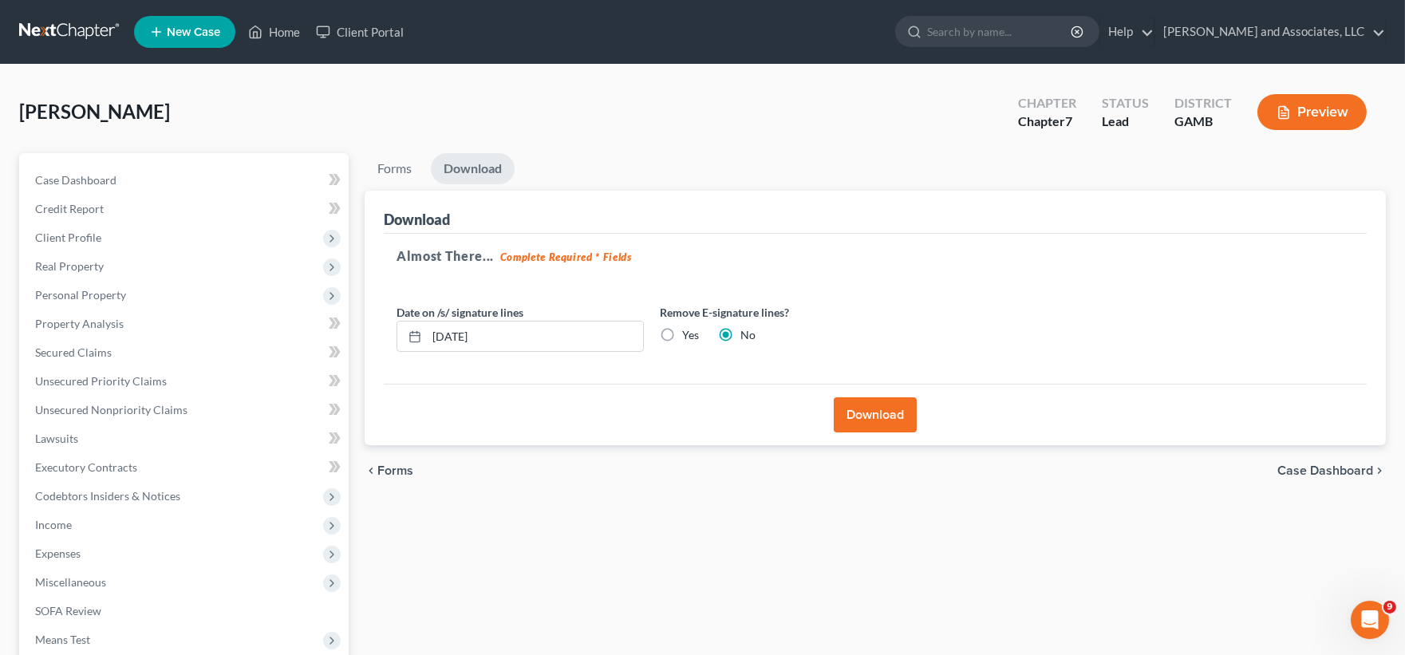
click at [875, 424] on button "Download" at bounding box center [875, 414] width 83 height 35
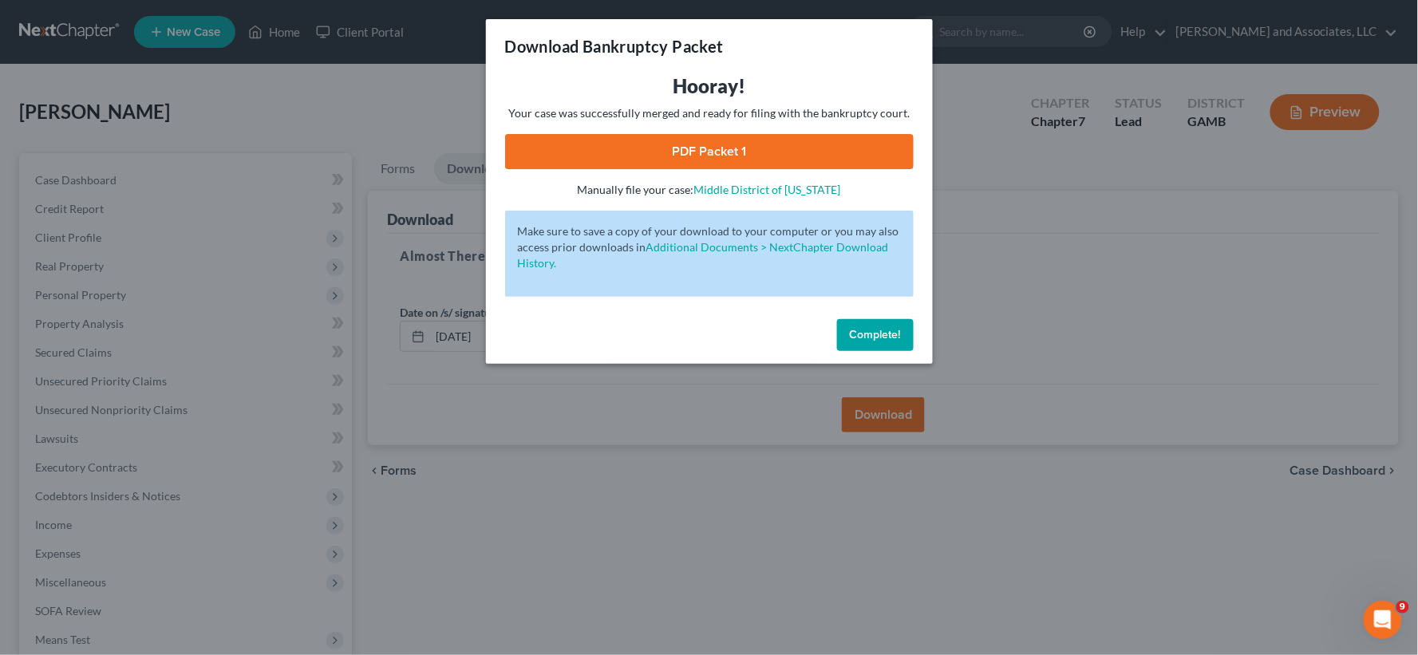
click at [864, 333] on span "Complete!" at bounding box center [875, 335] width 51 height 14
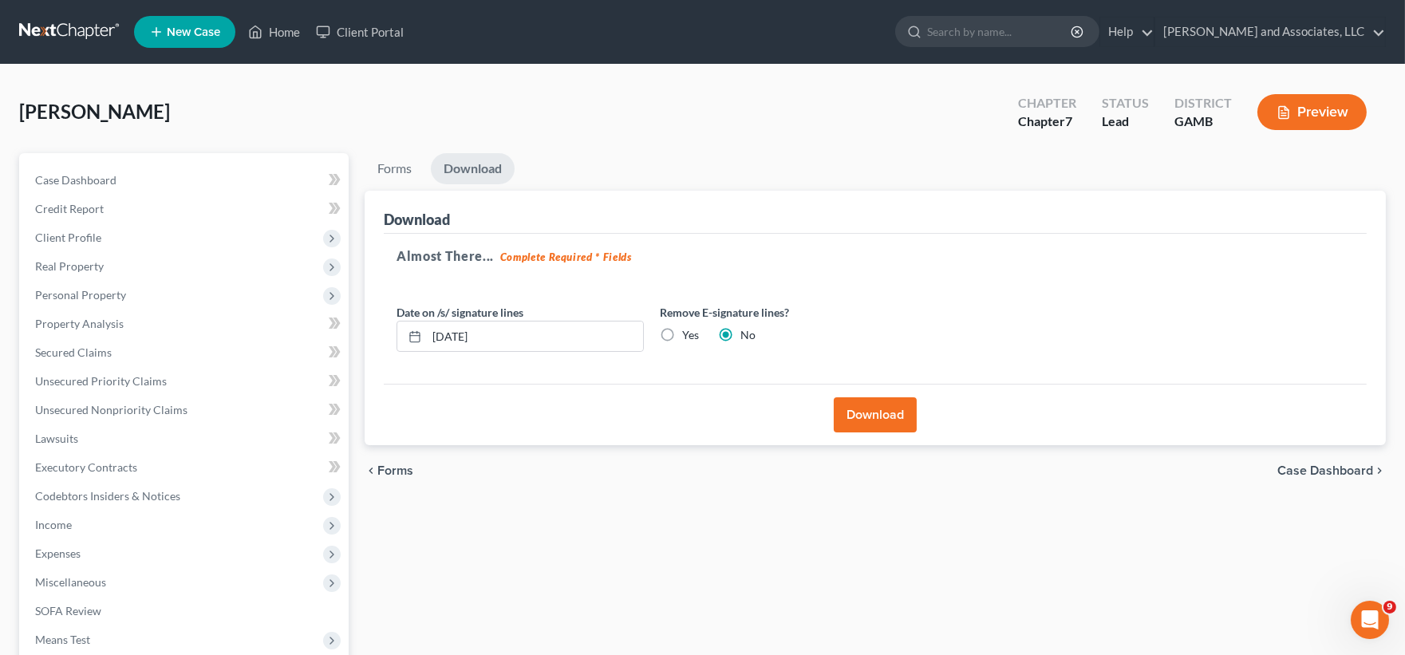
click at [871, 413] on button "Download" at bounding box center [875, 414] width 83 height 35
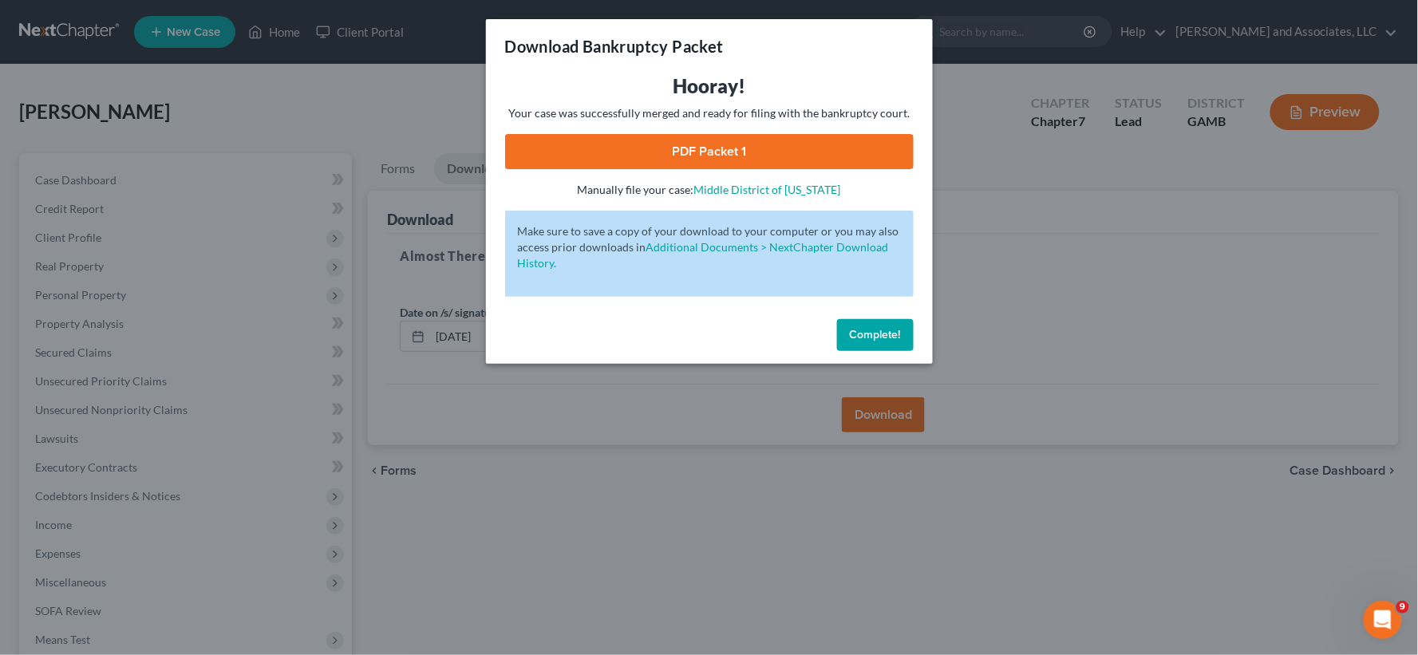
click at [816, 156] on link "PDF Packet 1" at bounding box center [709, 151] width 409 height 35
click at [875, 335] on span "Complete!" at bounding box center [875, 335] width 51 height 14
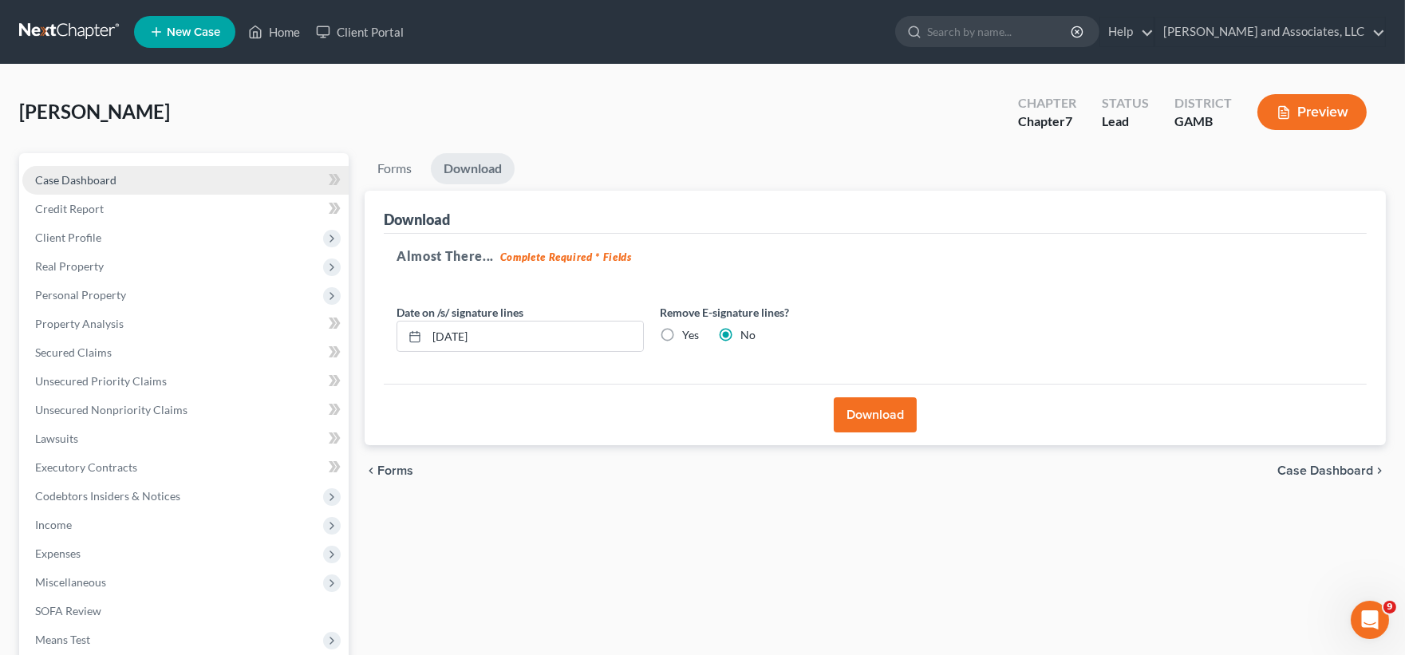
click at [104, 180] on span "Case Dashboard" at bounding box center [75, 180] width 81 height 14
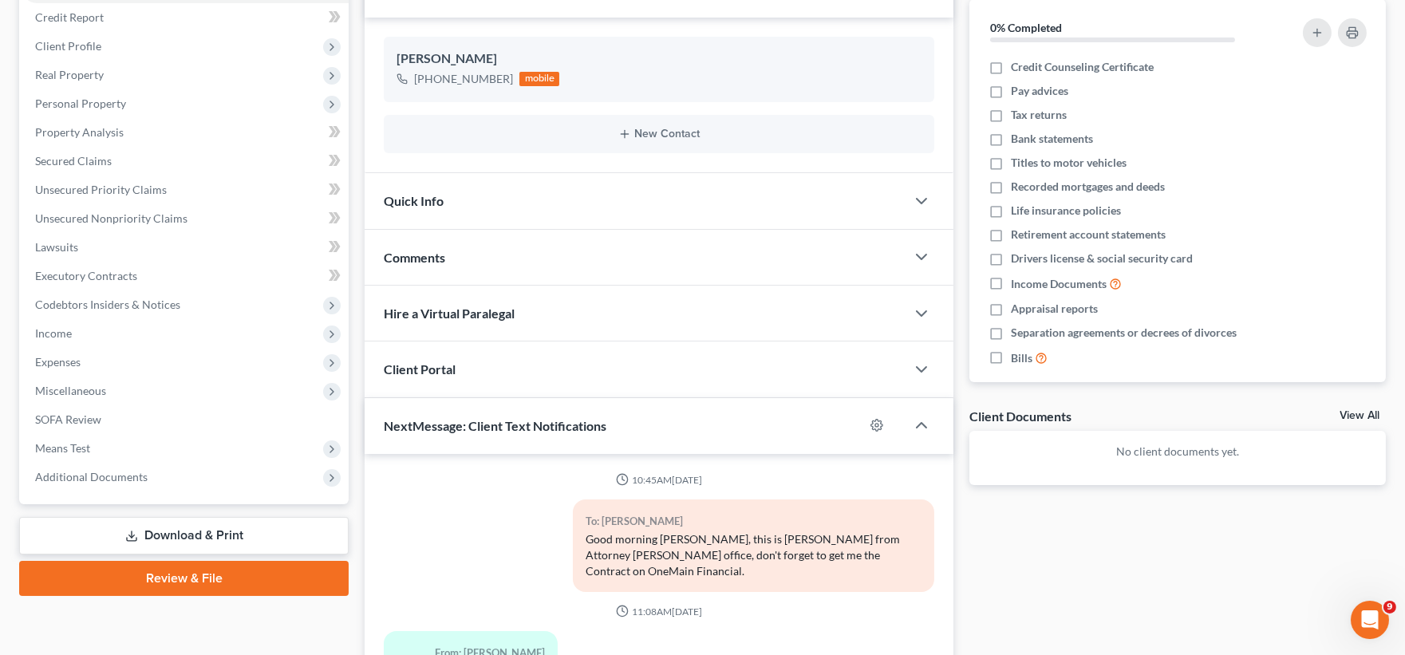
scroll to position [2943, 0]
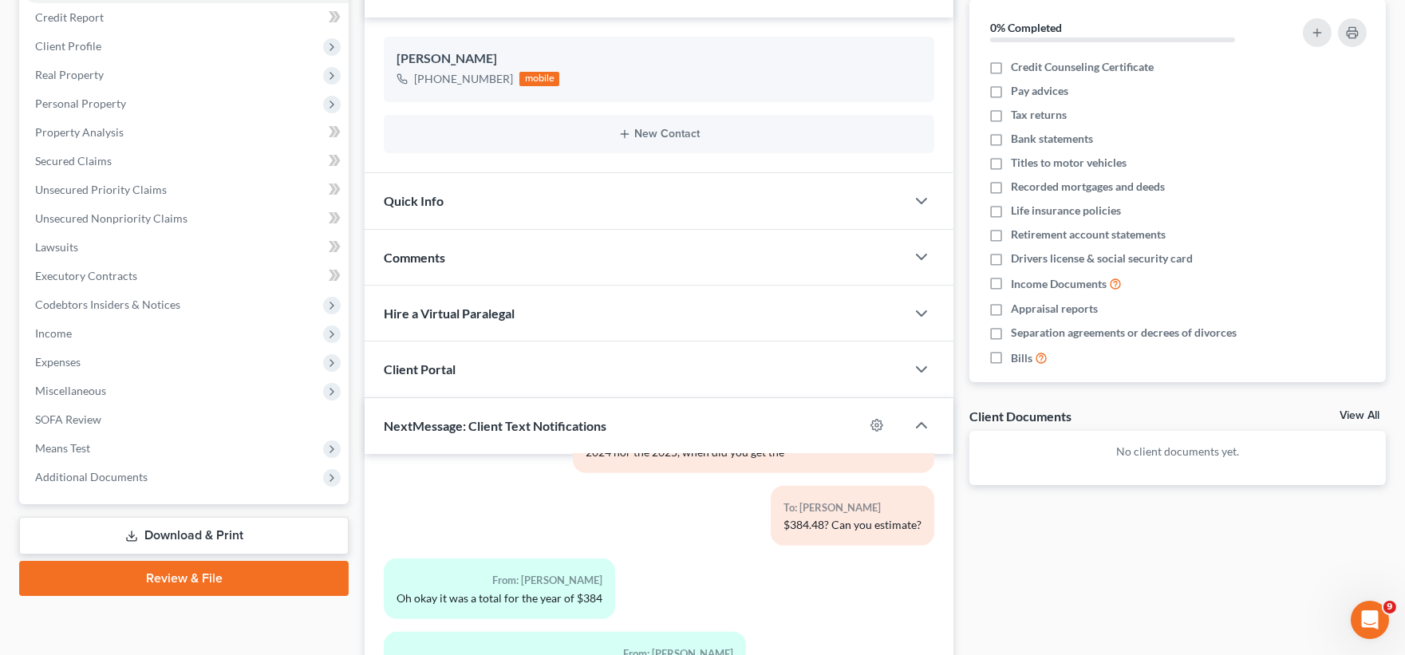
click at [211, 525] on link "Download & Print" at bounding box center [184, 536] width 330 height 38
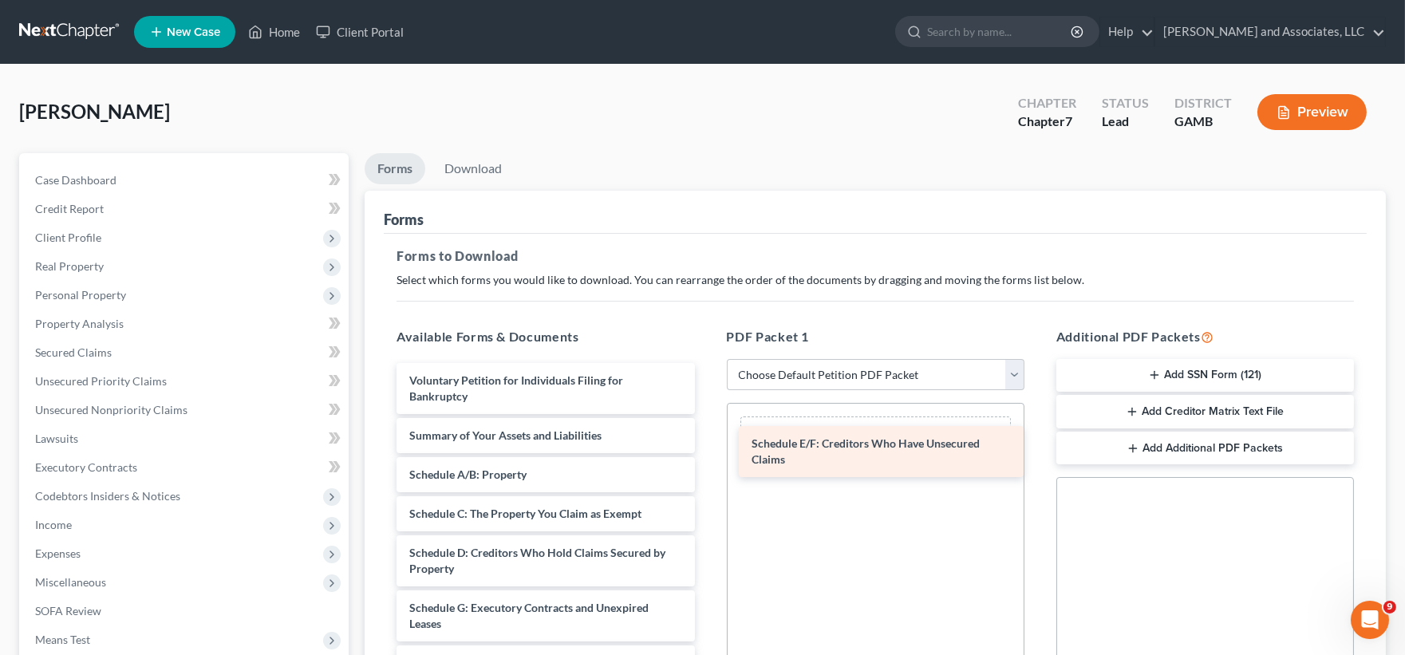
drag, startPoint x: 524, startPoint y: 604, endPoint x: 867, endPoint y: 441, distance: 379.4
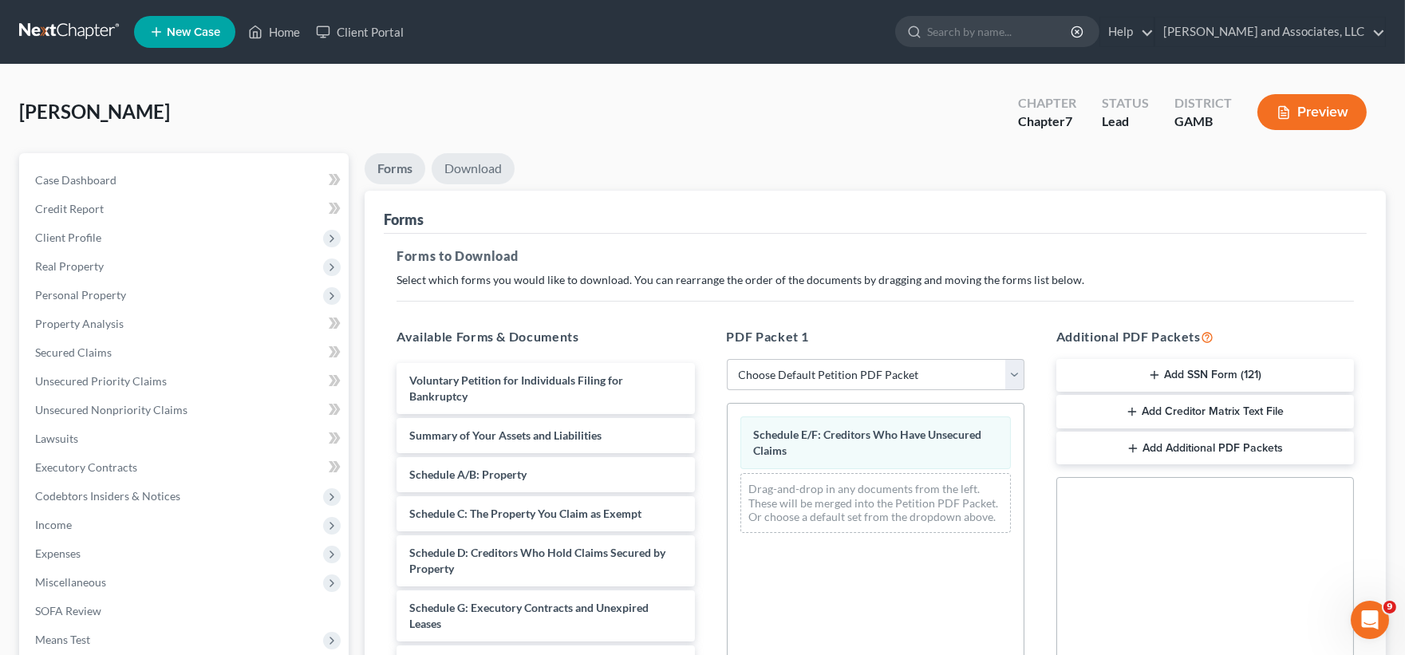
click at [498, 170] on link "Download" at bounding box center [473, 168] width 83 height 31
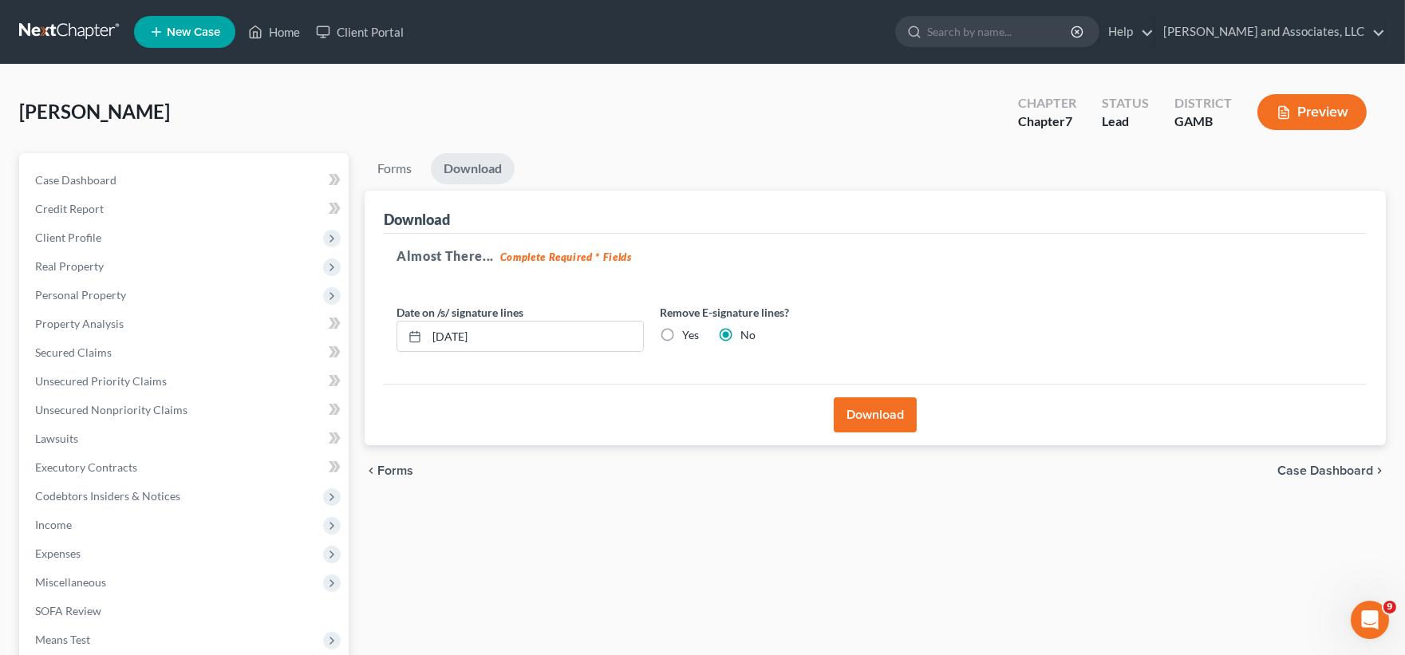
click at [896, 417] on button "Download" at bounding box center [875, 414] width 83 height 35
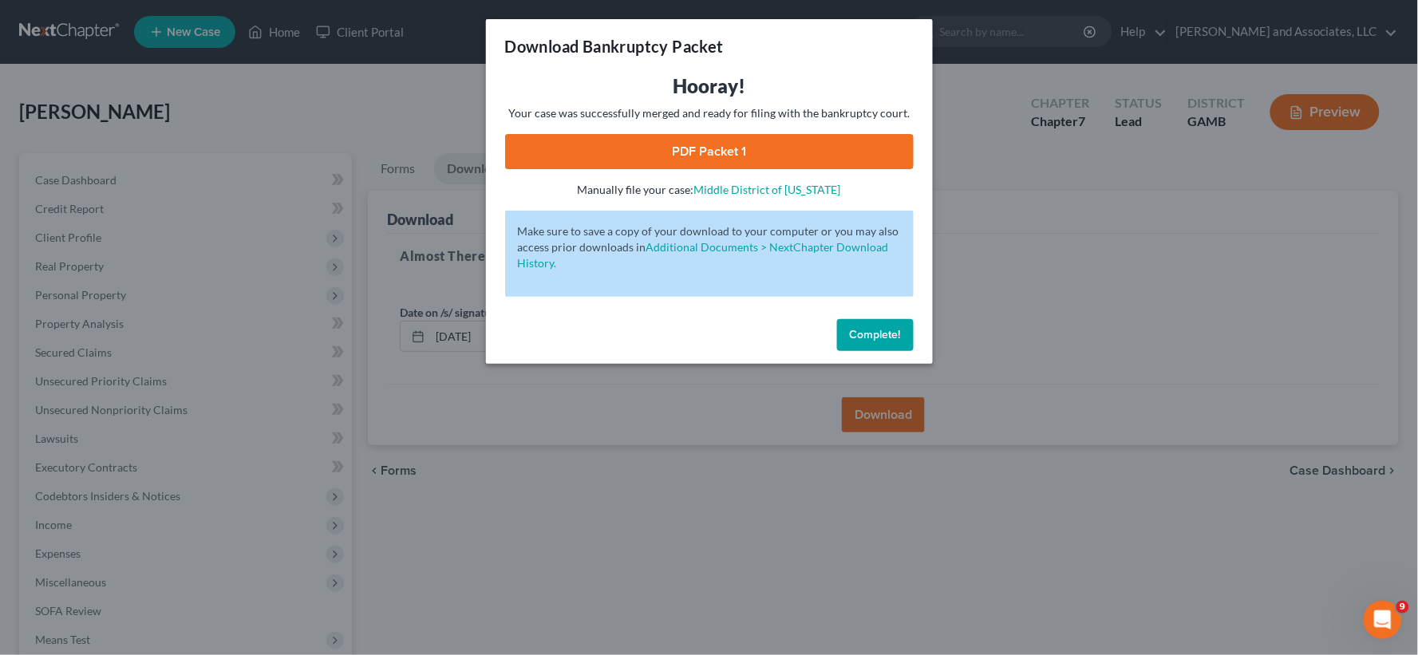
click at [656, 142] on link "PDF Packet 1" at bounding box center [709, 151] width 409 height 35
click at [880, 346] on button "Complete!" at bounding box center [875, 335] width 77 height 32
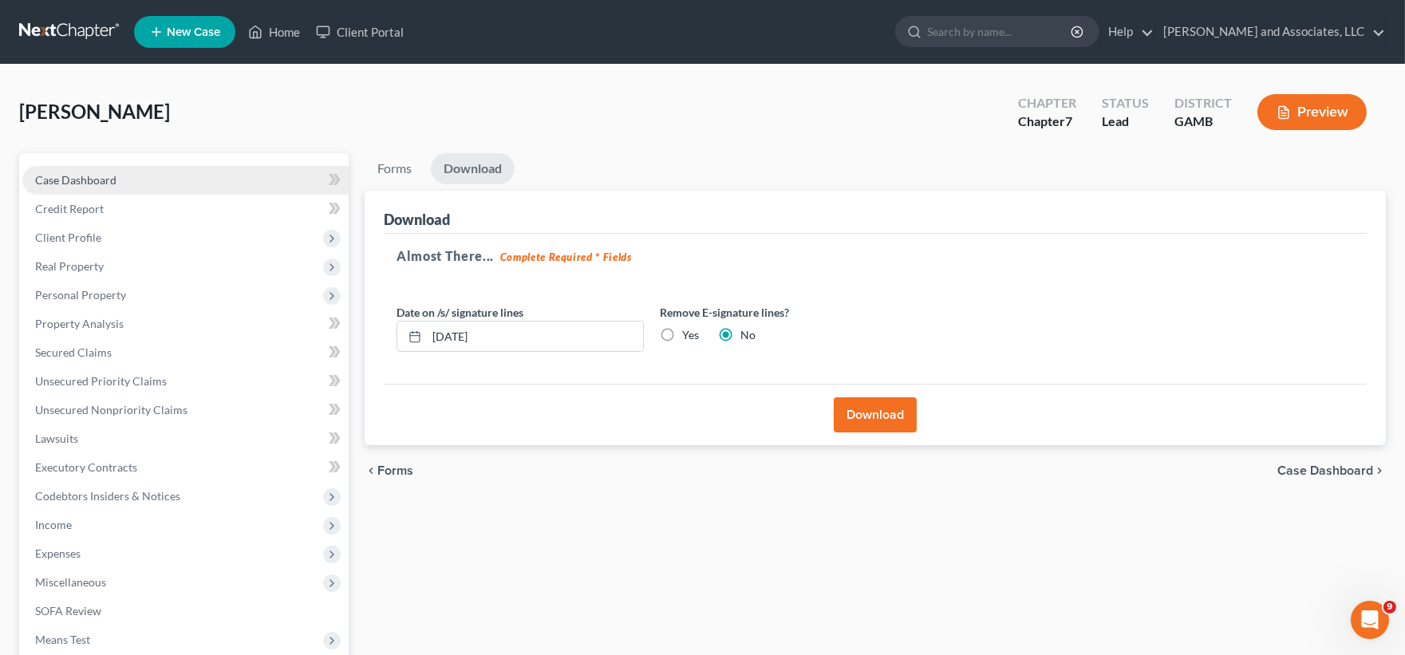
click at [72, 187] on link "Case Dashboard" at bounding box center [185, 180] width 326 height 29
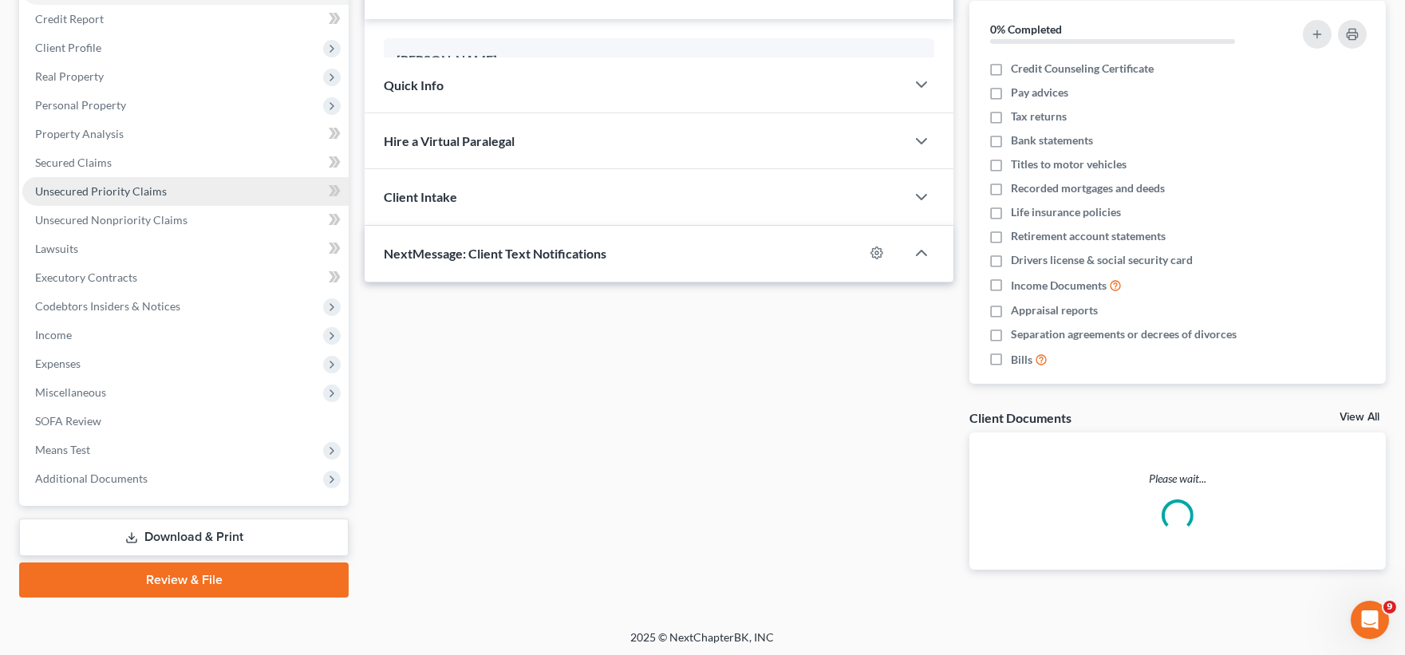
scroll to position [192, 0]
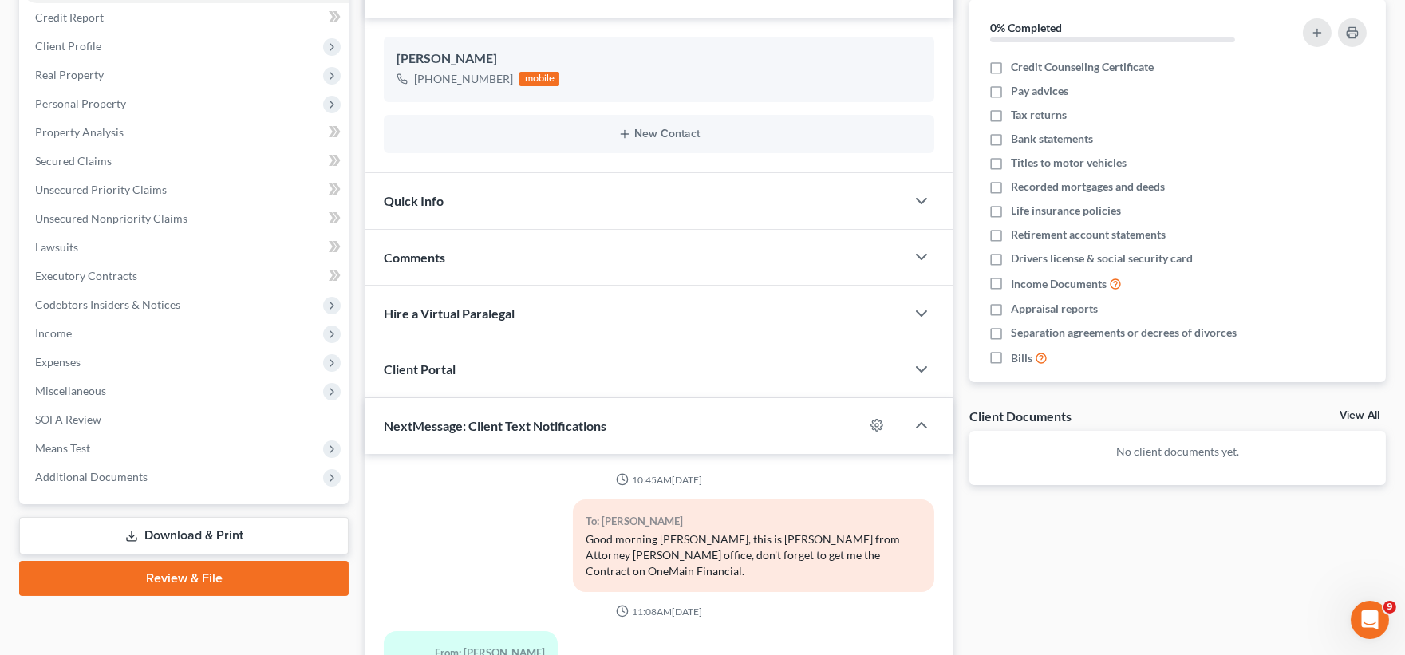
click at [176, 533] on link "Download & Print" at bounding box center [184, 536] width 330 height 38
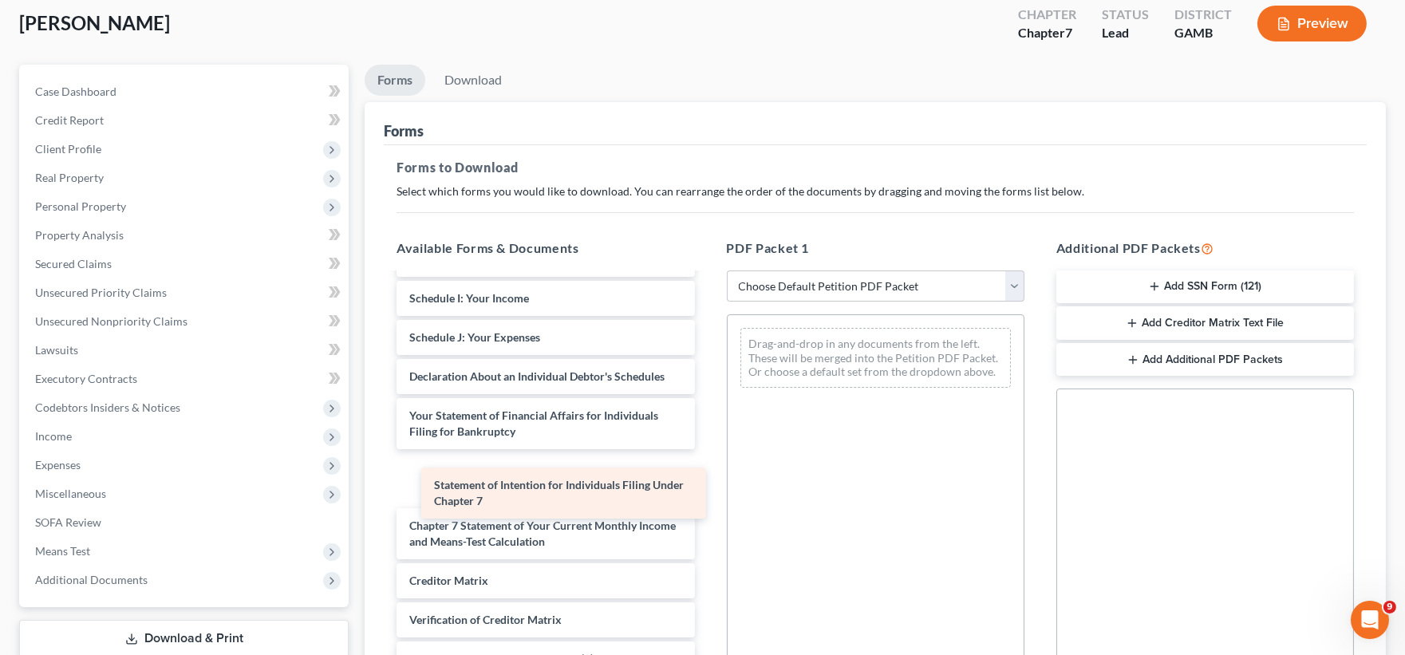
scroll to position [341, 0]
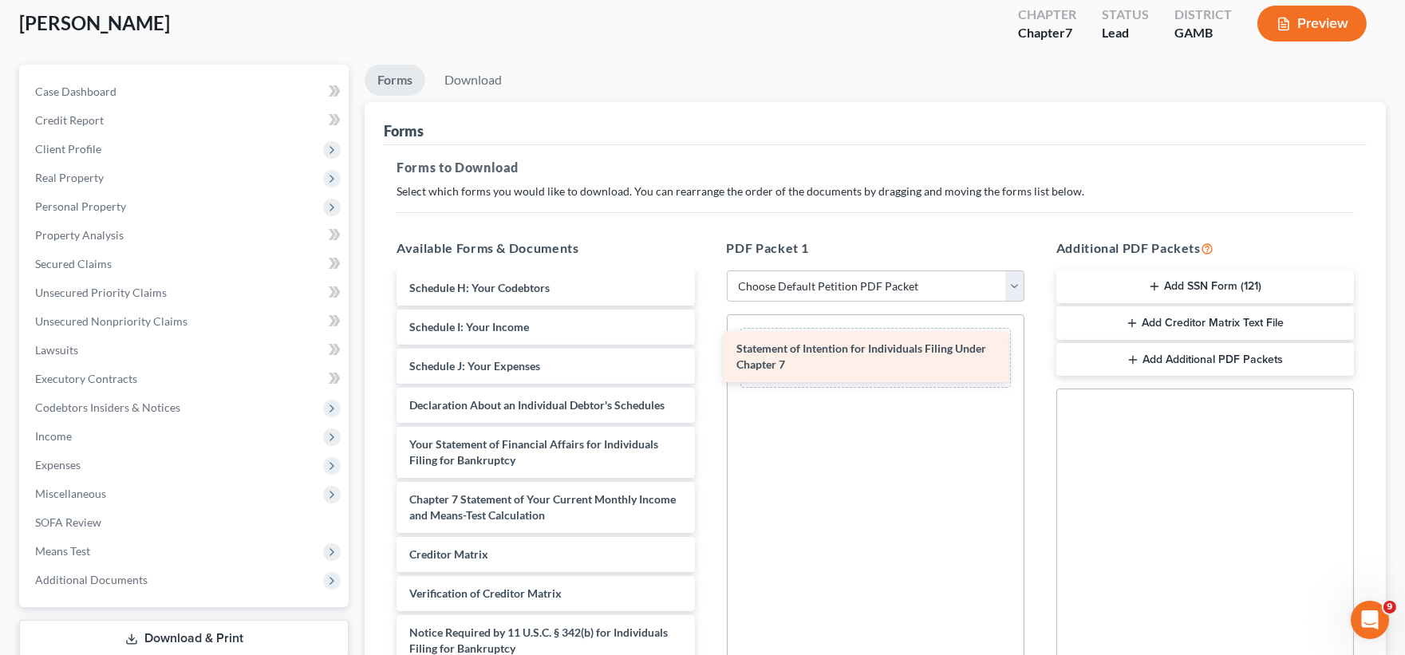
drag, startPoint x: 516, startPoint y: 490, endPoint x: 844, endPoint y: 350, distance: 357.5
click at [707, 350] on div "Statement of Intention for Individuals Filing Under Chapter 7 Voluntary Petitio…" at bounding box center [545, 327] width 323 height 757
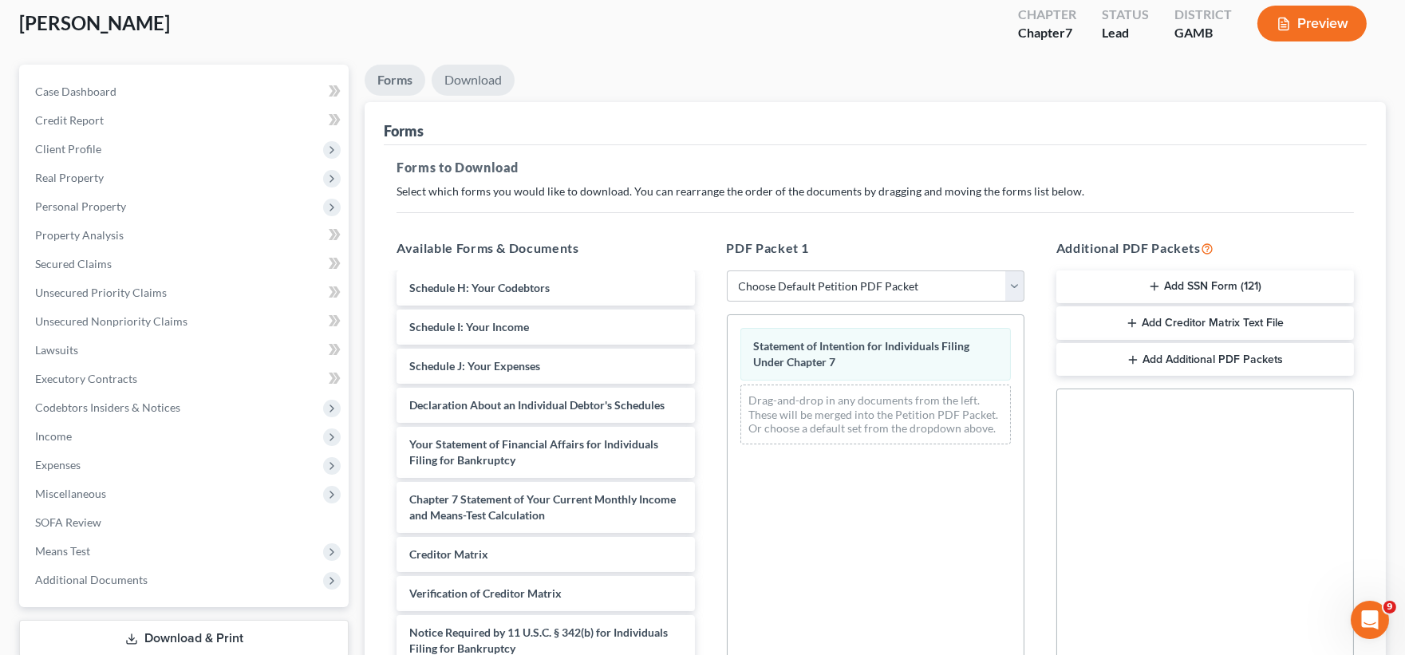
click at [497, 85] on link "Download" at bounding box center [473, 80] width 83 height 31
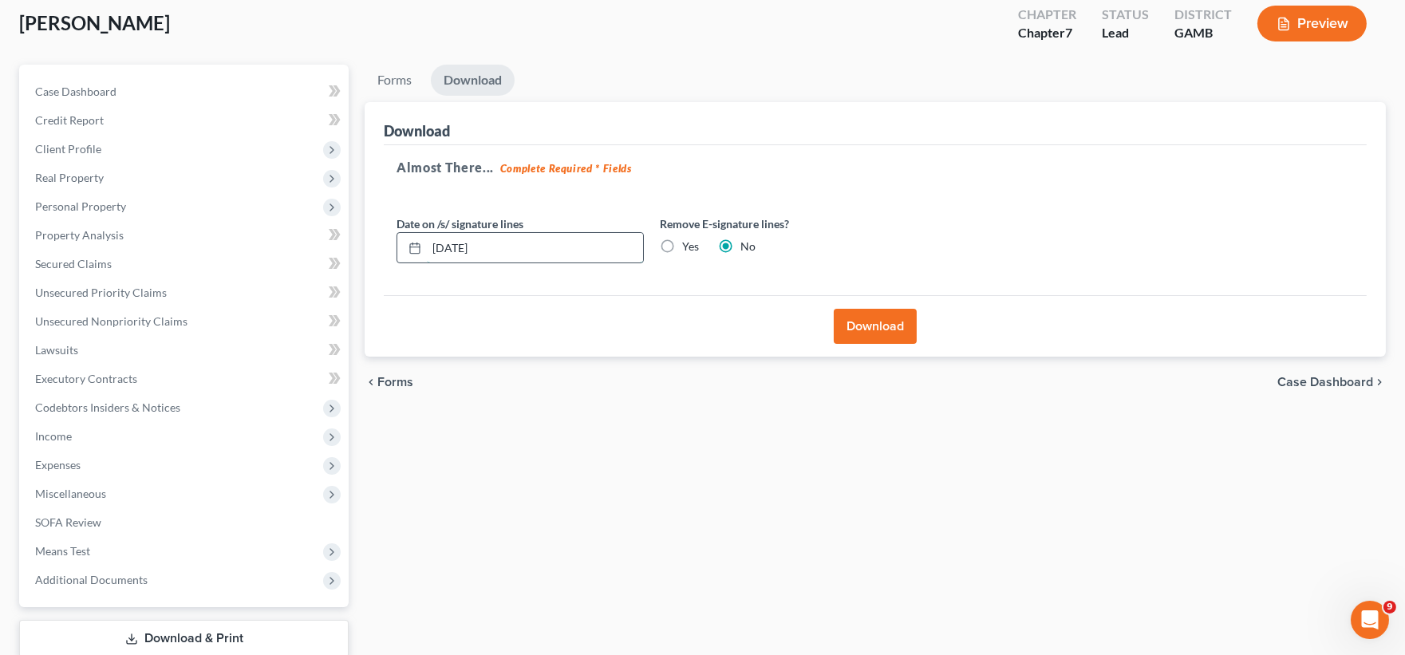
click at [504, 238] on input "[DATE]" at bounding box center [535, 248] width 216 height 30
type input "1"
type input "[DATE]"
click at [866, 331] on button "Download" at bounding box center [875, 326] width 83 height 35
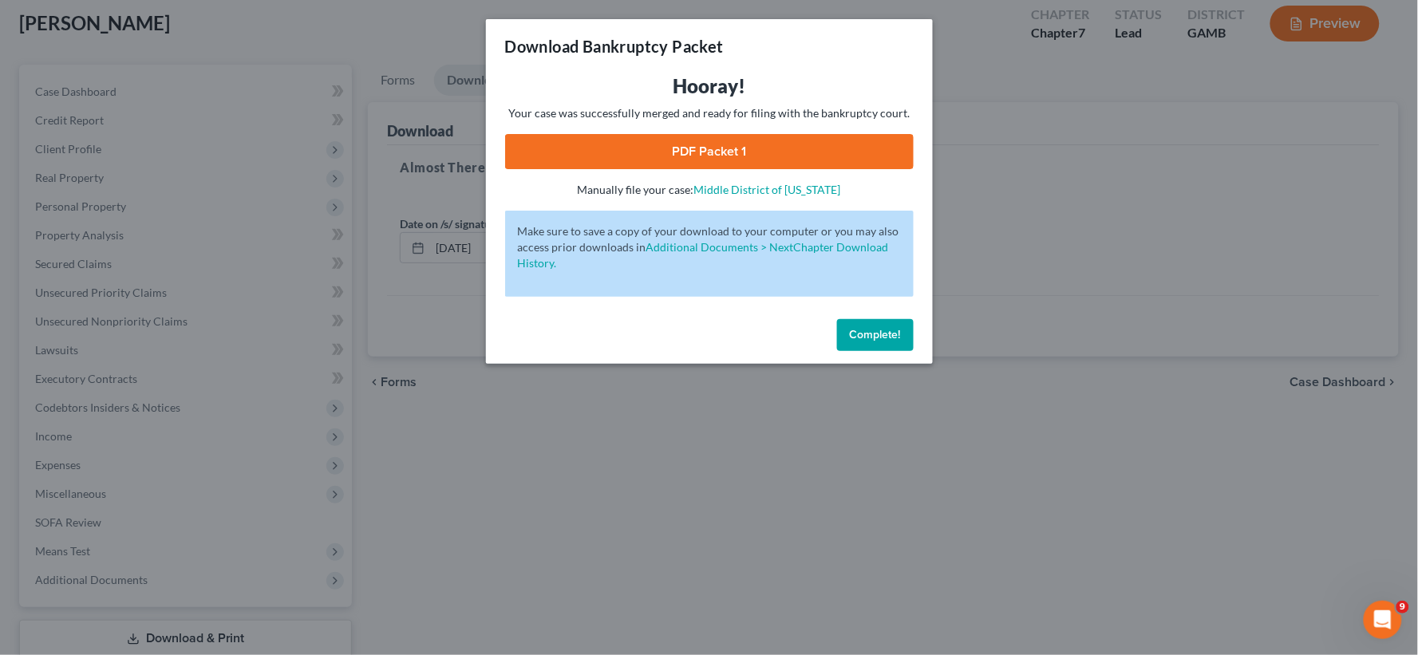
click at [728, 158] on link "PDF Packet 1" at bounding box center [709, 151] width 409 height 35
drag, startPoint x: 878, startPoint y: 337, endPoint x: 246, endPoint y: 328, distance: 632.1
click at [875, 337] on span "Complete!" at bounding box center [875, 335] width 51 height 14
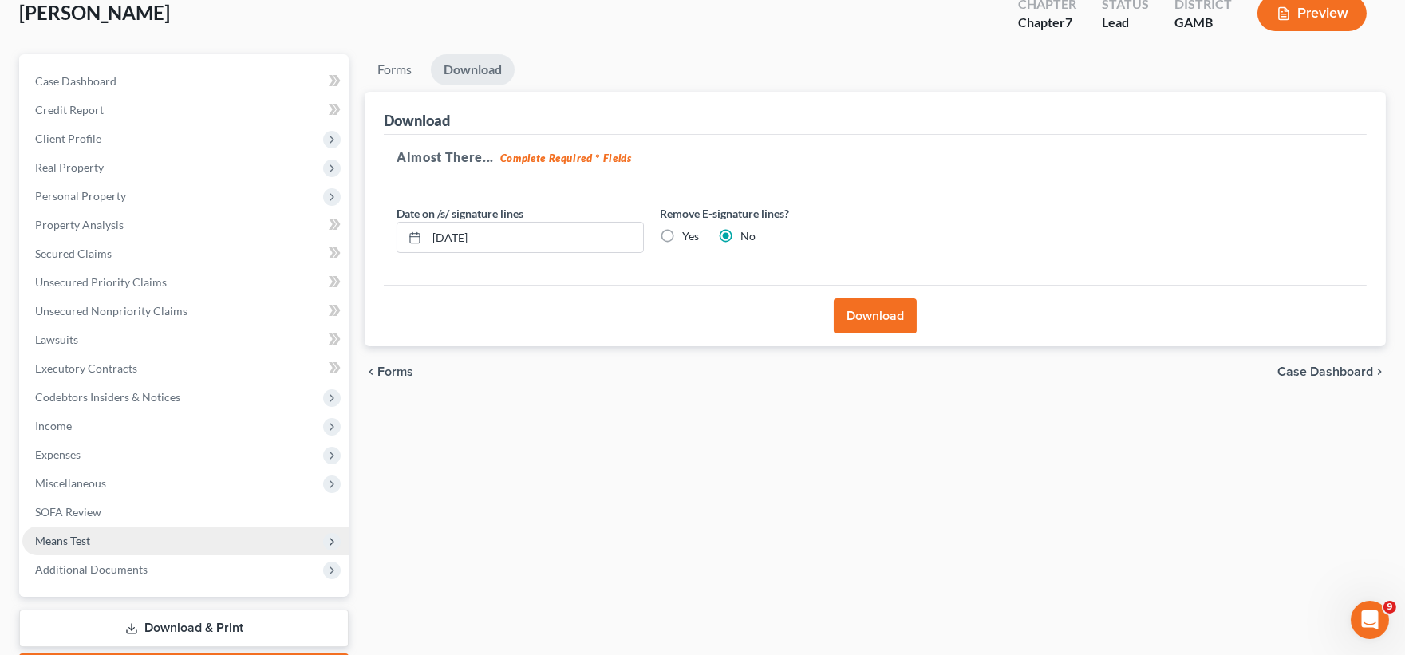
scroll to position [192, 0]
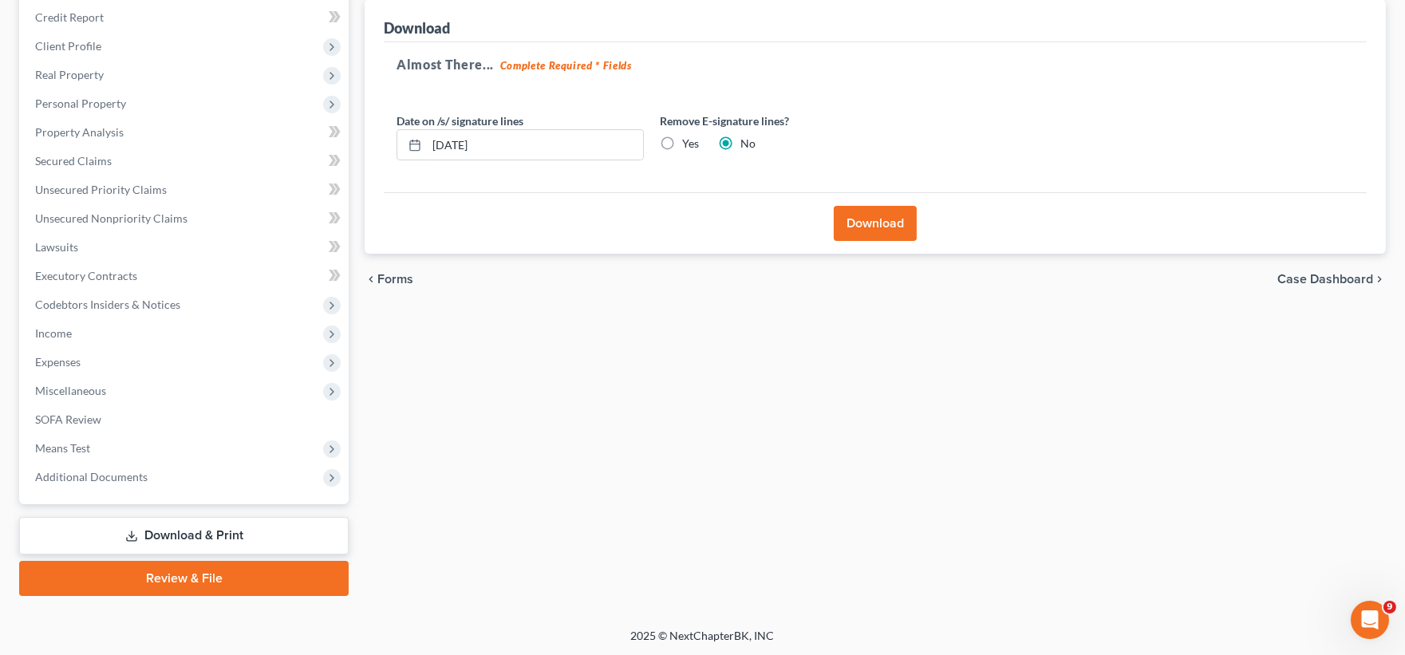
click at [211, 528] on link "Download & Print" at bounding box center [184, 536] width 330 height 38
click at [200, 533] on link "Download & Print" at bounding box center [184, 536] width 330 height 38
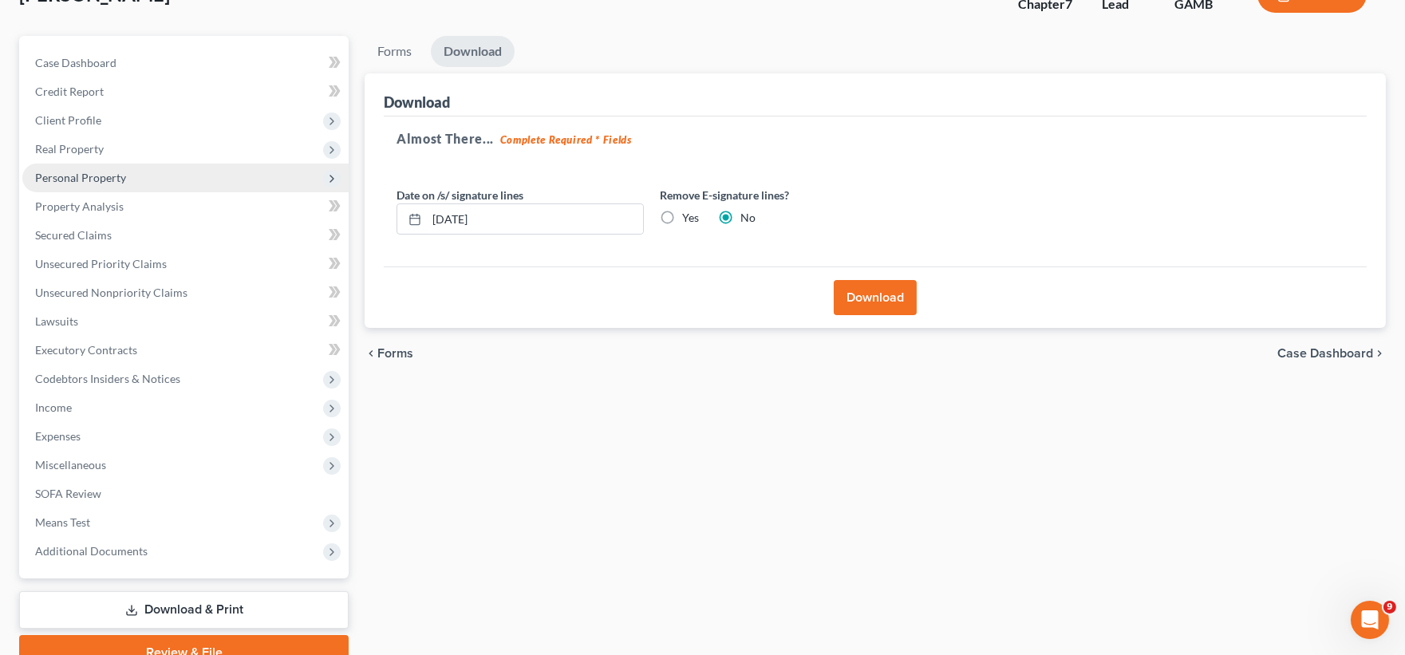
scroll to position [0, 0]
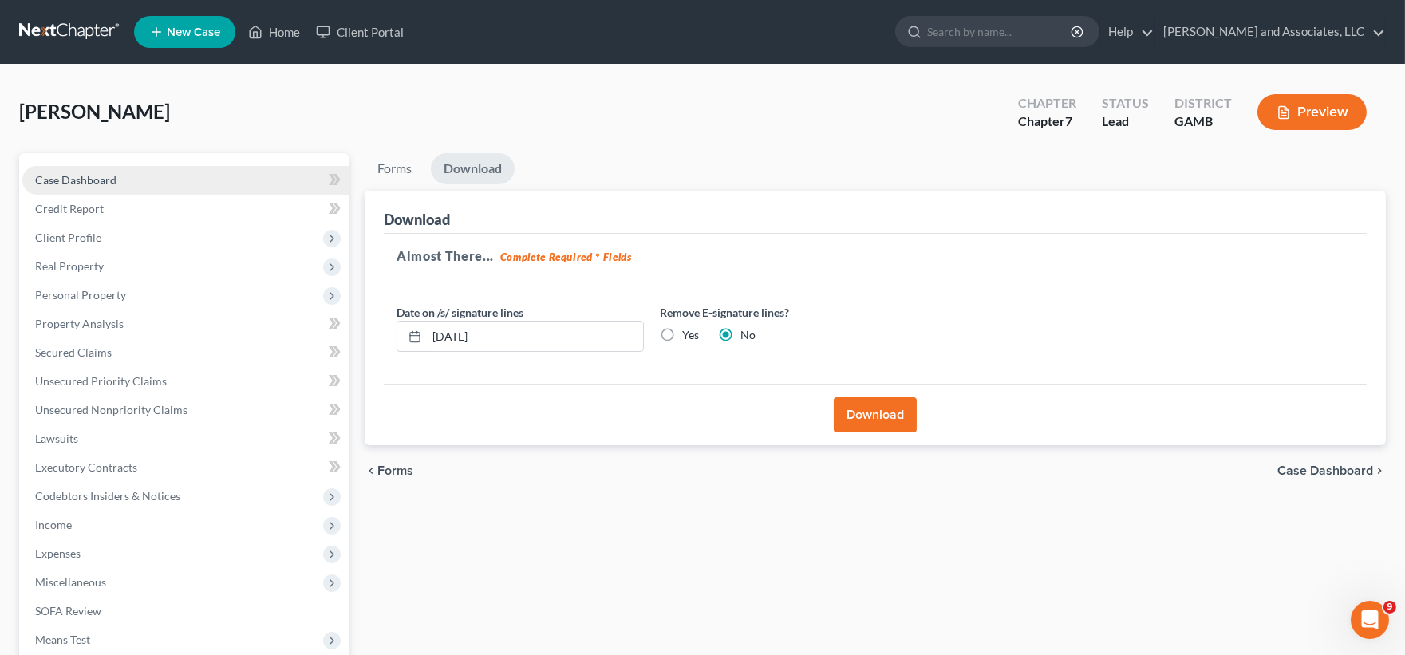
click at [61, 178] on span "Case Dashboard" at bounding box center [75, 180] width 81 height 14
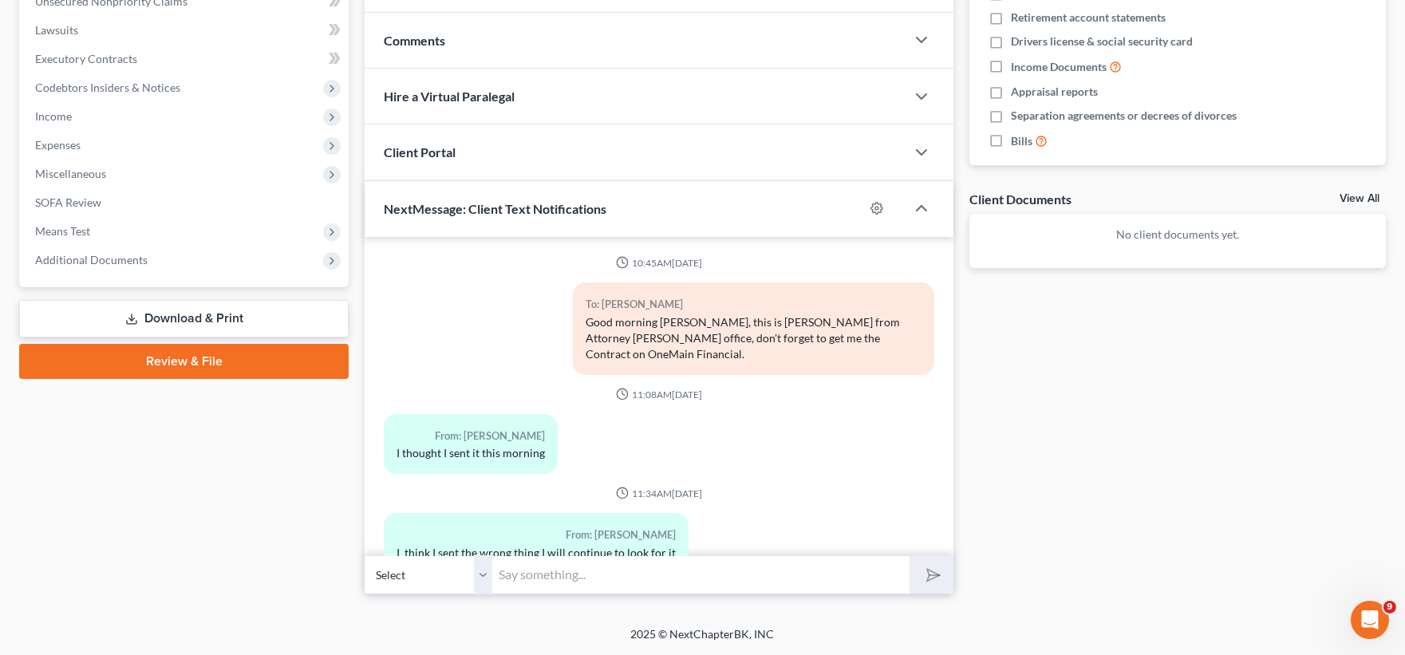
scroll to position [2943, 0]
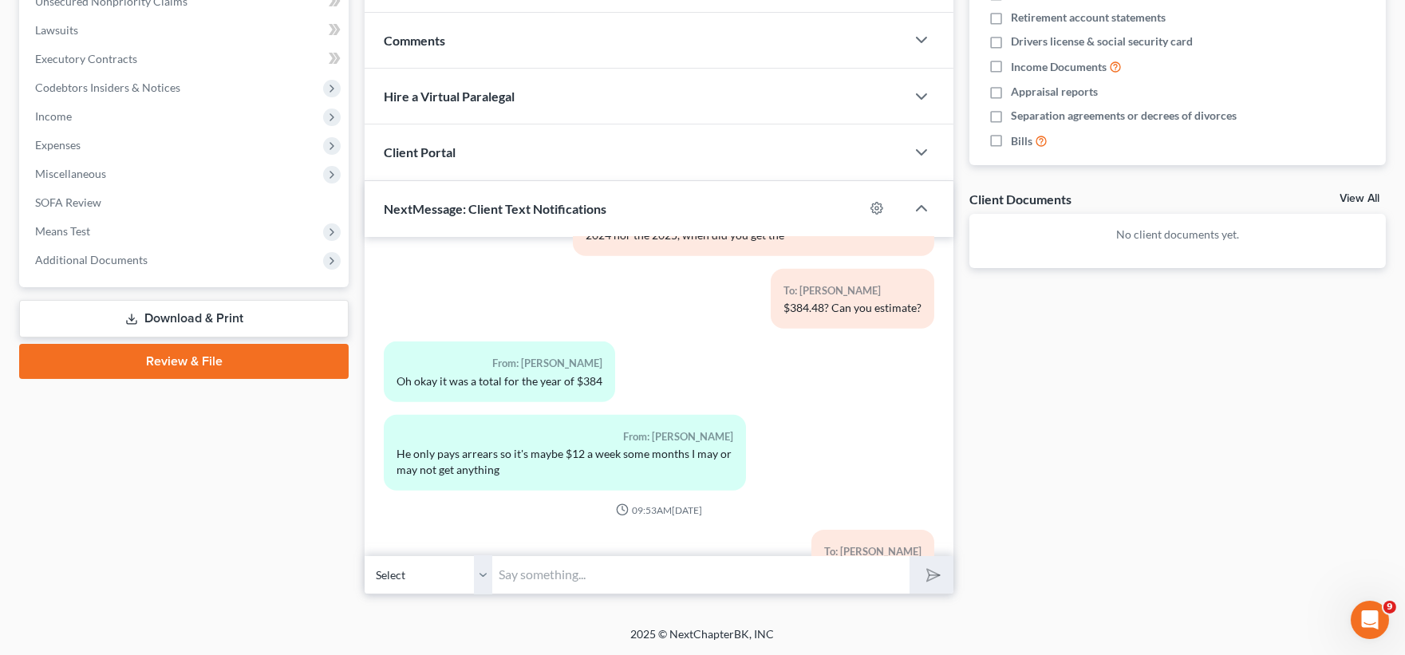
click at [178, 315] on link "Download & Print" at bounding box center [184, 319] width 330 height 38
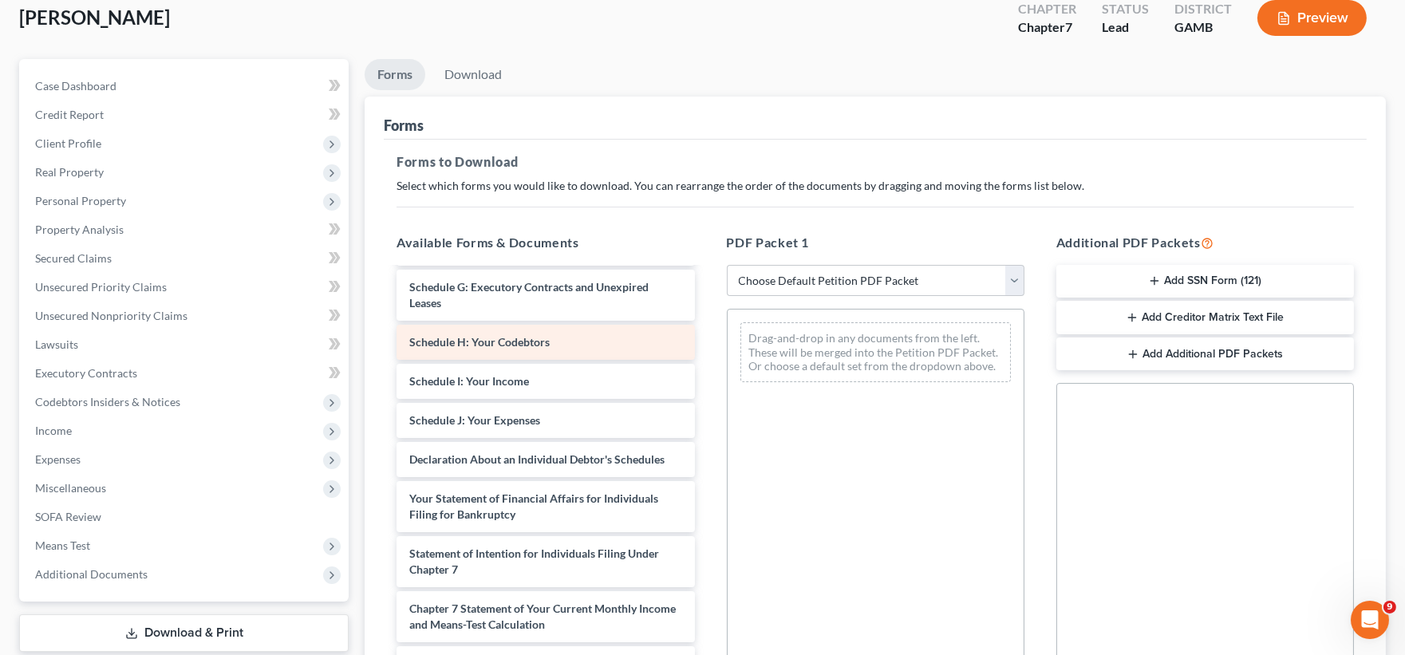
scroll to position [330, 0]
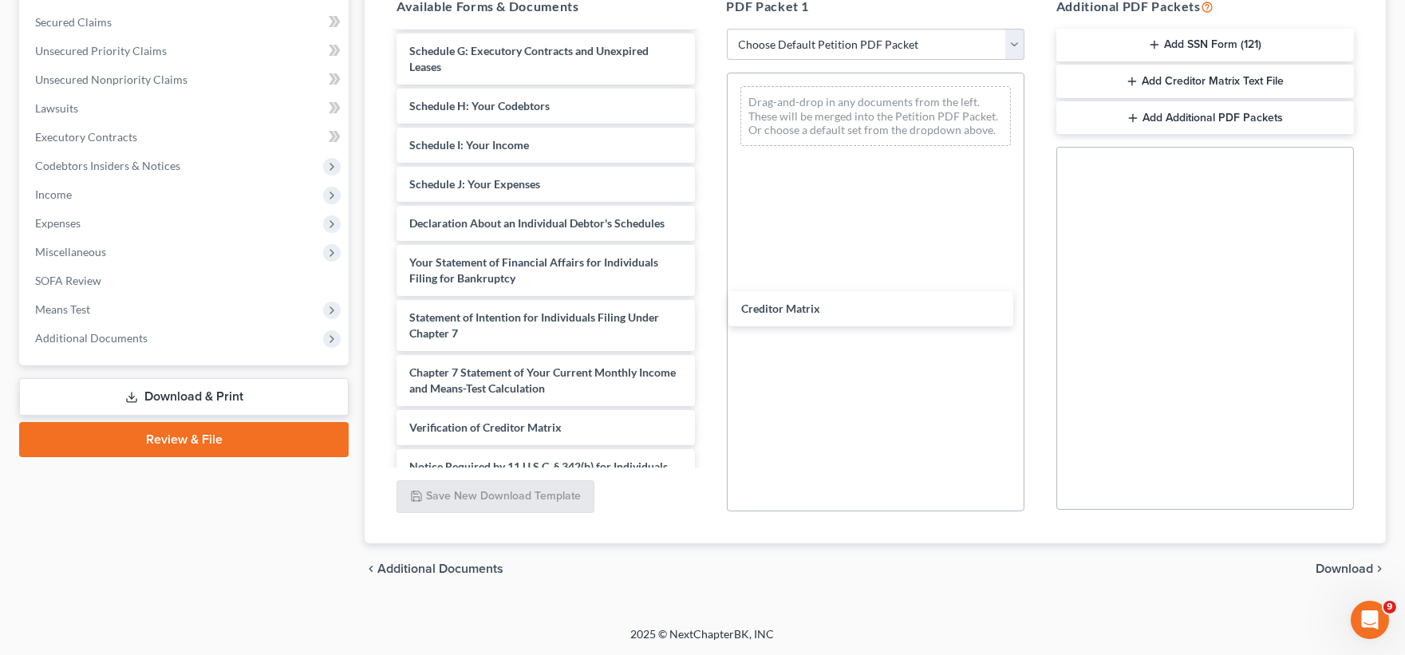
drag, startPoint x: 500, startPoint y: 437, endPoint x: 860, endPoint y: 129, distance: 473.2
click at [707, 196] on div "Creditor Matrix Voluntary Petition for Individuals Filing for Bankruptcy Summar…" at bounding box center [545, 153] width 323 height 773
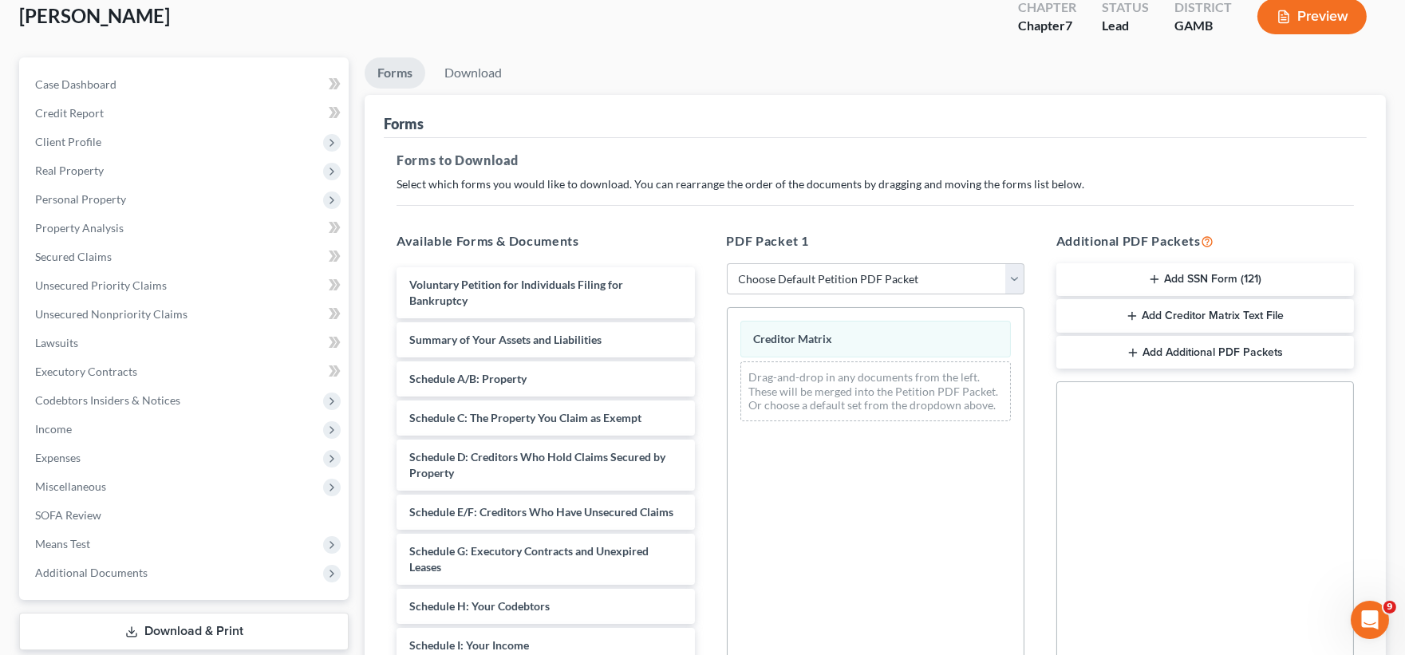
scroll to position [65, 0]
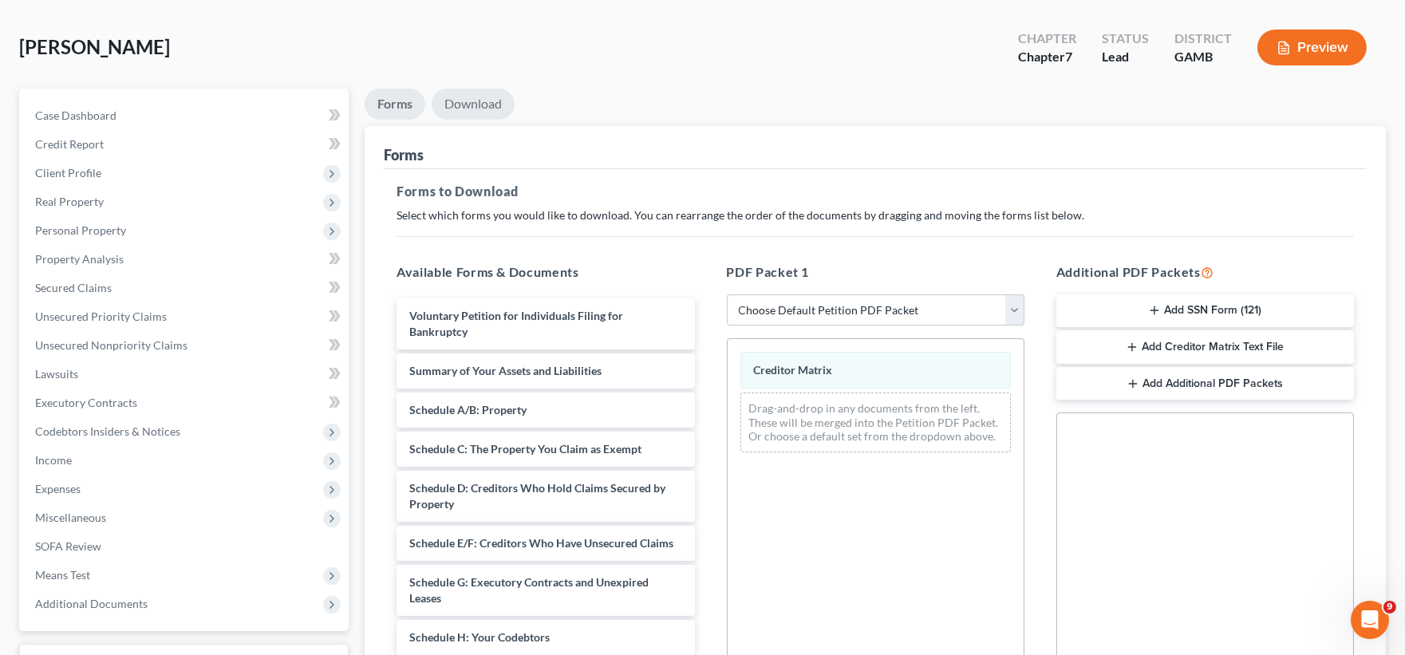
click at [488, 109] on link "Download" at bounding box center [473, 104] width 83 height 31
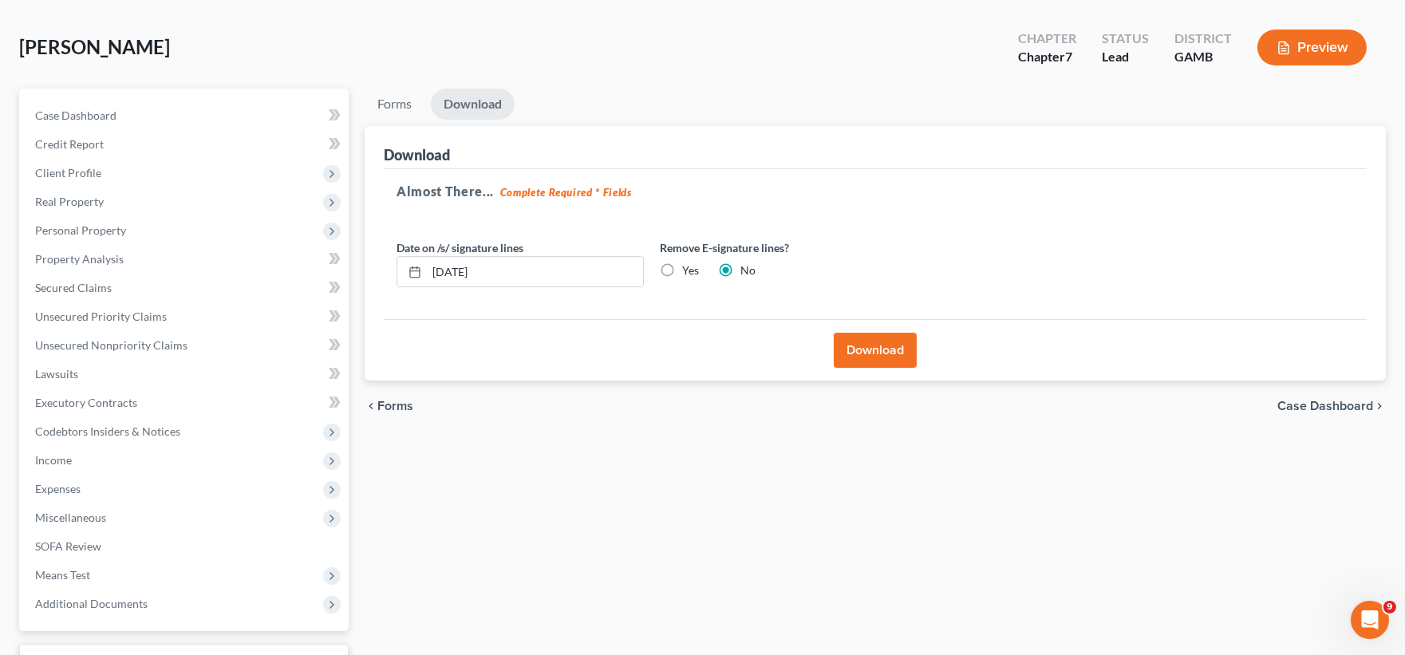
click at [859, 349] on button "Download" at bounding box center [875, 350] width 83 height 35
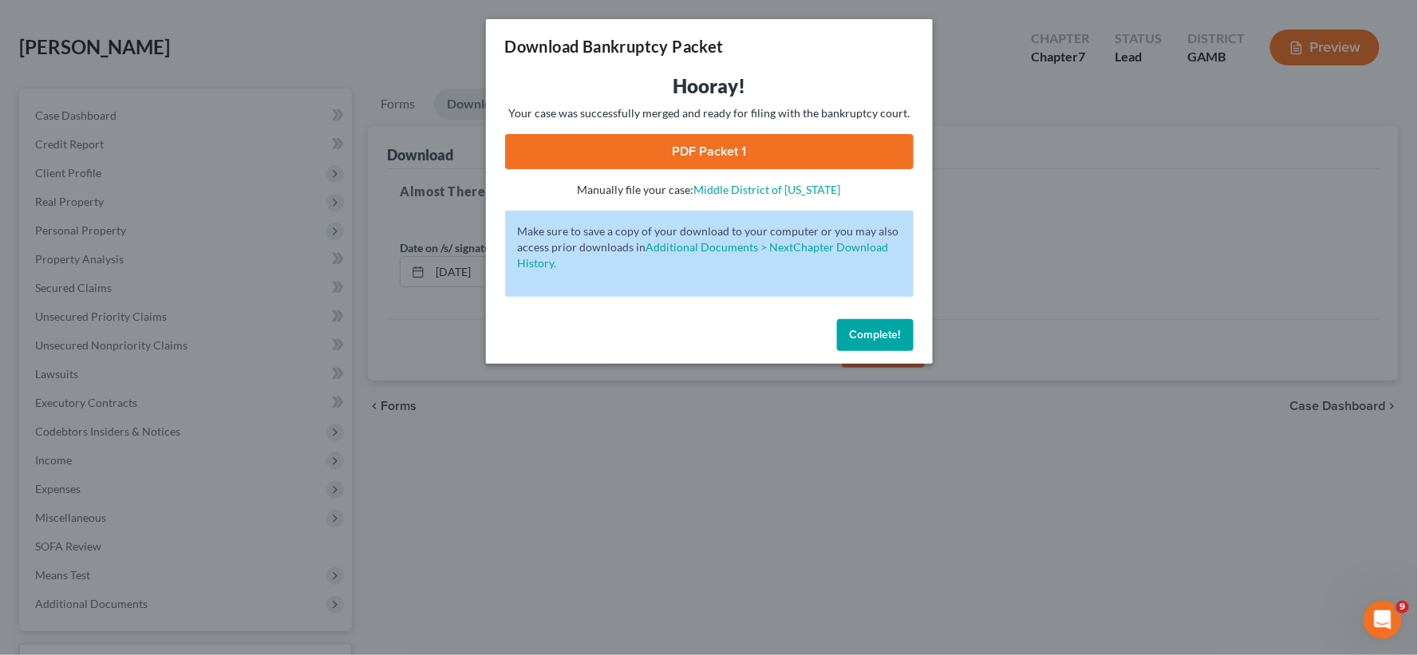
click at [640, 152] on link "PDF Packet 1" at bounding box center [709, 151] width 409 height 35
click at [868, 338] on span "Complete!" at bounding box center [875, 335] width 51 height 14
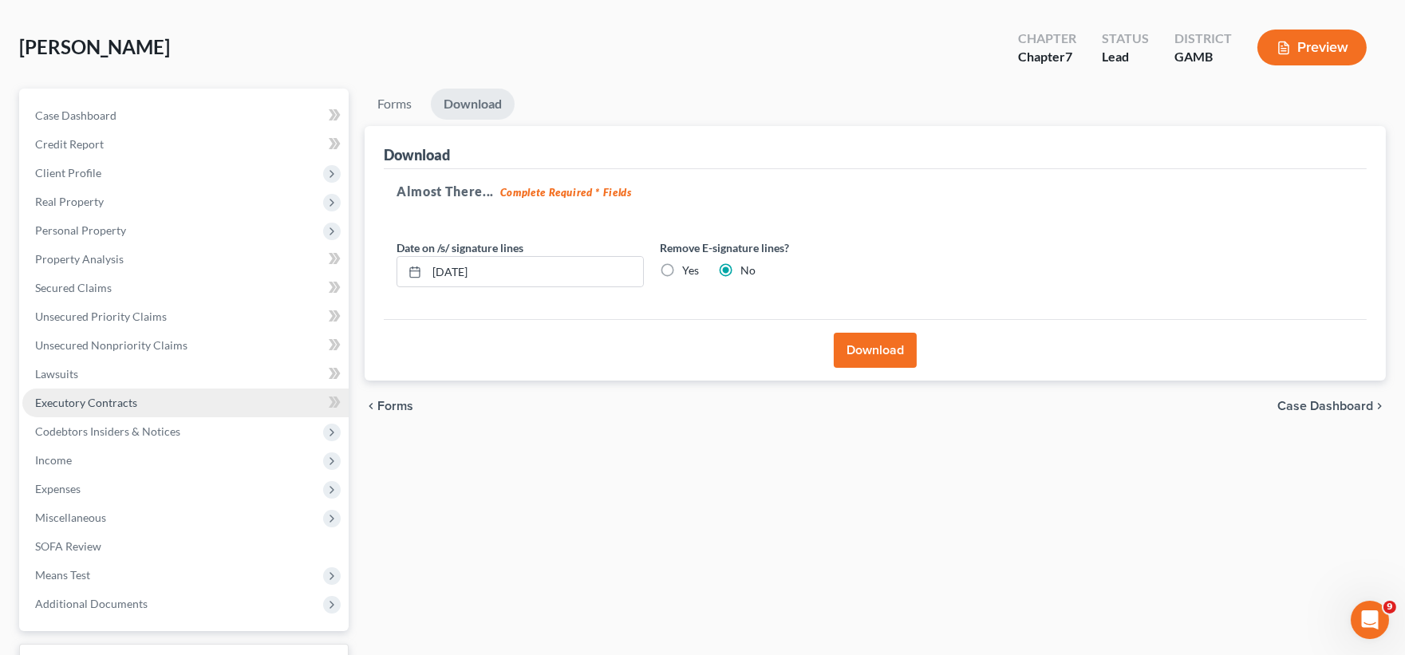
scroll to position [192, 0]
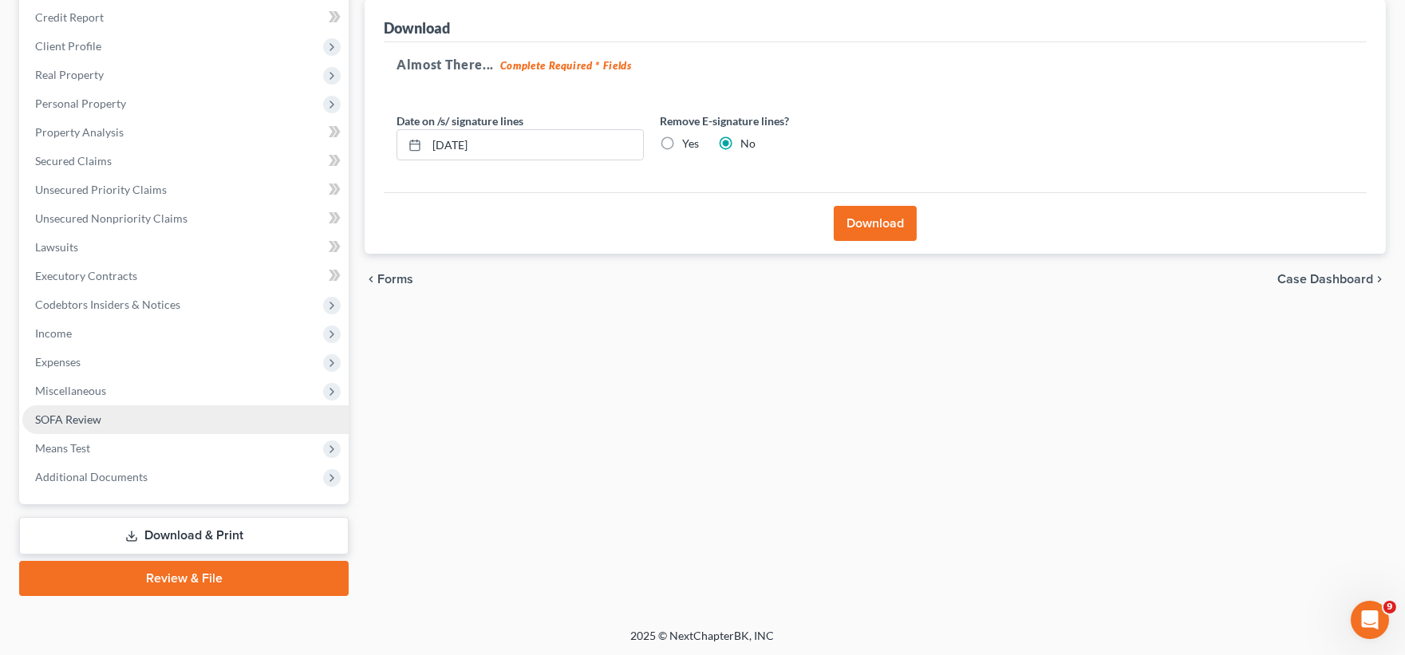
click at [64, 418] on span "SOFA Review" at bounding box center [68, 420] width 66 height 14
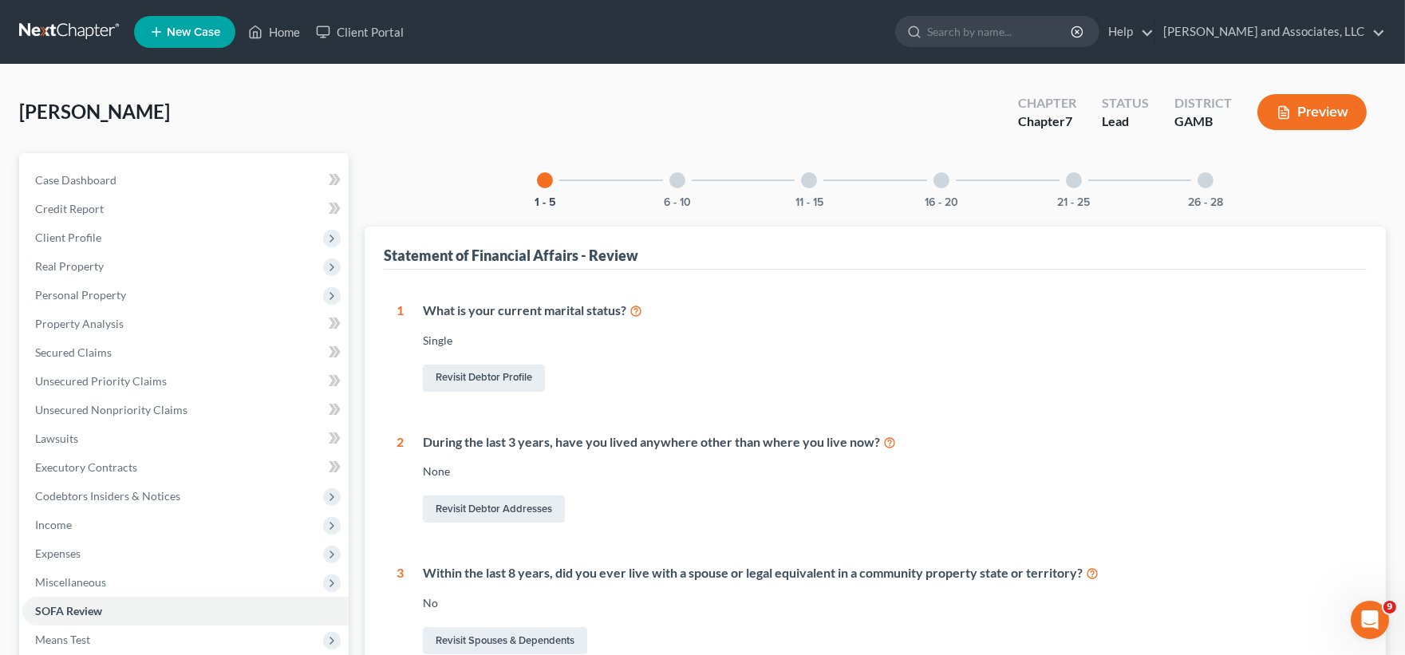
click at [681, 185] on div at bounding box center [678, 180] width 16 height 16
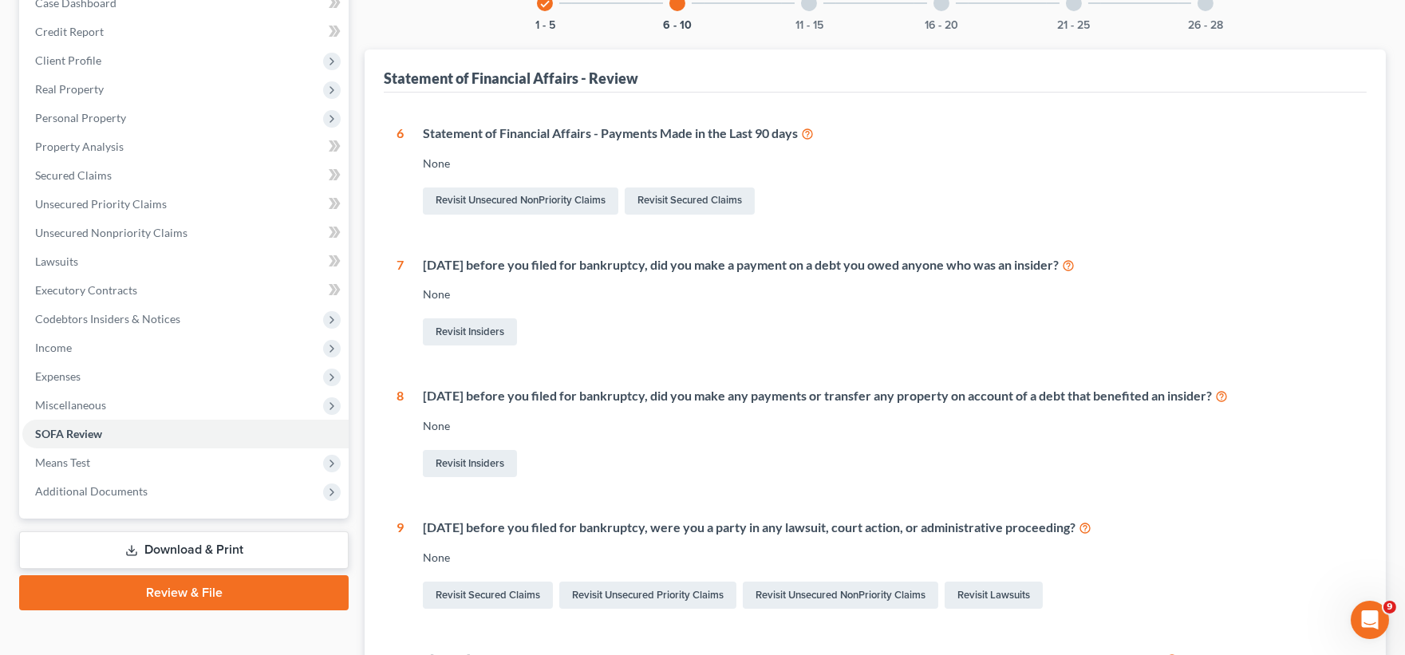
scroll to position [354, 0]
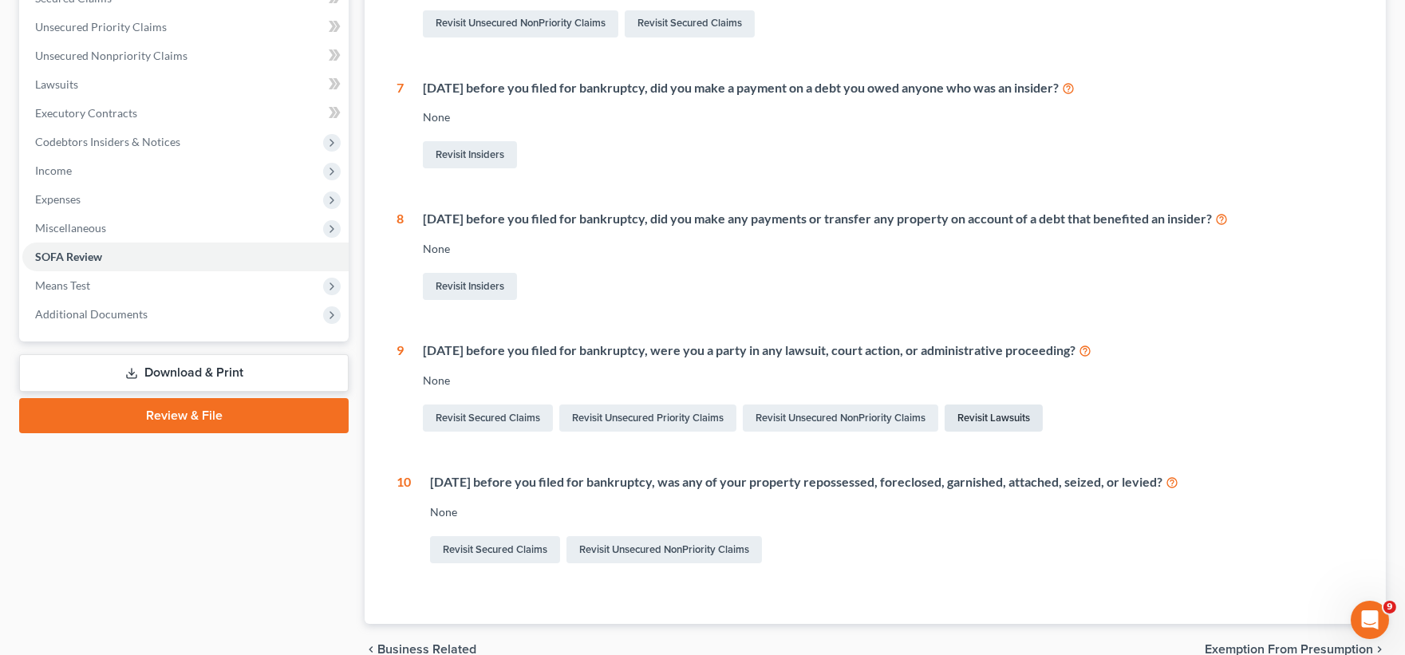
click at [1014, 421] on link "Revisit Lawsuits" at bounding box center [994, 418] width 98 height 27
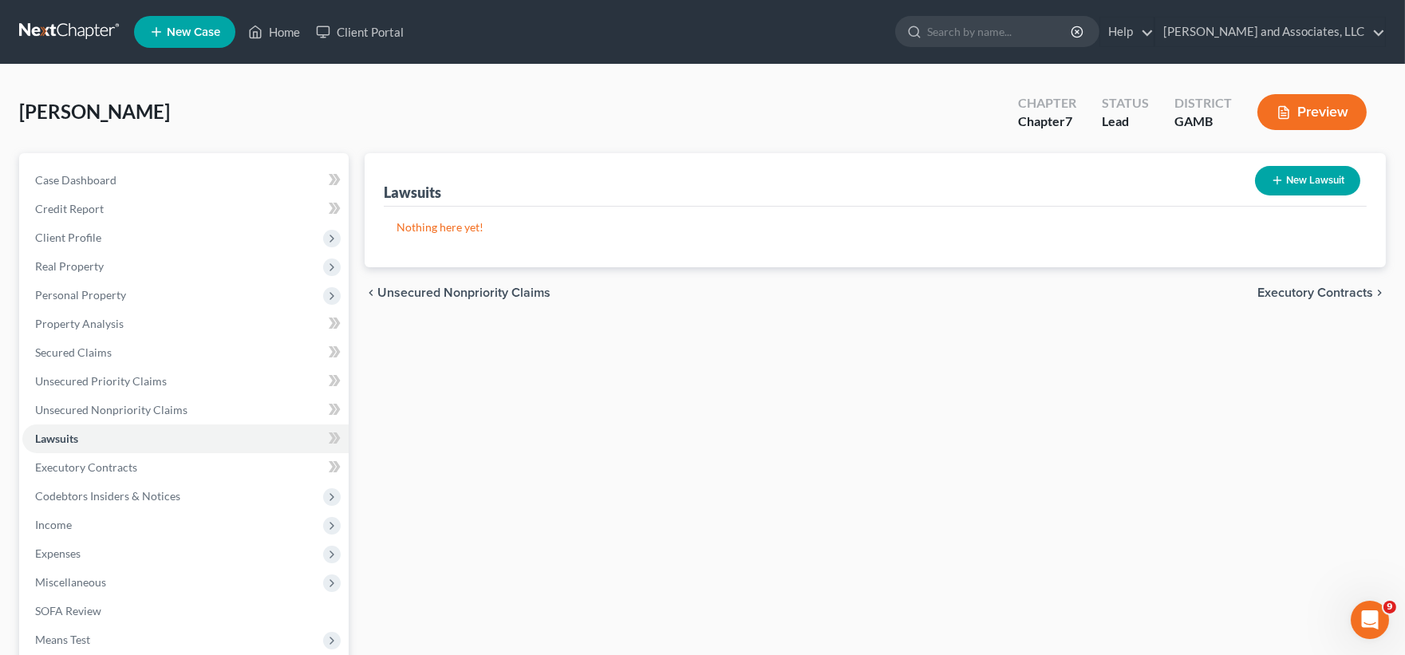
click at [1339, 181] on button "New Lawsuit" at bounding box center [1307, 181] width 105 height 30
select select "0"
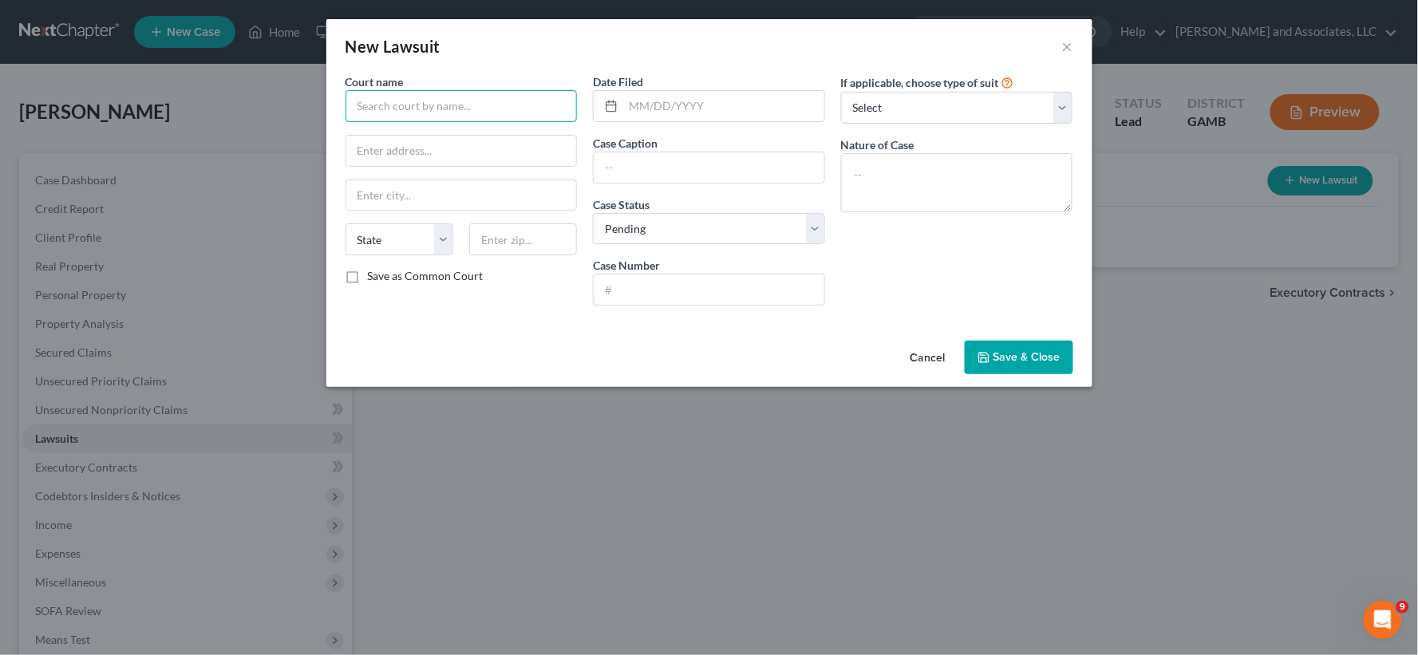
click at [421, 105] on input "text" at bounding box center [462, 106] width 232 height 32
type input "s"
type input "Superior Court of [GEOGRAPHIC_DATA]"
type input "[STREET_ADDRESS]"
type input "Sparta"
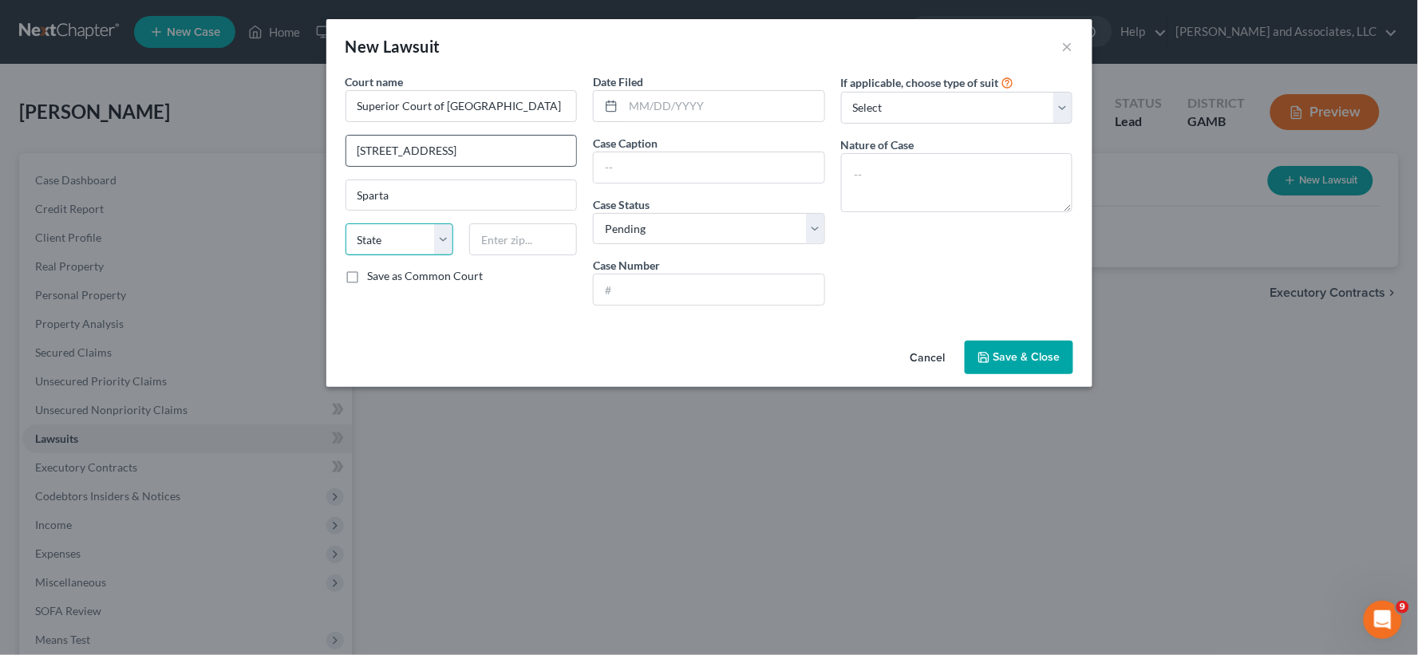
select select "10"
type input "31087"
type input "[STREET_ADDRESS]"
click at [658, 112] on input "text" at bounding box center [723, 106] width 201 height 30
type input "[DATE]-[DATE]"
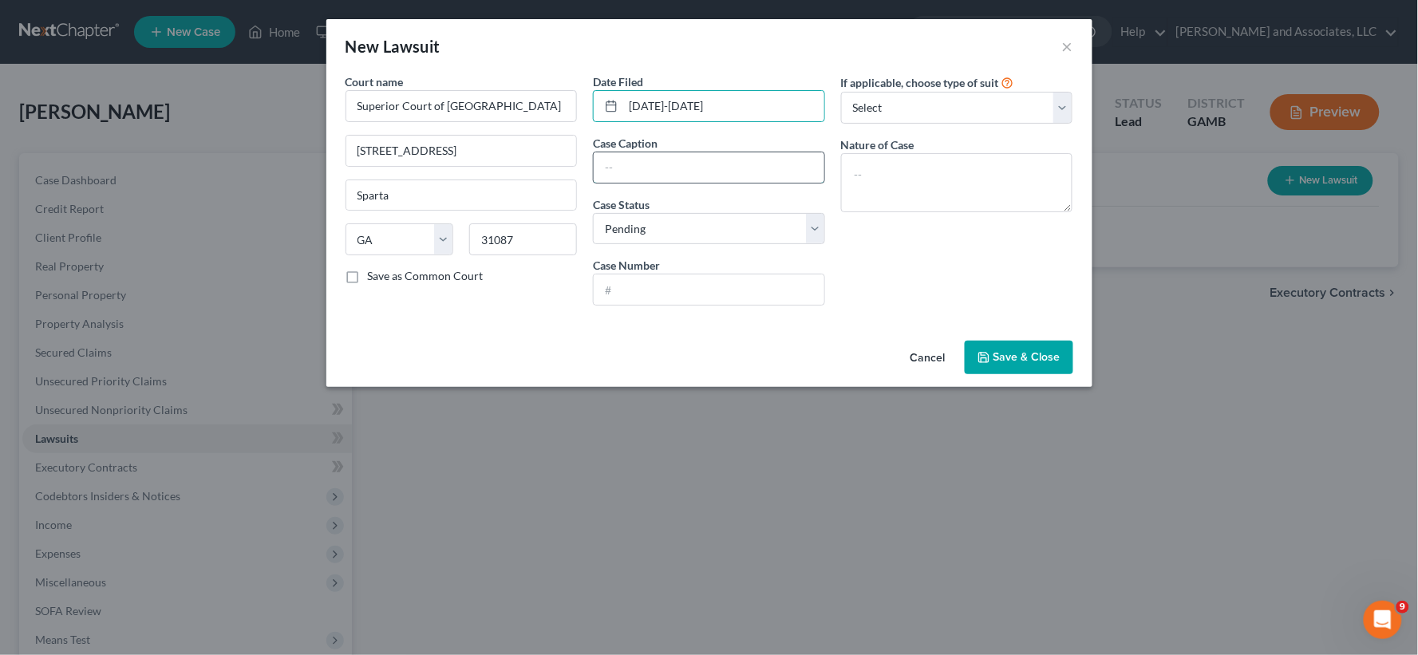
click at [628, 176] on input "text" at bounding box center [709, 167] width 231 height 30
type input "One Main Financial Group, LLC v/s Nakimia [PERSON_NAME]"
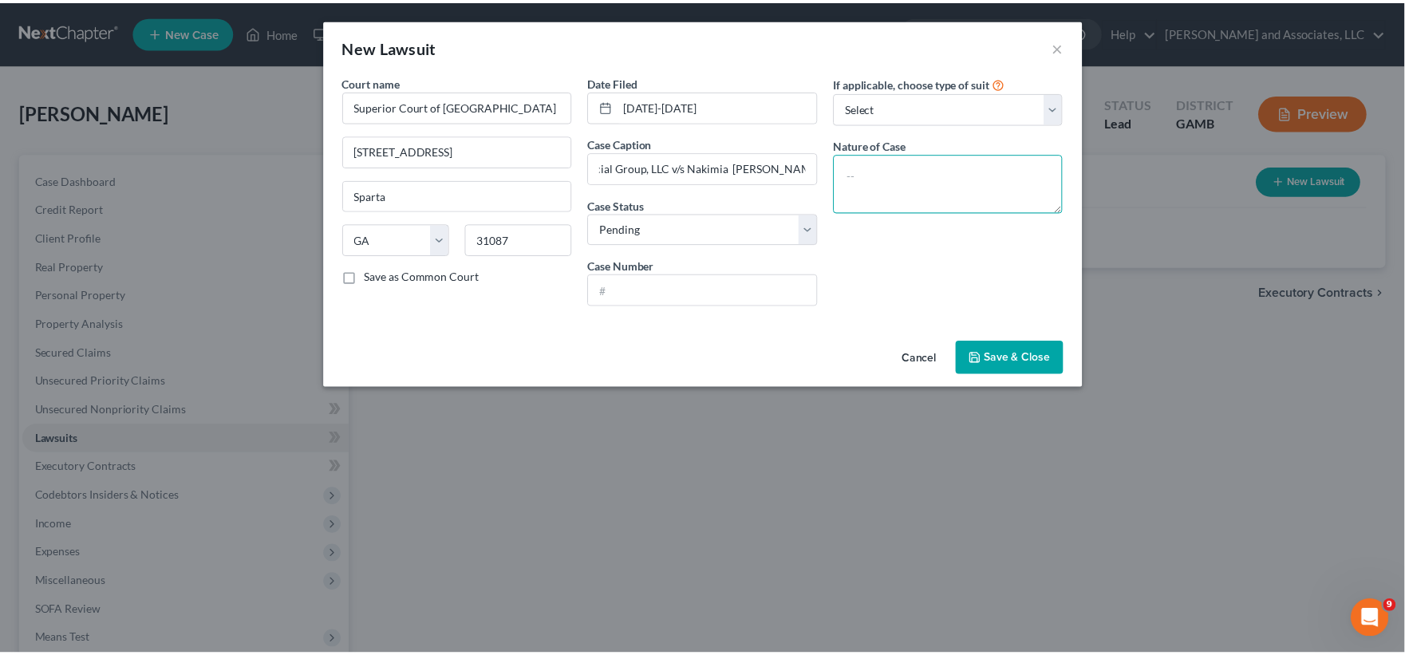
scroll to position [0, 0]
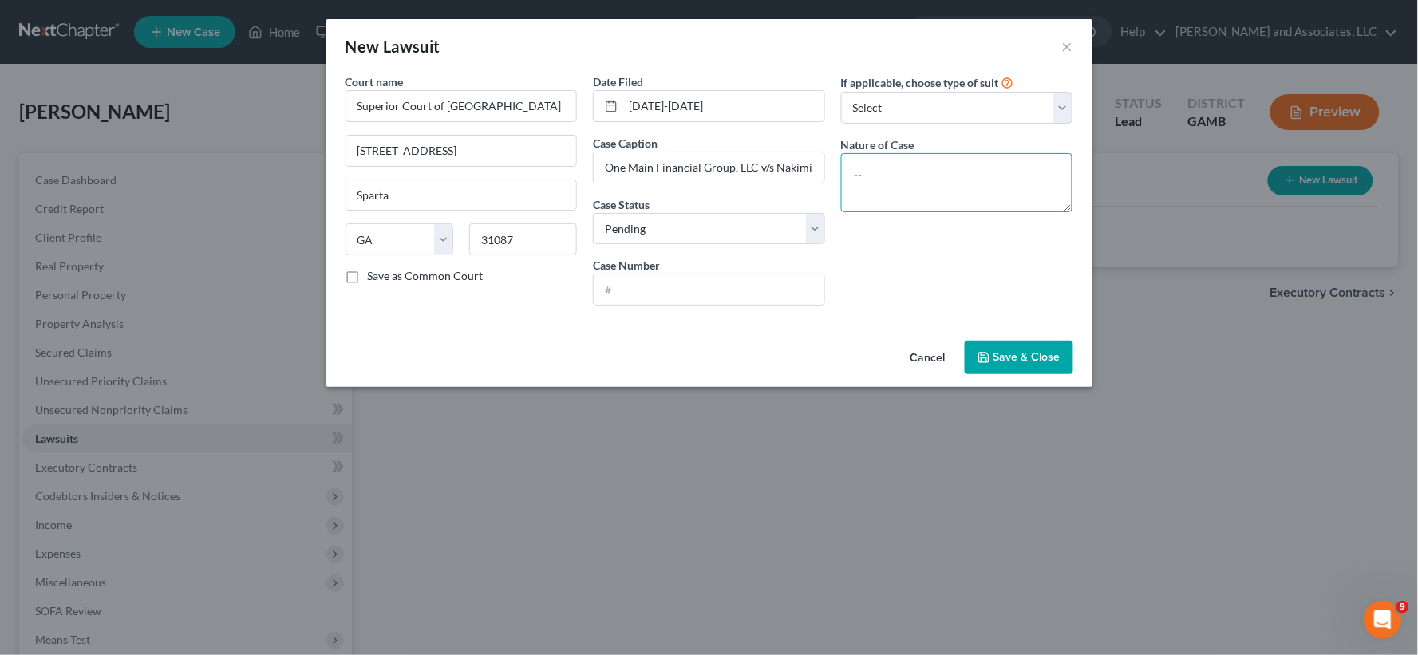
click at [889, 187] on textarea at bounding box center [957, 182] width 232 height 59
type textarea "Suit on Account"
click at [914, 109] on select "Select Repossession Garnishment Foreclosure Attached, Seized, Or Levied Other" at bounding box center [957, 108] width 232 height 32
click at [841, 92] on select "Select Repossession Garnishment Foreclosure Attached, Seized, Or Levied Other" at bounding box center [957, 108] width 232 height 32
click at [633, 291] on input "text" at bounding box center [709, 290] width 231 height 30
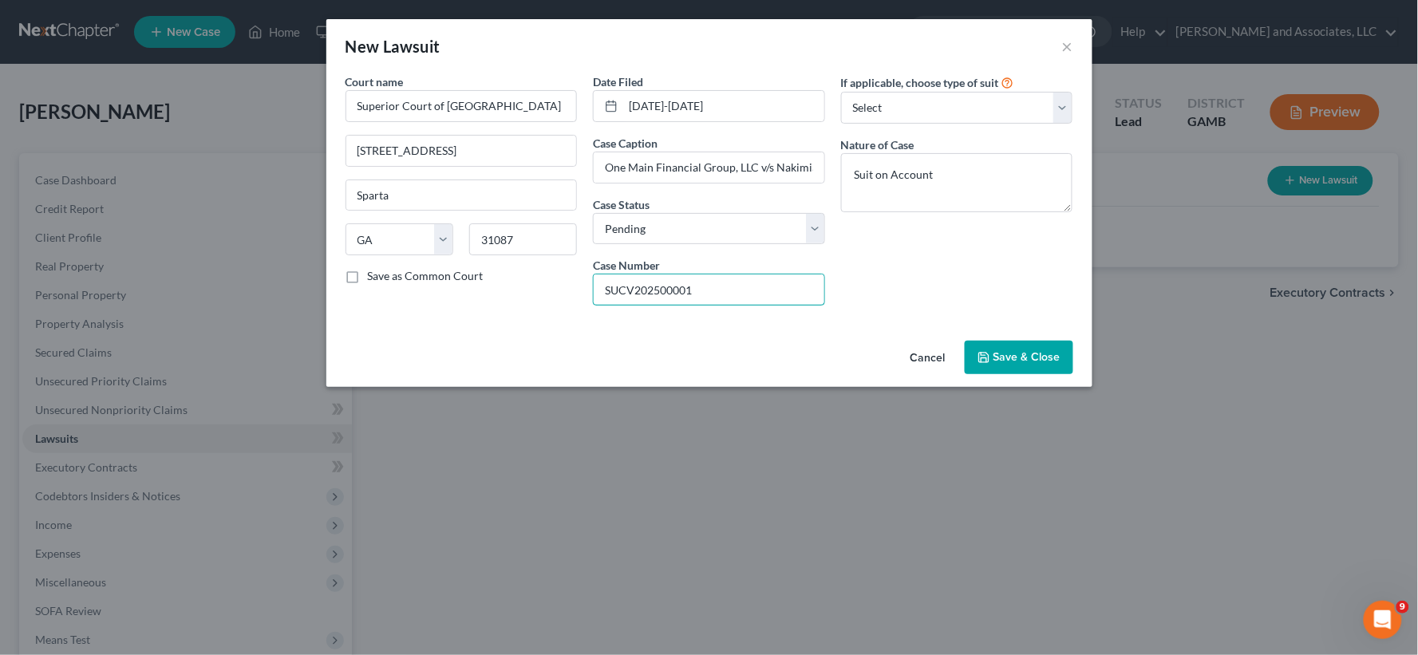
type input "SUCV202500001"
click at [1033, 352] on span "Save & Close" at bounding box center [1027, 357] width 67 height 14
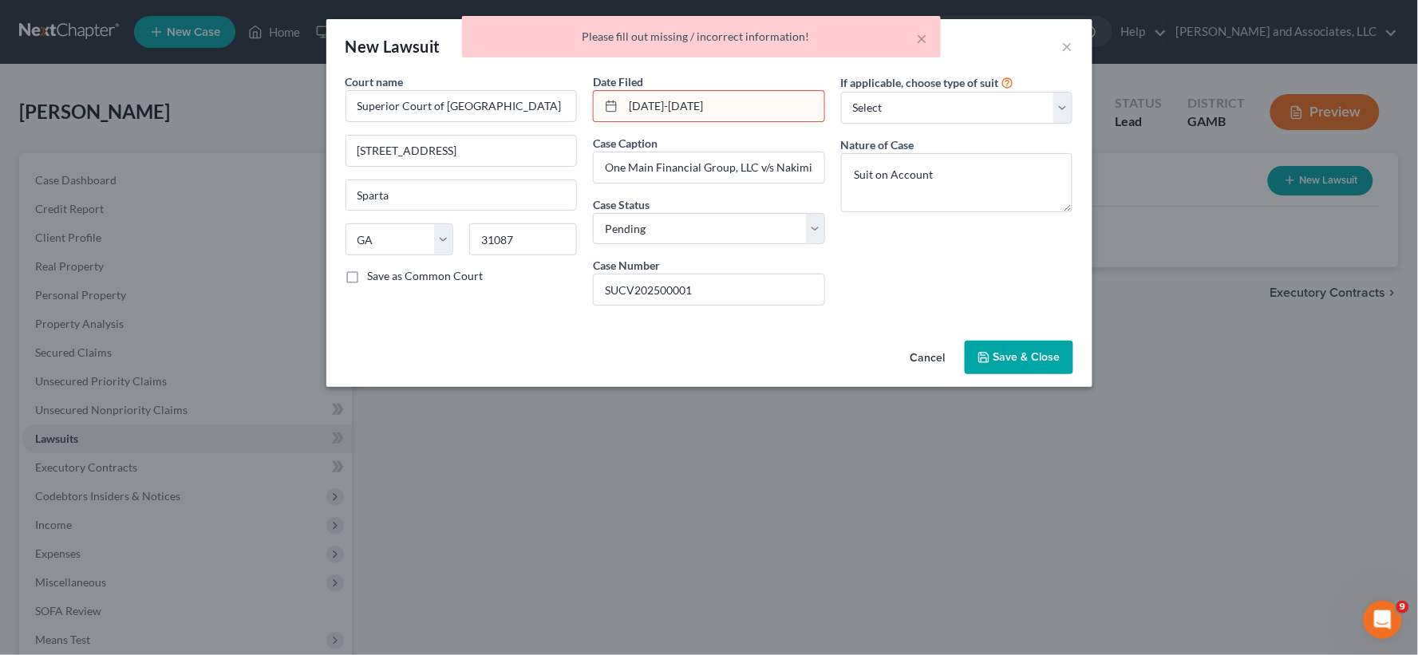
click at [626, 99] on input "[DATE]-[DATE]" at bounding box center [723, 106] width 201 height 30
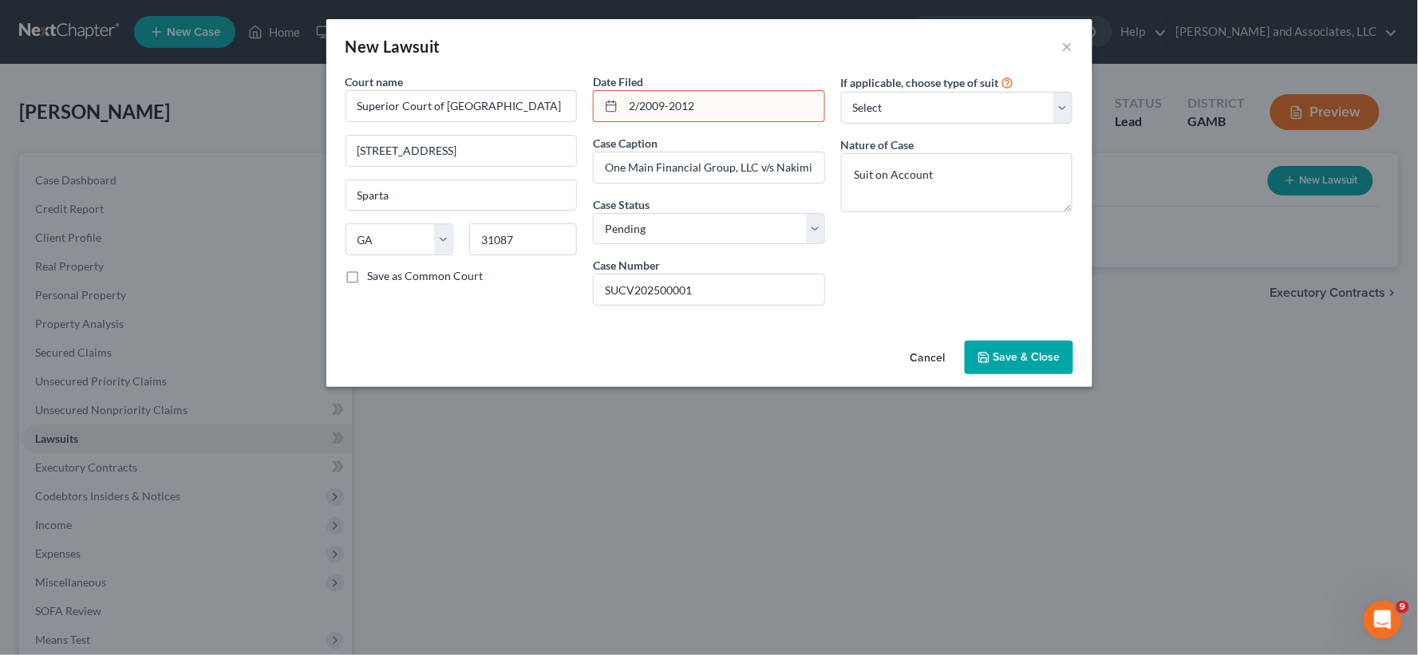
click at [672, 105] on input "2/2009-2012" at bounding box center [723, 106] width 201 height 30
click at [1020, 347] on button "Save & Close" at bounding box center [1019, 358] width 109 height 34
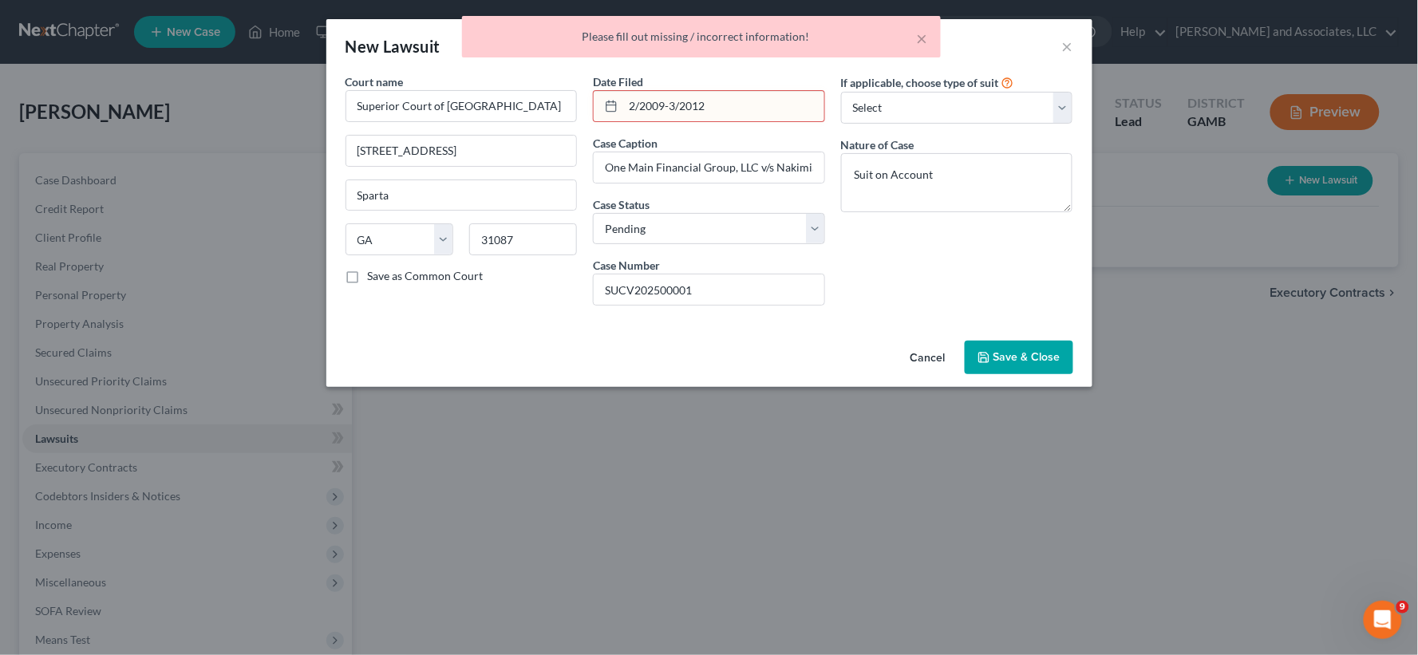
drag, startPoint x: 625, startPoint y: 101, endPoint x: 788, endPoint y: 124, distance: 165.3
click at [788, 124] on div "Date Filed 2/2009-3/2012 Case Caption One Main Financial Group, LLC v/s Nakimia…" at bounding box center [709, 195] width 248 height 245
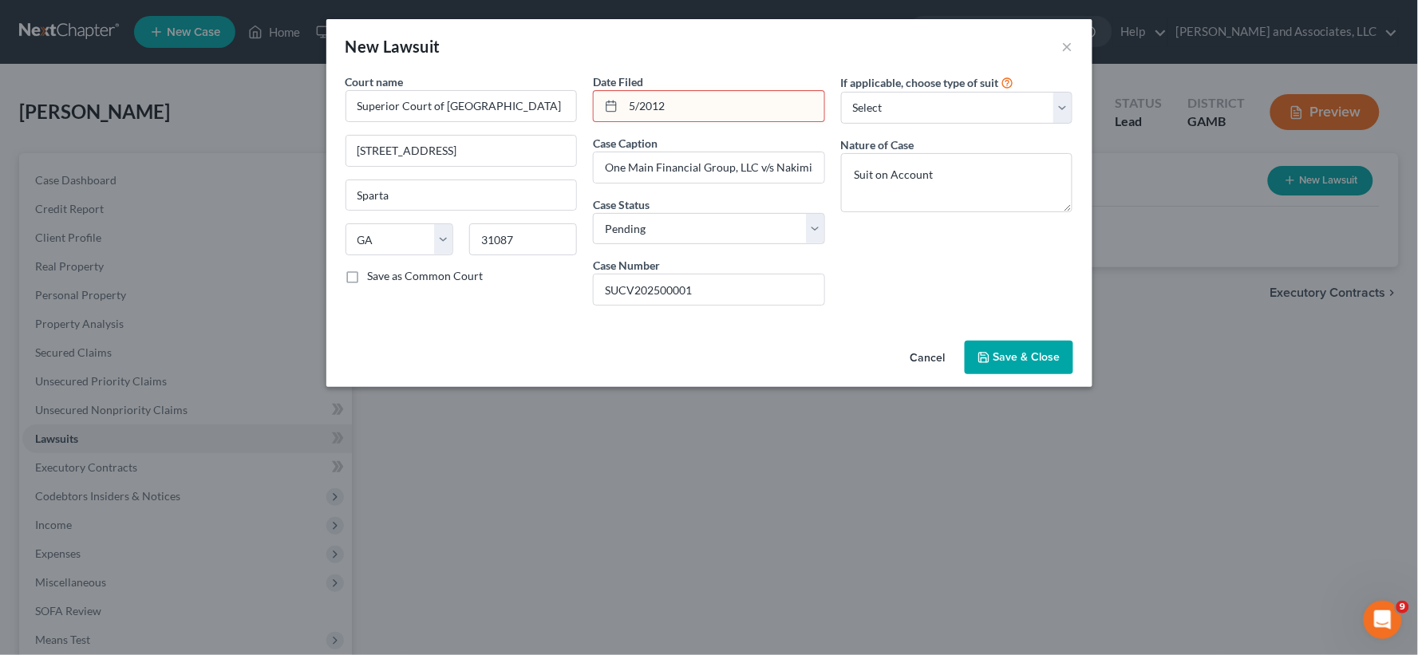
click at [1025, 354] on span "Save & Close" at bounding box center [1027, 357] width 67 height 14
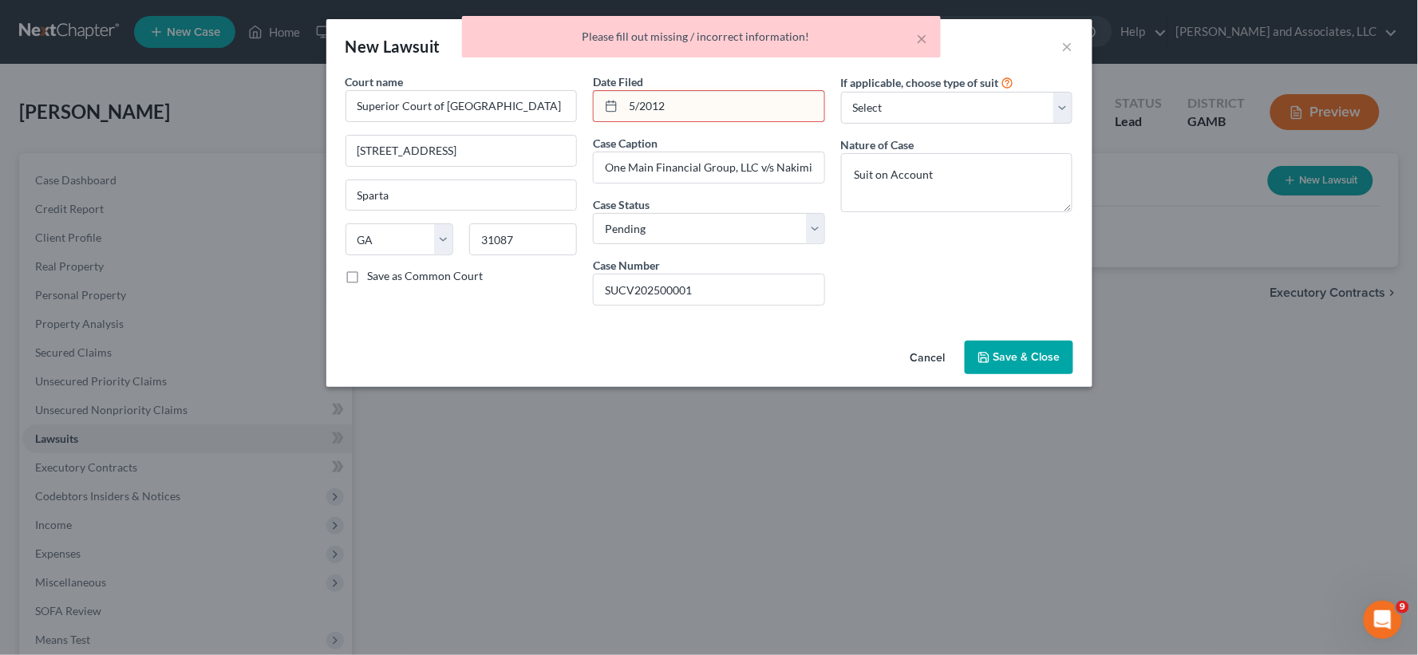
click at [643, 105] on input "5/2012" at bounding box center [723, 106] width 201 height 30
click at [641, 109] on input "5/2012" at bounding box center [723, 106] width 201 height 30
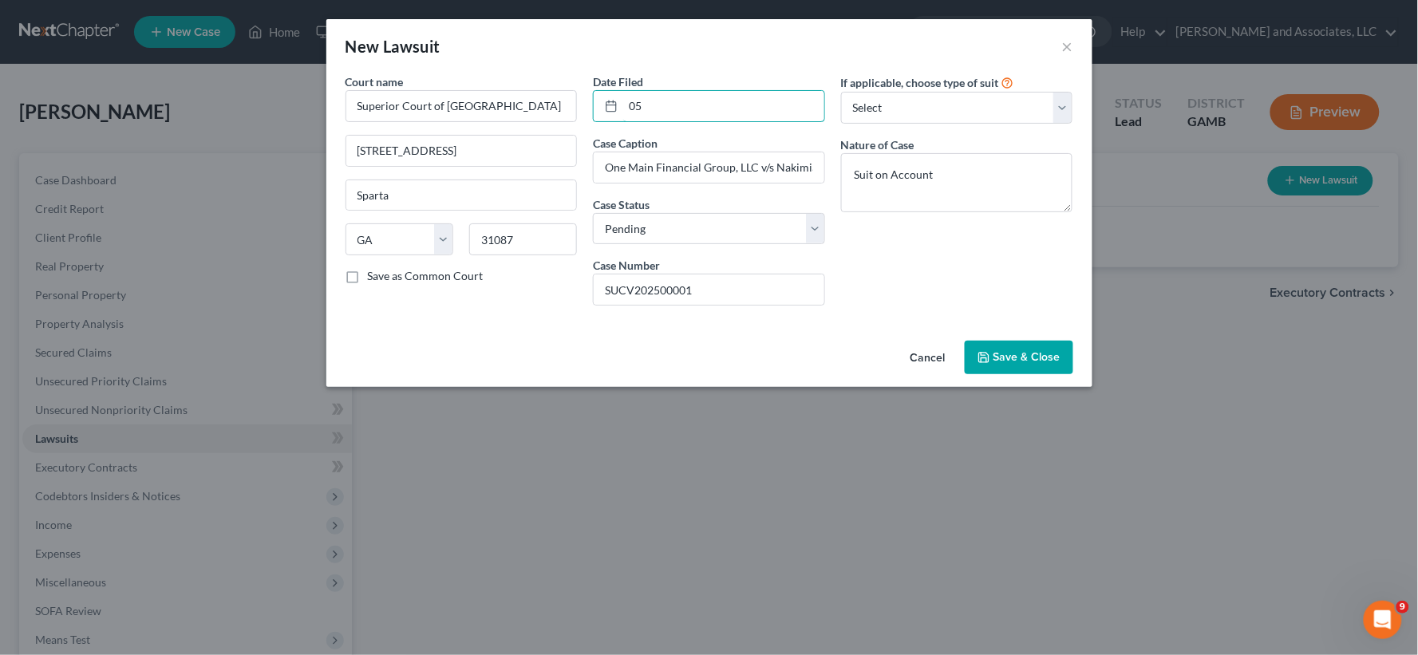
type input "0"
type input "[DATE]"
click at [1033, 361] on span "Save & Close" at bounding box center [1027, 357] width 67 height 14
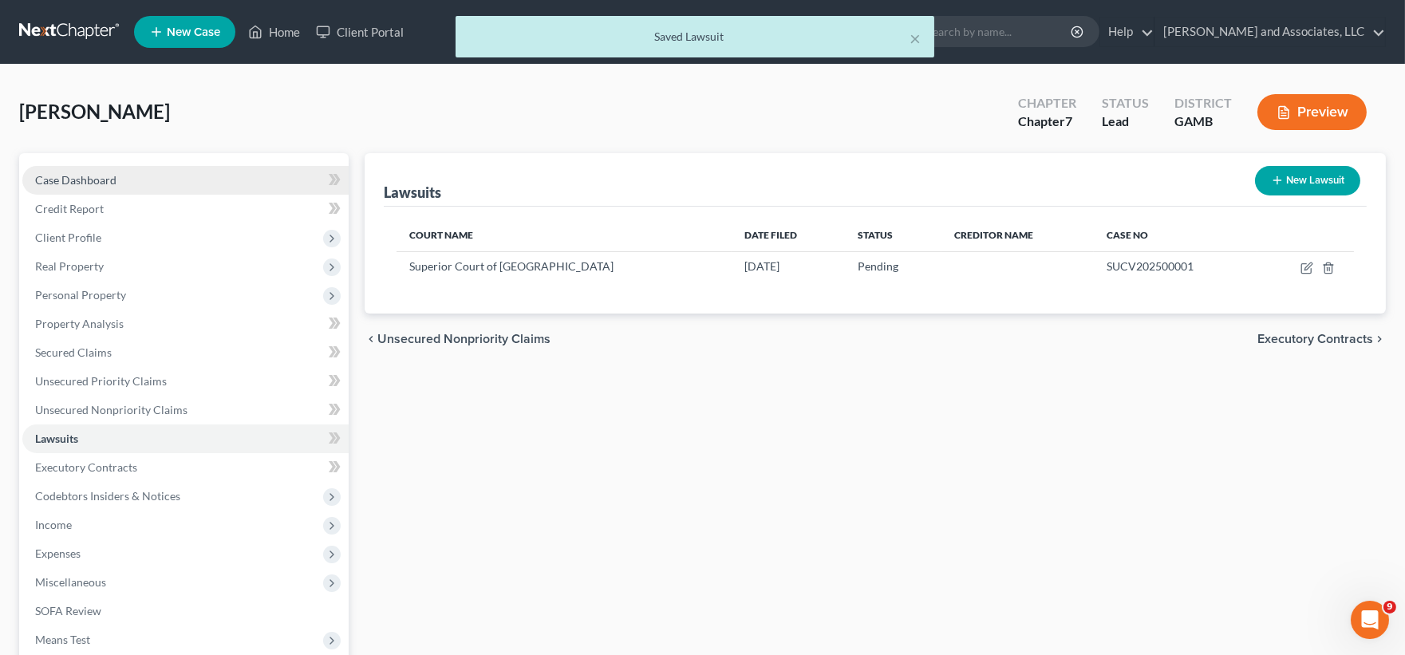
click at [74, 180] on span "Case Dashboard" at bounding box center [75, 180] width 81 height 14
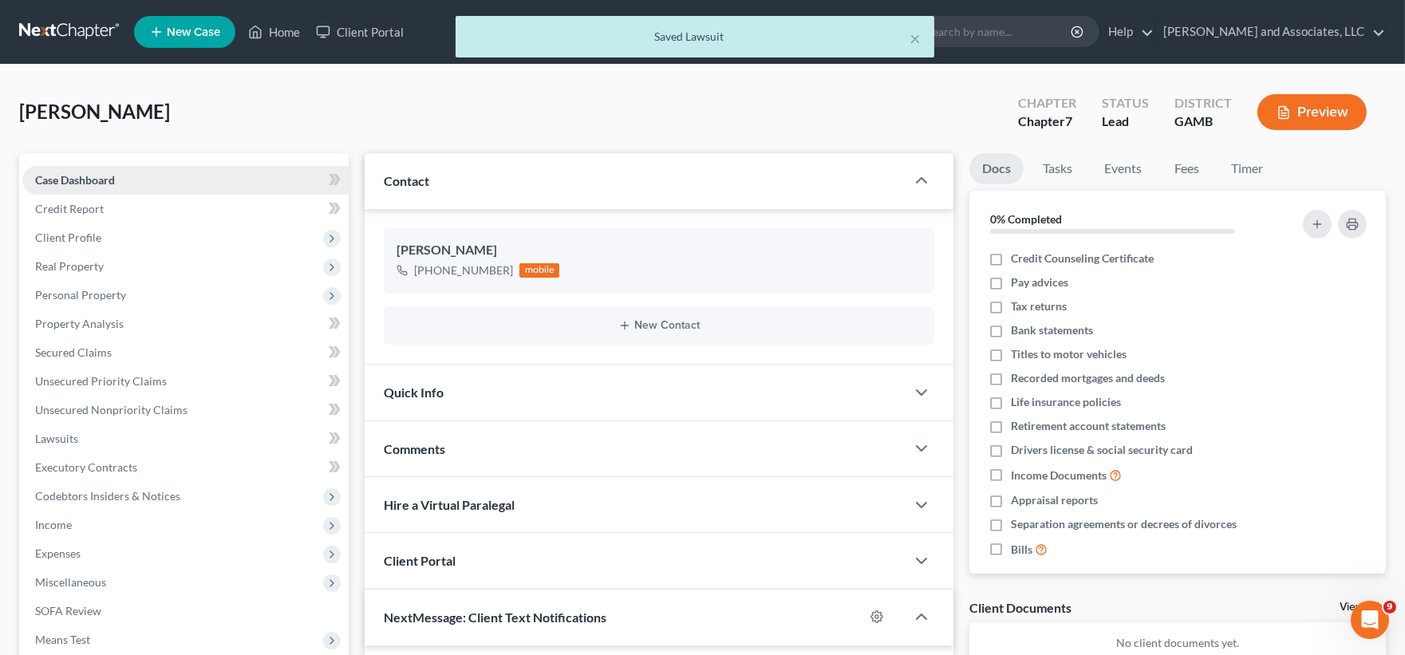
scroll to position [2943, 0]
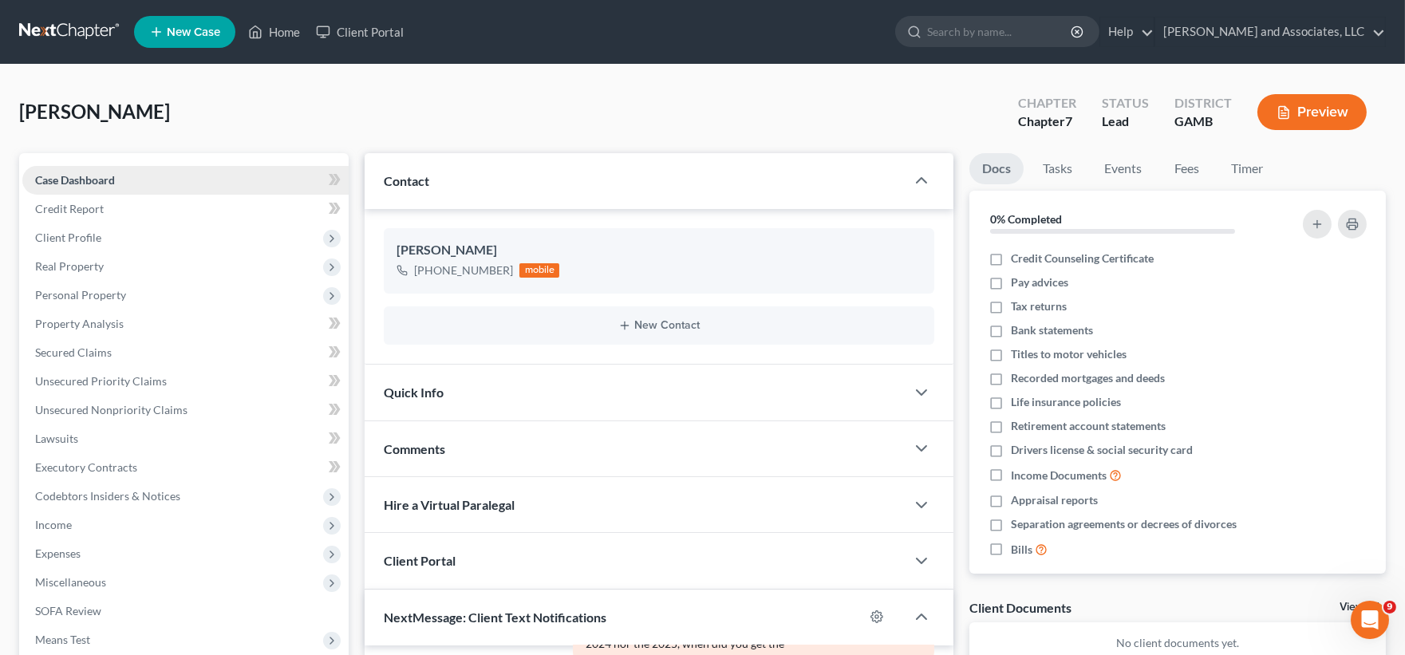
click at [84, 181] on span "Case Dashboard" at bounding box center [75, 180] width 80 height 14
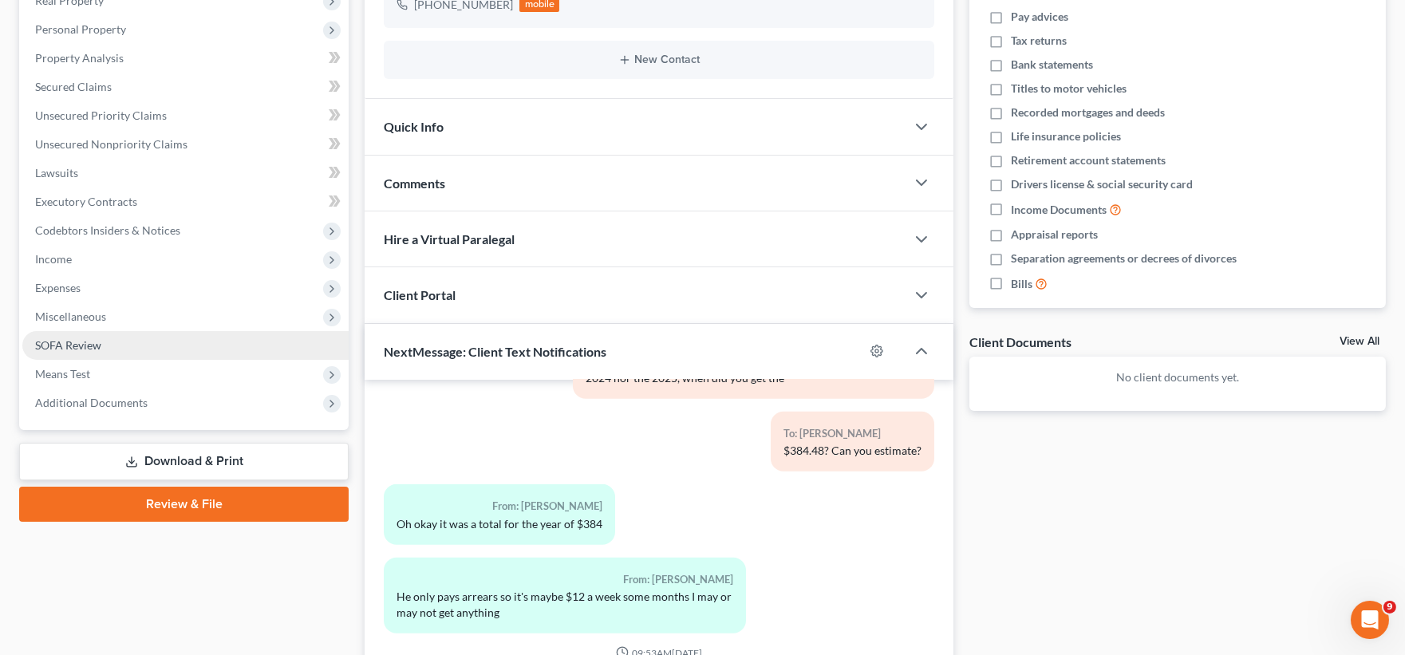
click at [64, 341] on span "SOFA Review" at bounding box center [68, 345] width 66 height 14
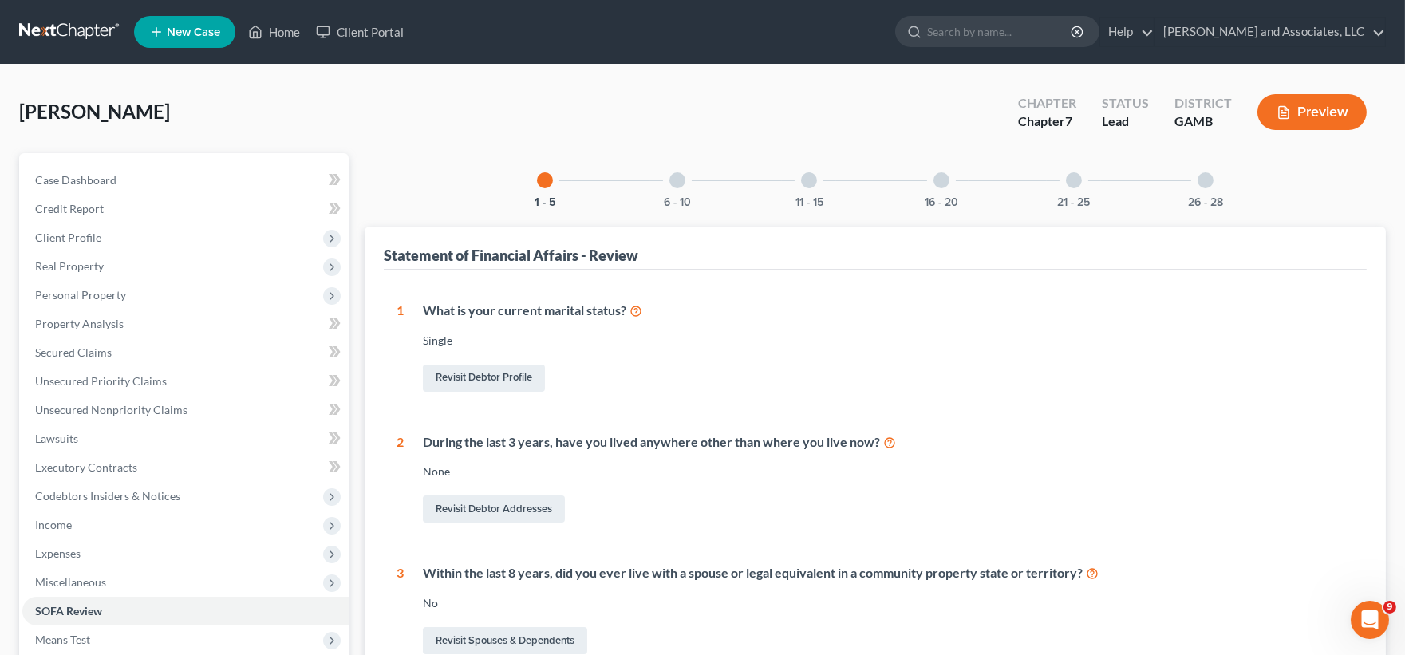
click at [1322, 109] on button "Preview" at bounding box center [1312, 112] width 109 height 36
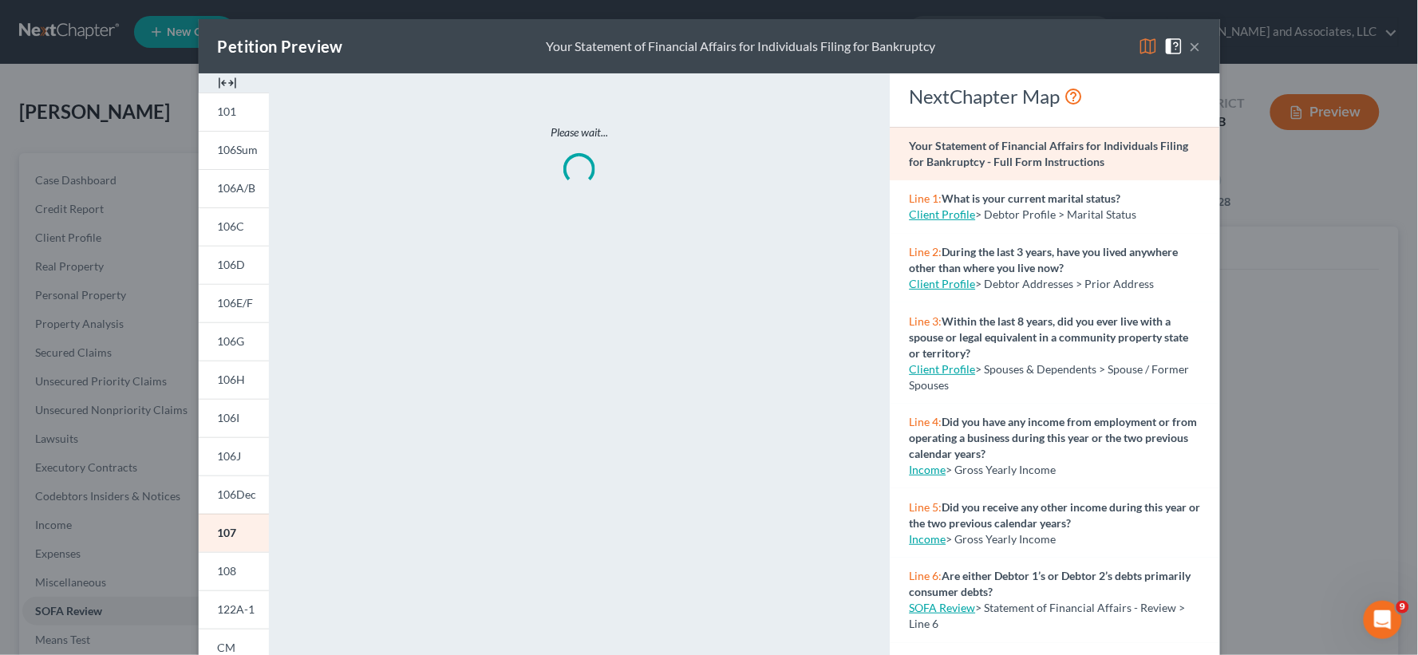
click at [228, 82] on img at bounding box center [227, 82] width 19 height 19
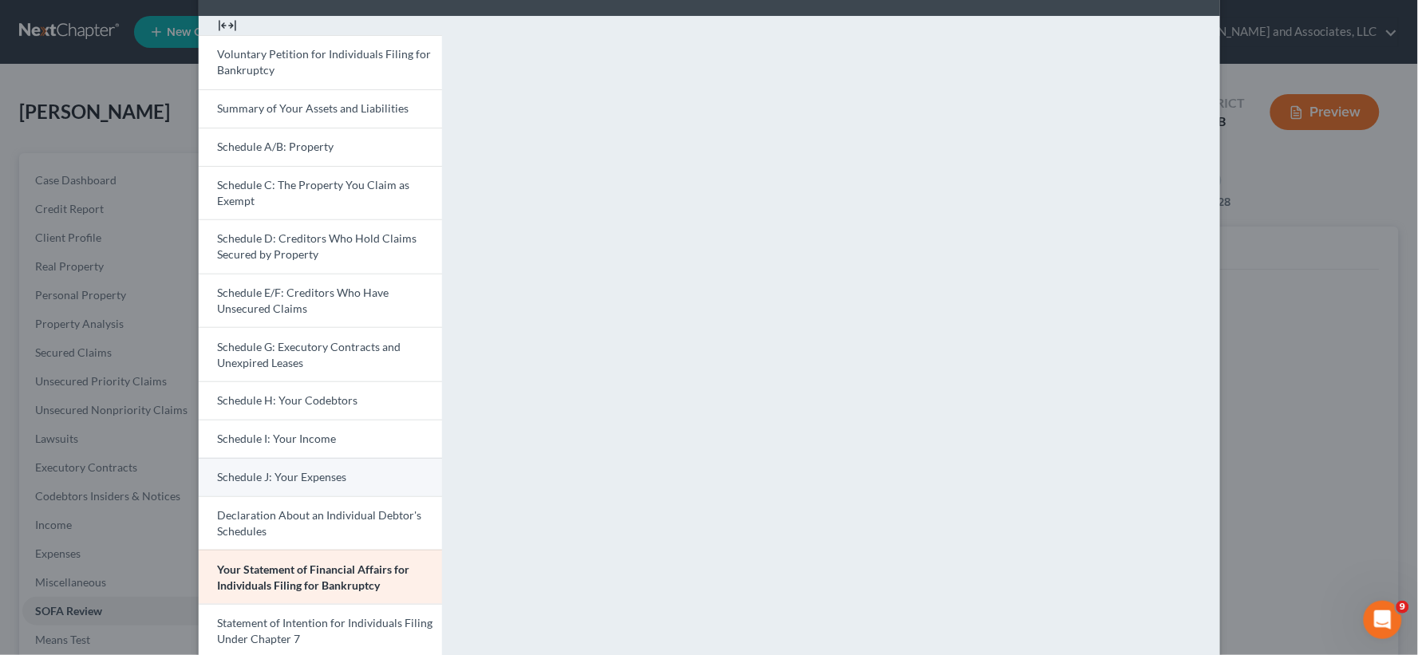
scroll to position [89, 0]
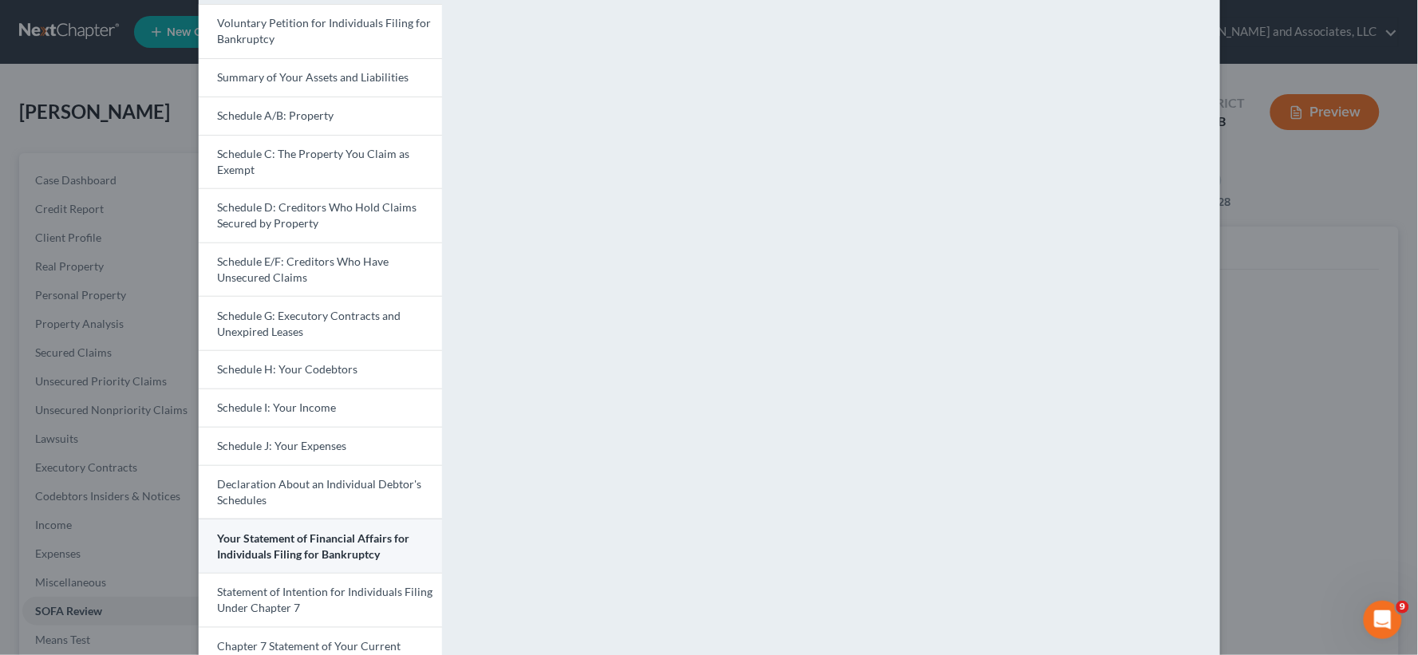
click at [309, 545] on link "Your Statement of Financial Affairs for Individuals Filing for Bankruptcy" at bounding box center [320, 546] width 243 height 54
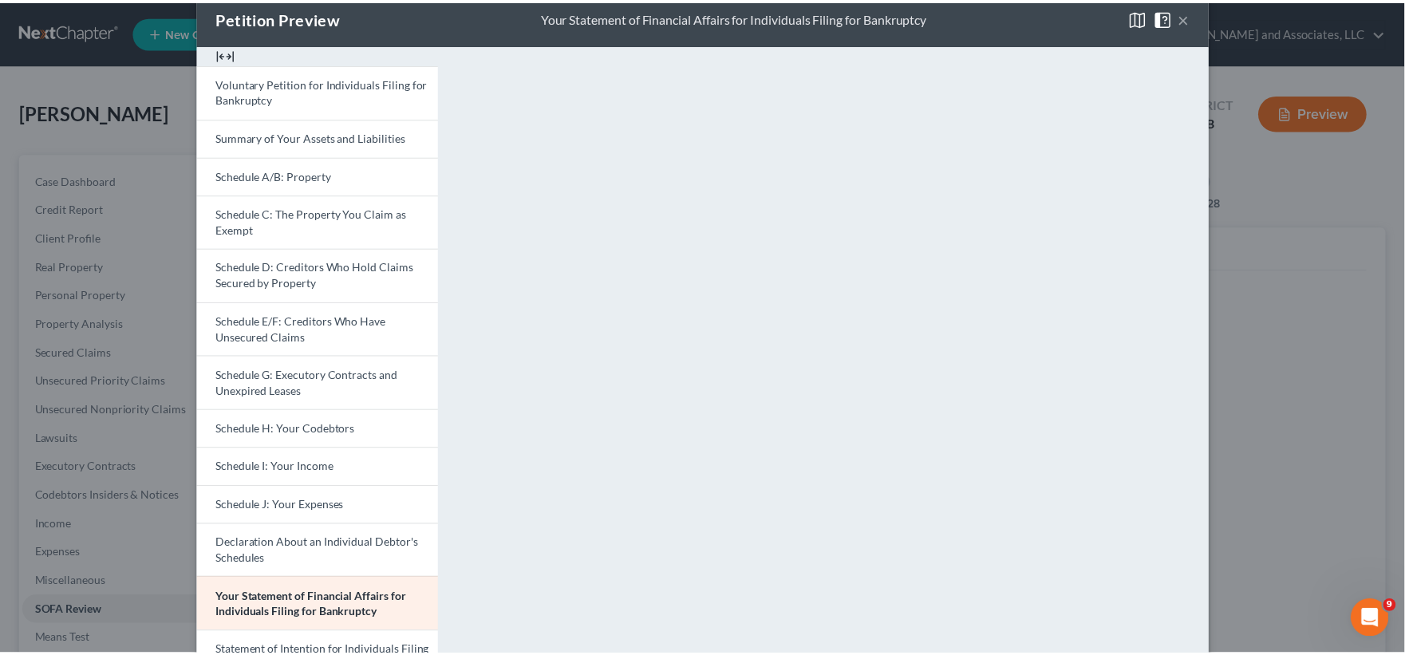
scroll to position [0, 0]
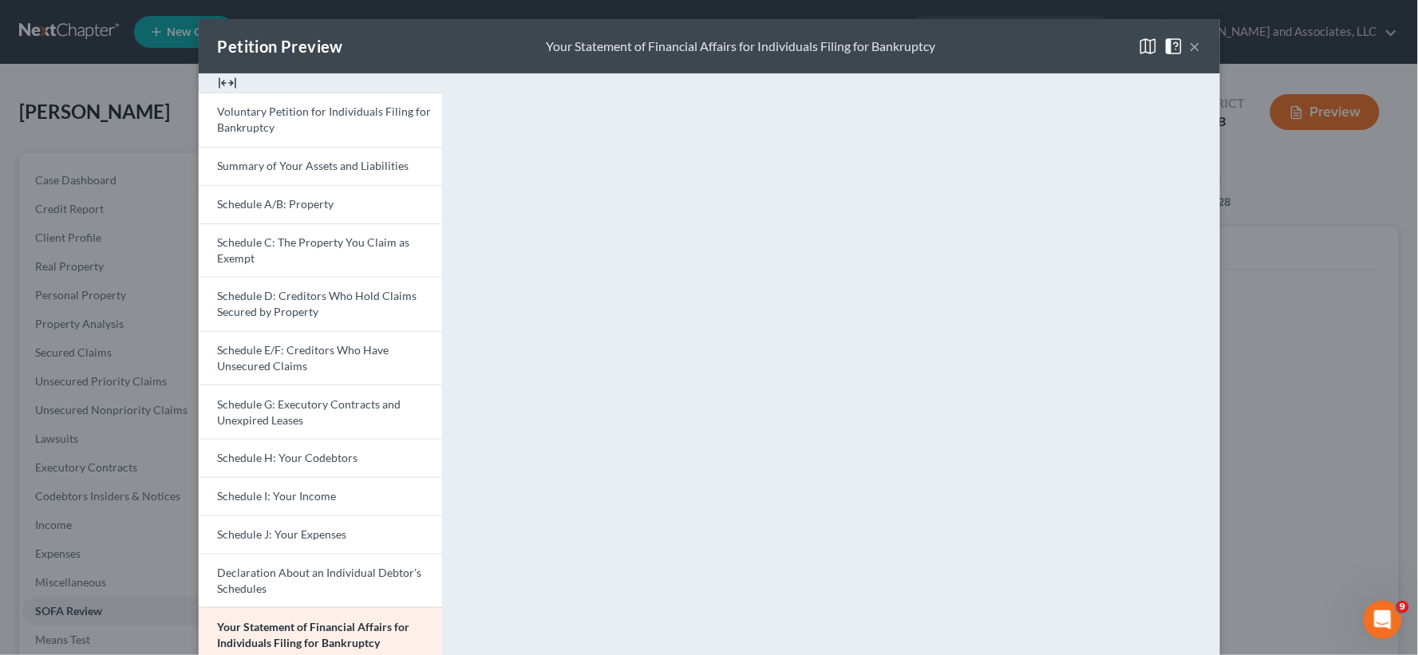
click at [1190, 45] on button "×" at bounding box center [1195, 46] width 11 height 19
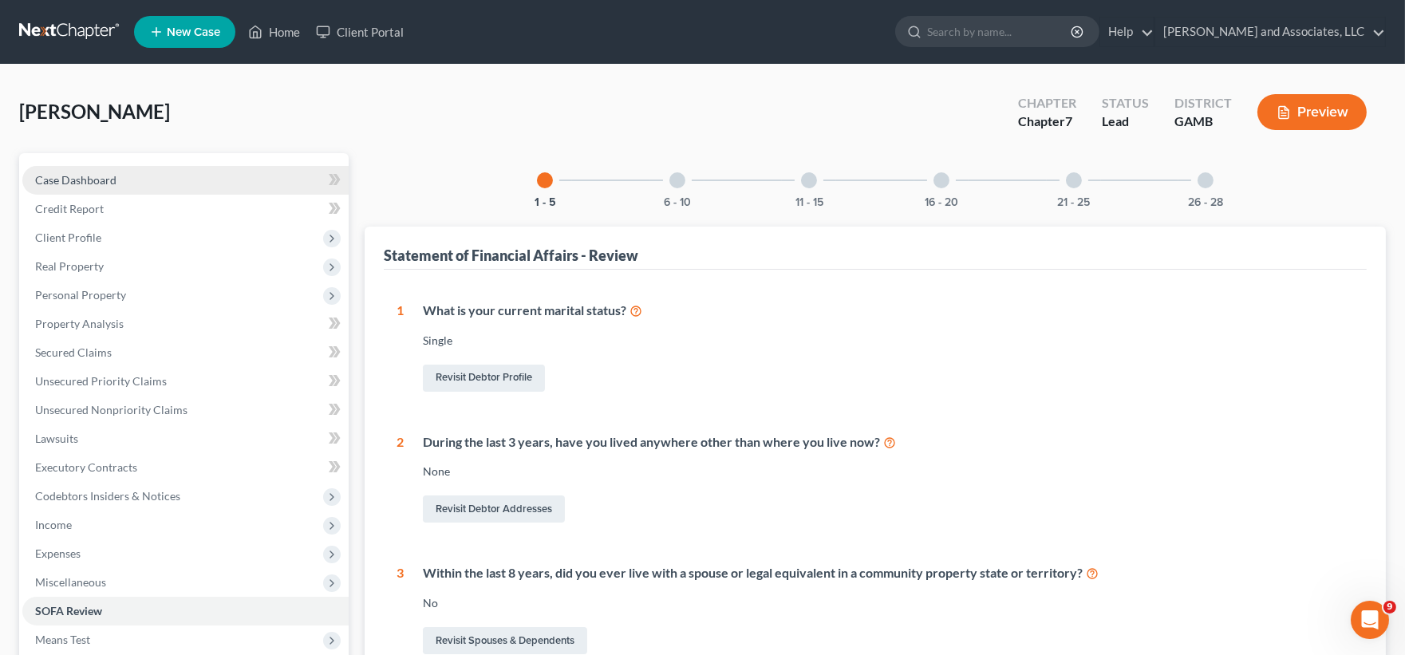
click at [96, 174] on span "Case Dashboard" at bounding box center [75, 180] width 81 height 14
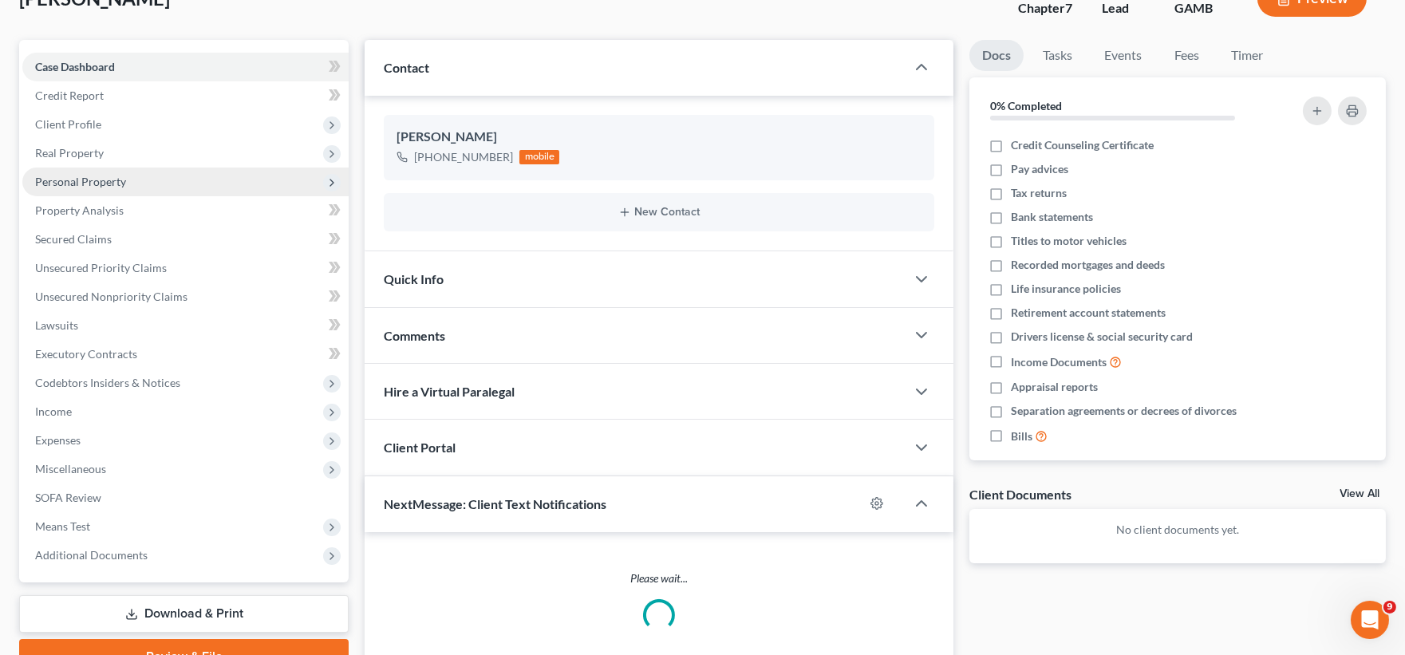
scroll to position [192, 0]
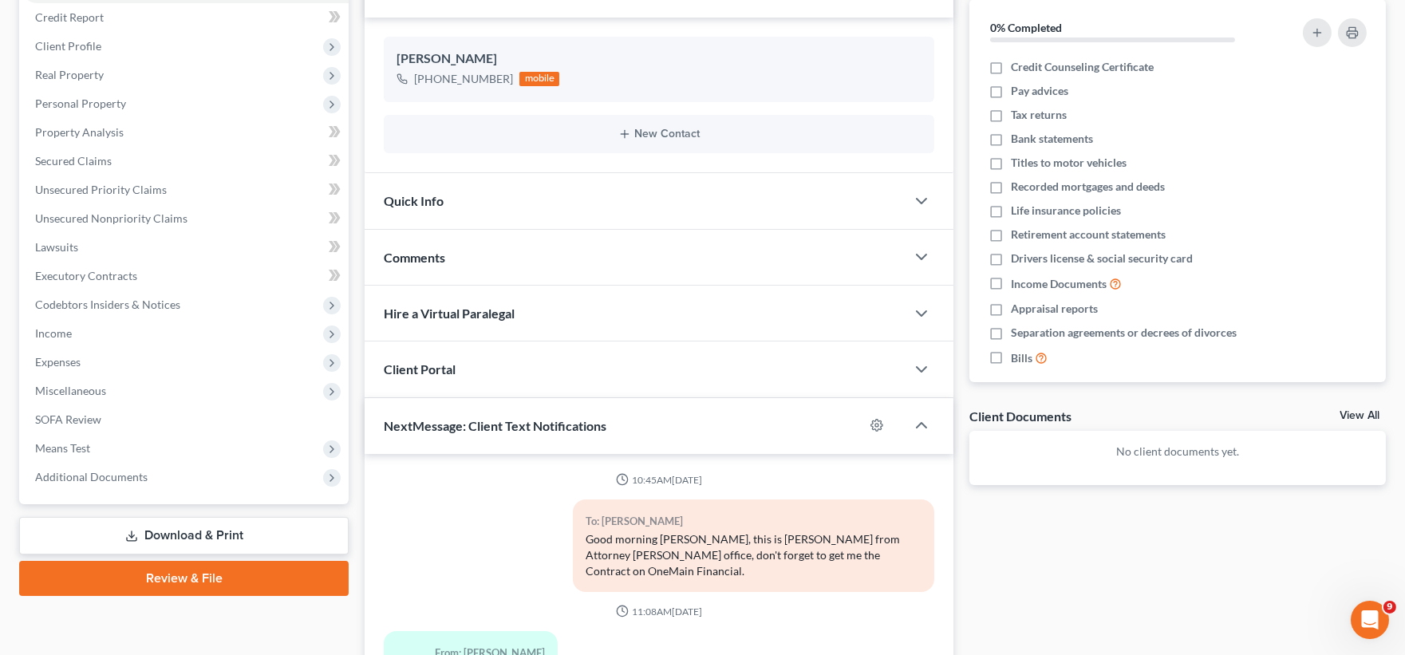
click at [170, 536] on link "Download & Print" at bounding box center [184, 536] width 330 height 38
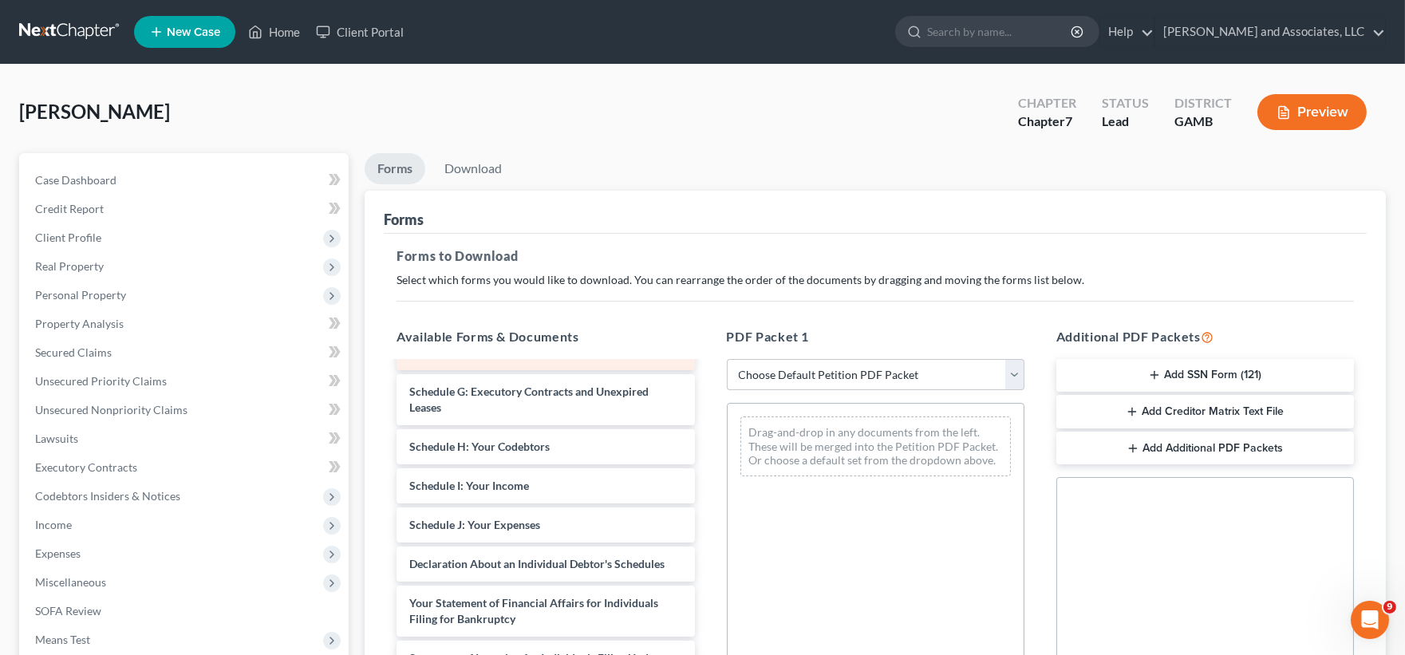
scroll to position [266, 0]
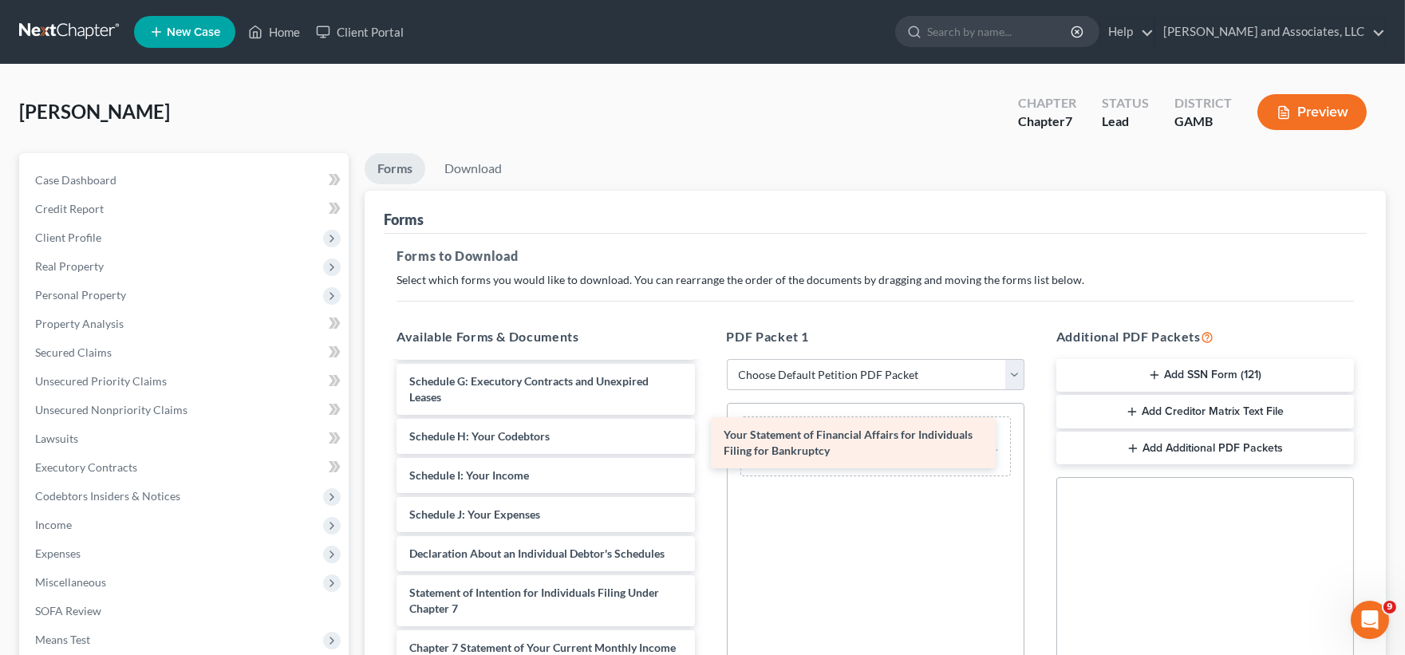
drag, startPoint x: 520, startPoint y: 603, endPoint x: 841, endPoint y: 425, distance: 367.6
click at [707, 425] on div "Your Statement of Financial Affairs for Individuals Filing for Bankruptcy Volun…" at bounding box center [545, 475] width 323 height 757
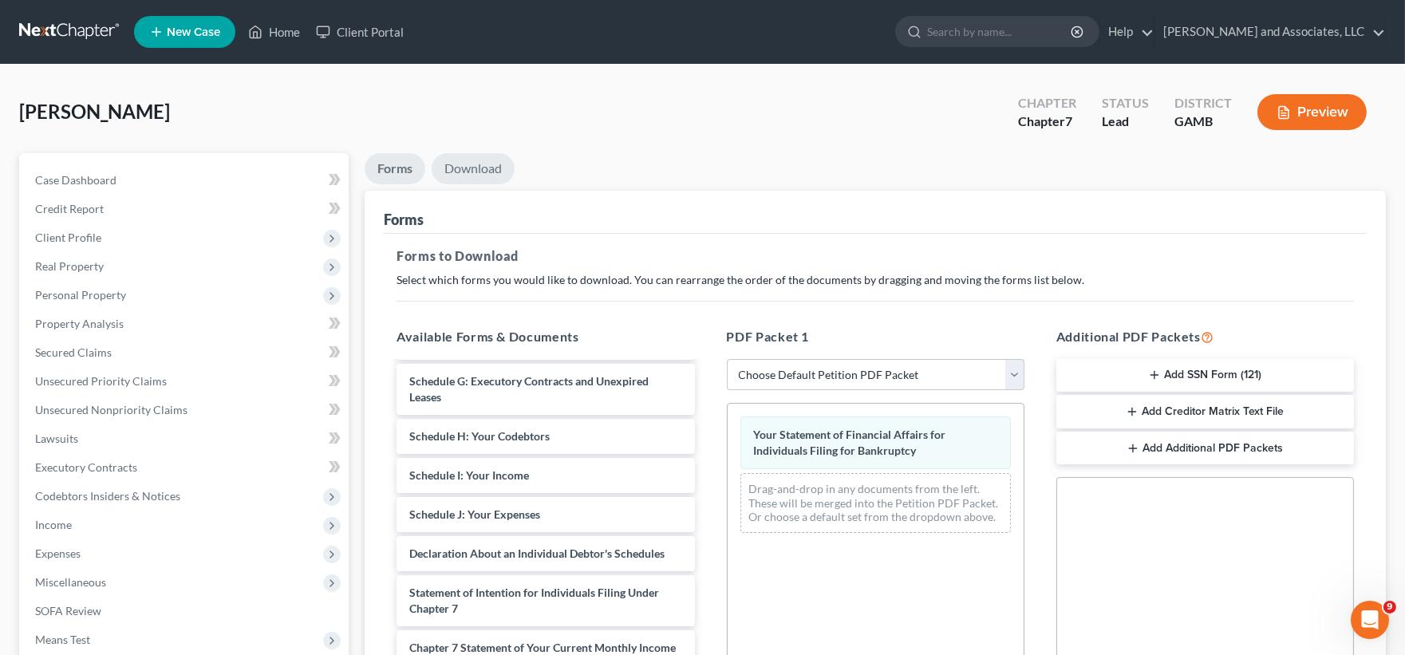
drag, startPoint x: 473, startPoint y: 164, endPoint x: 467, endPoint y: 173, distance: 10.9
click at [472, 164] on link "Download" at bounding box center [473, 168] width 83 height 31
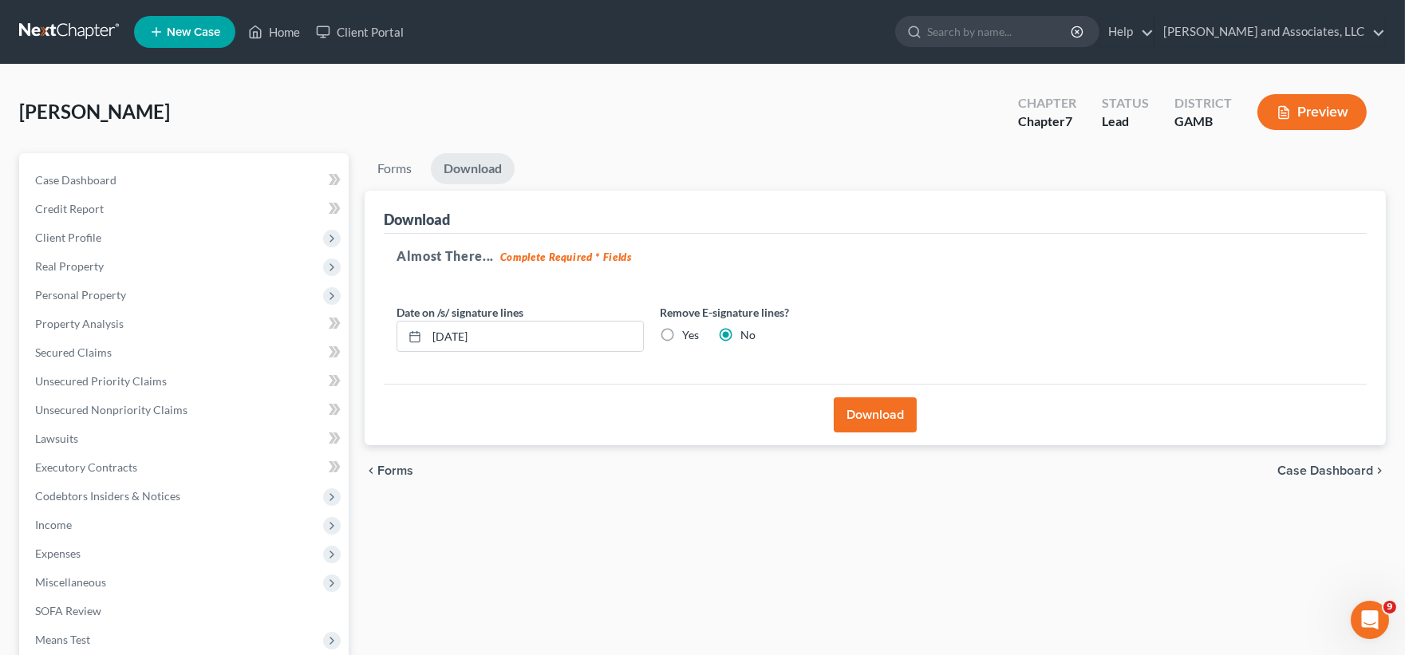
click at [866, 417] on button "Download" at bounding box center [875, 414] width 83 height 35
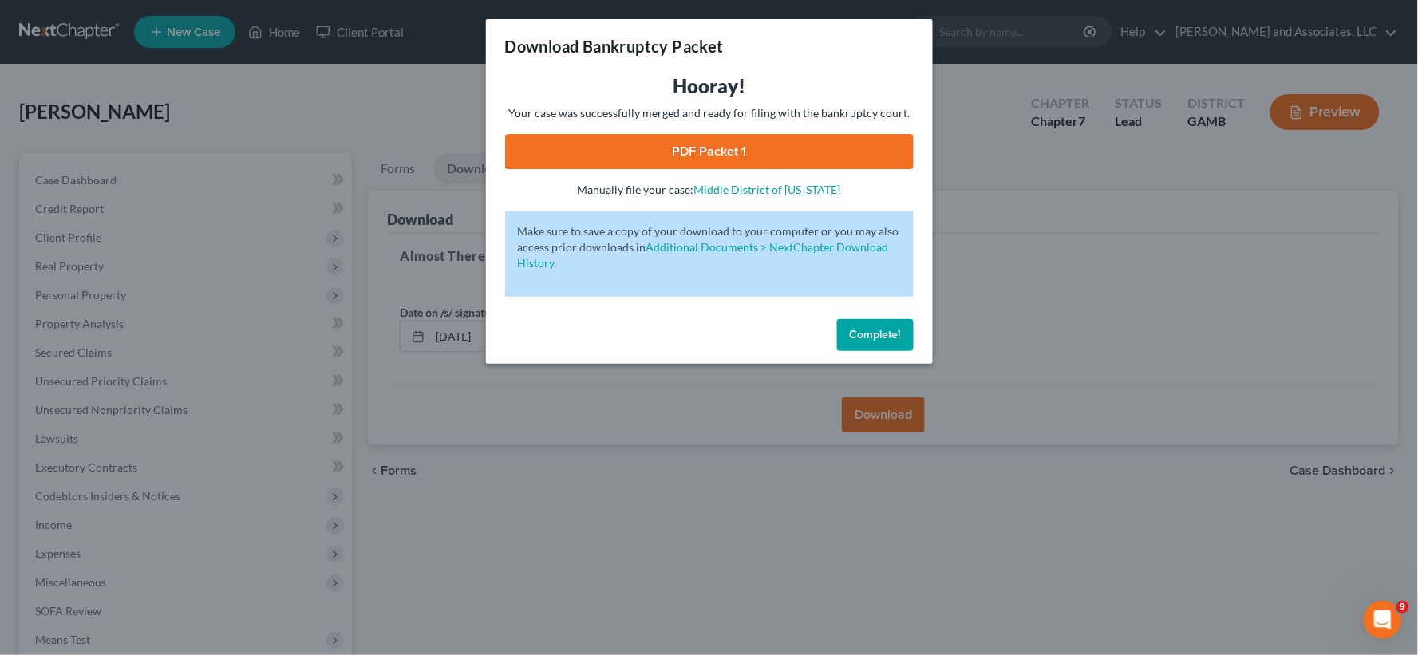
click at [796, 152] on link "PDF Packet 1" at bounding box center [709, 151] width 409 height 35
click at [890, 335] on span "Complete!" at bounding box center [875, 335] width 51 height 14
